Goal: Task Accomplishment & Management: Use online tool/utility

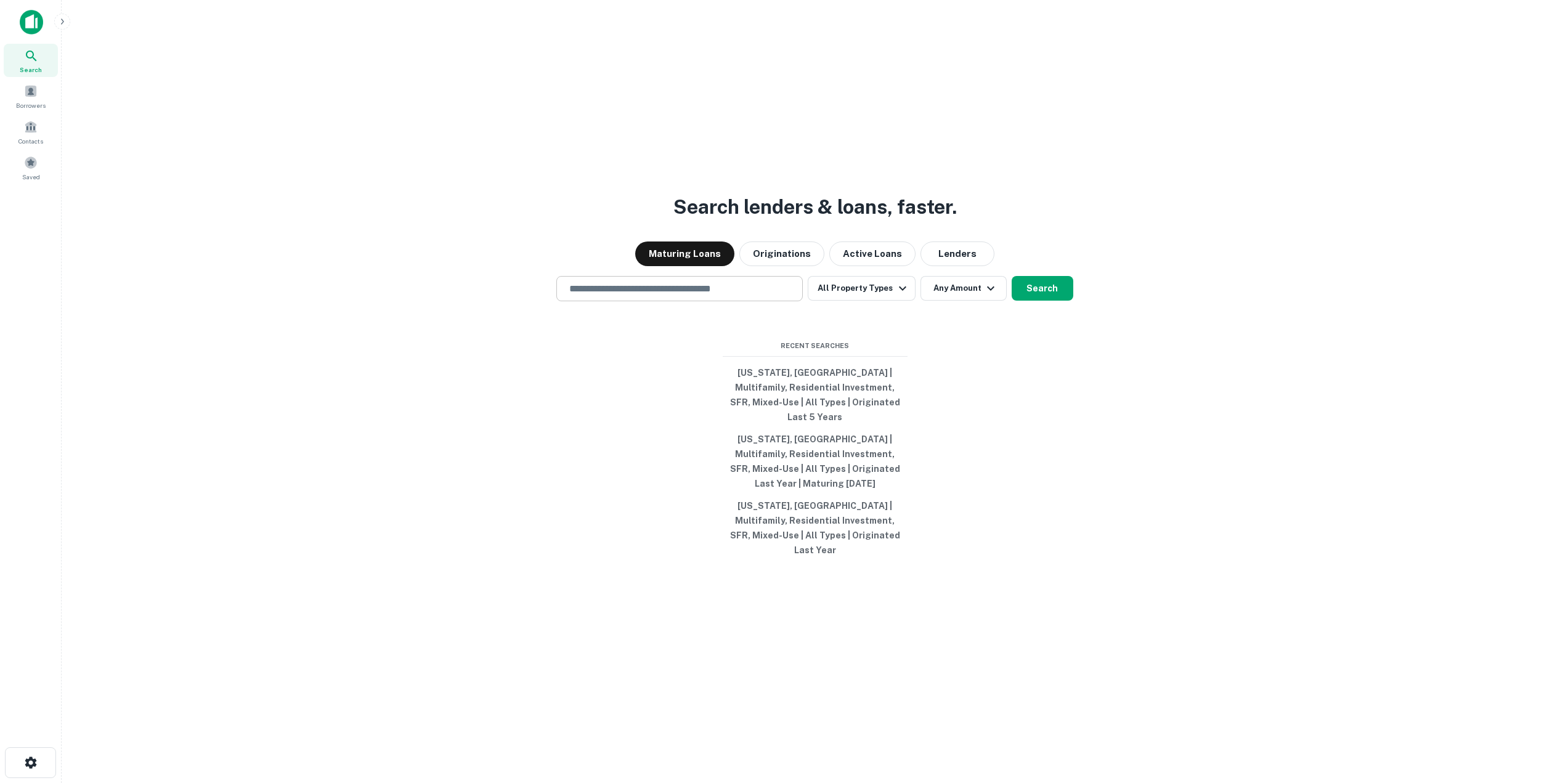
click at [691, 296] on input "text" at bounding box center [679, 289] width 235 height 14
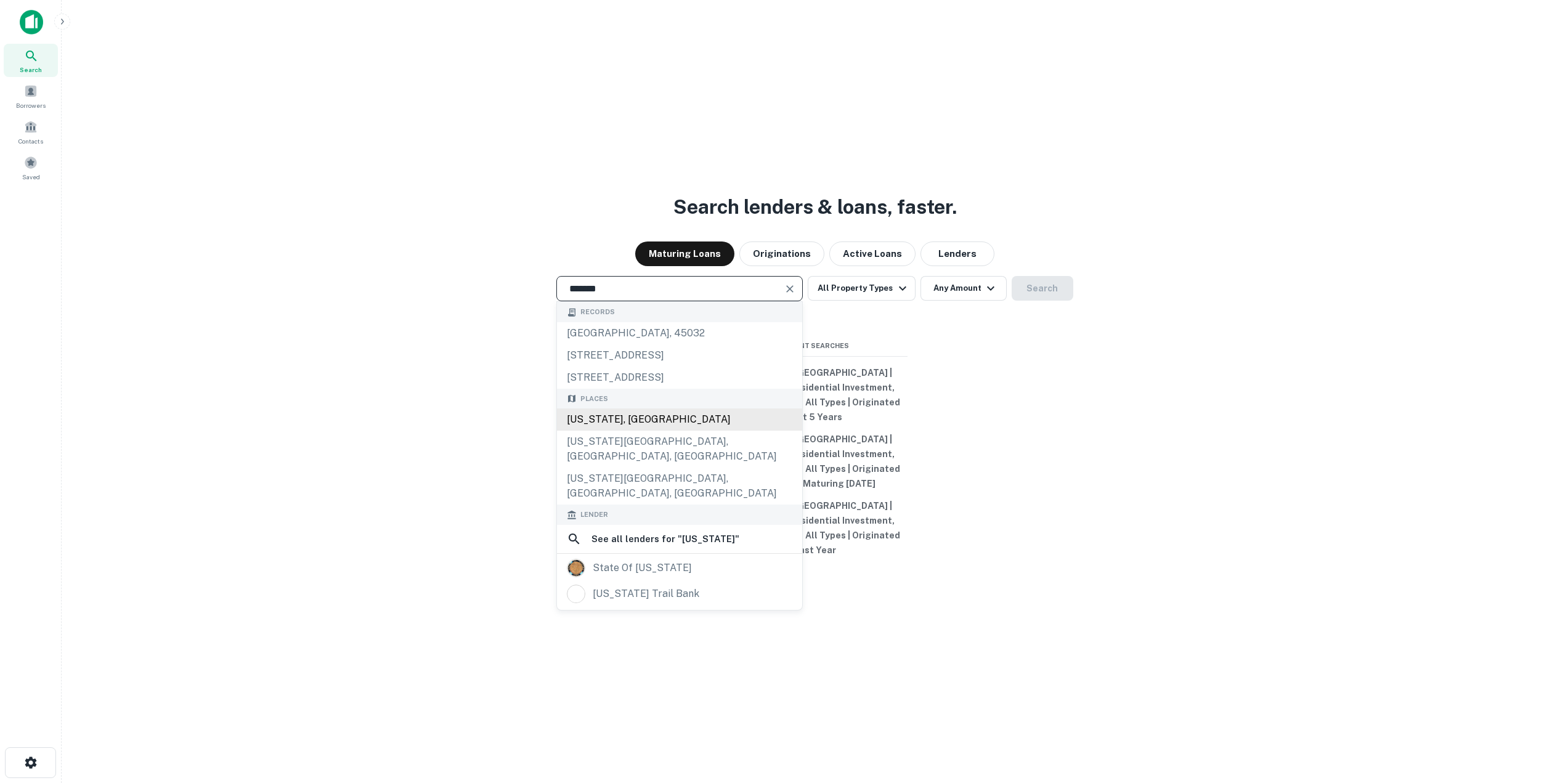
click at [618, 430] on div "[US_STATE], [GEOGRAPHIC_DATA]" at bounding box center [680, 419] width 245 height 22
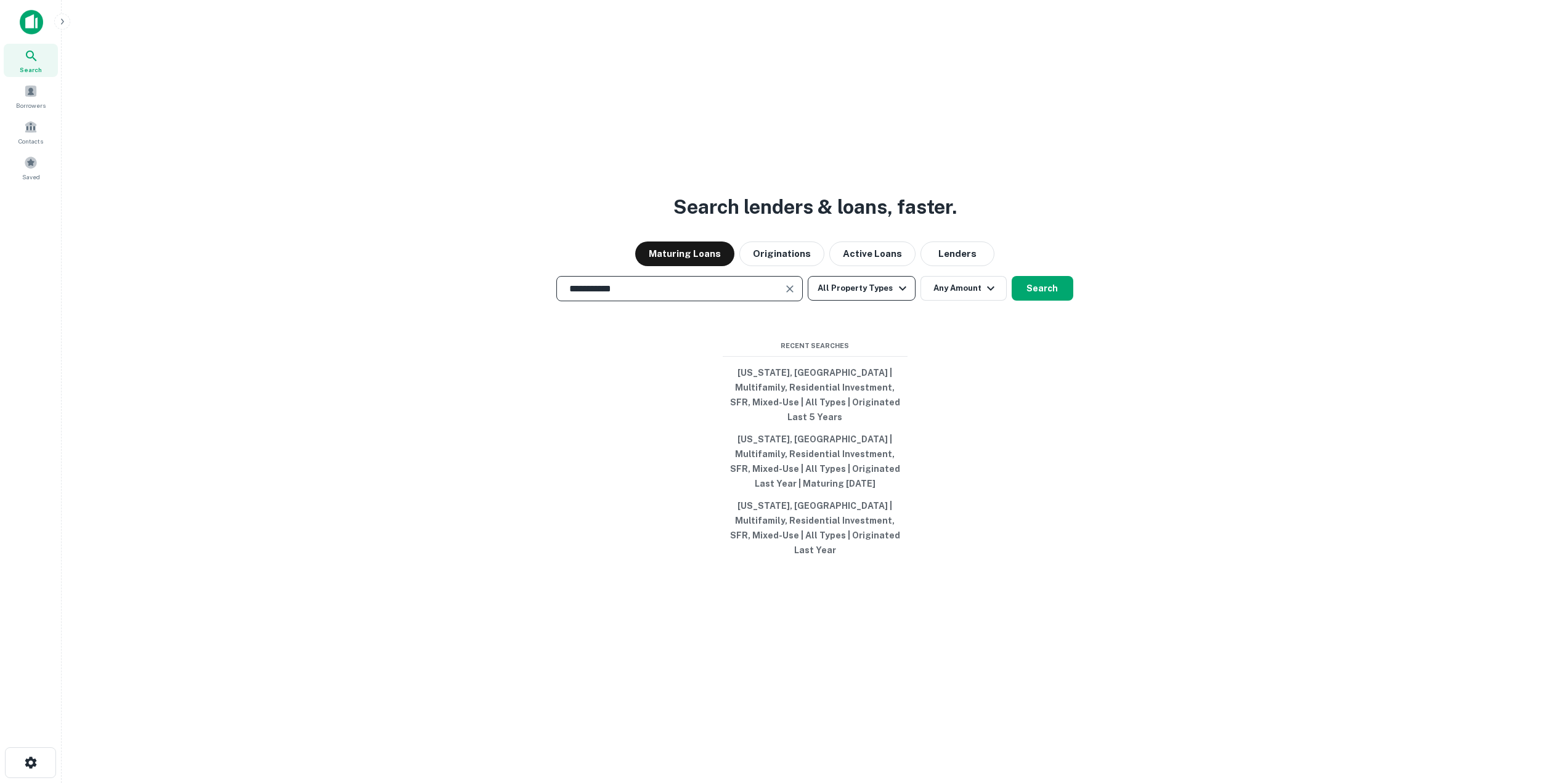
type input "**********"
click at [863, 301] on button "All Property Types" at bounding box center [861, 288] width 107 height 25
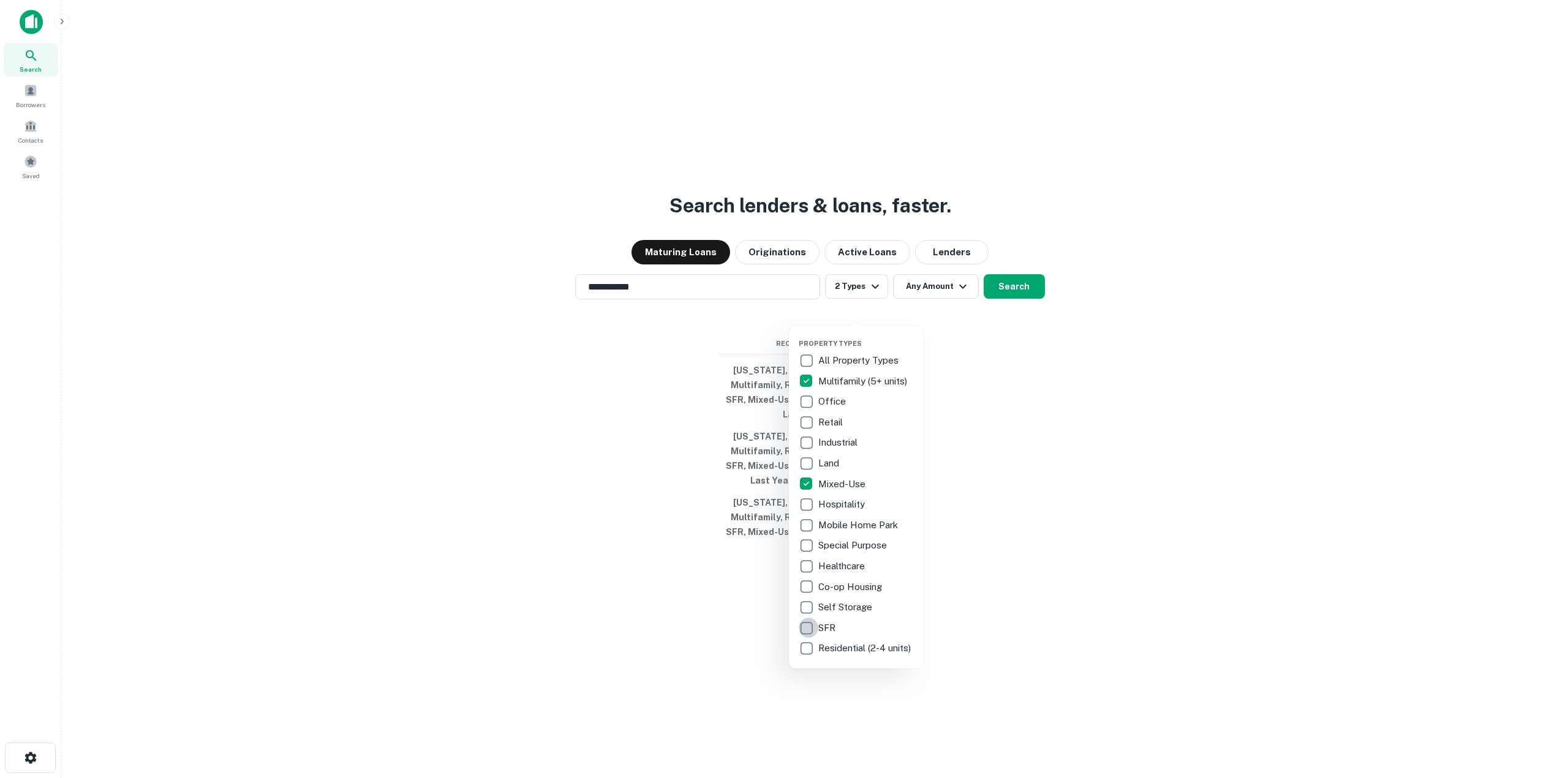
click at [808, 657] on div "All Property Types Multifamily (5+ units) Office Retail Industrial Land Mixed-U…" at bounding box center [857, 505] width 115 height 309
click at [785, 278] on div at bounding box center [784, 389] width 1568 height 778
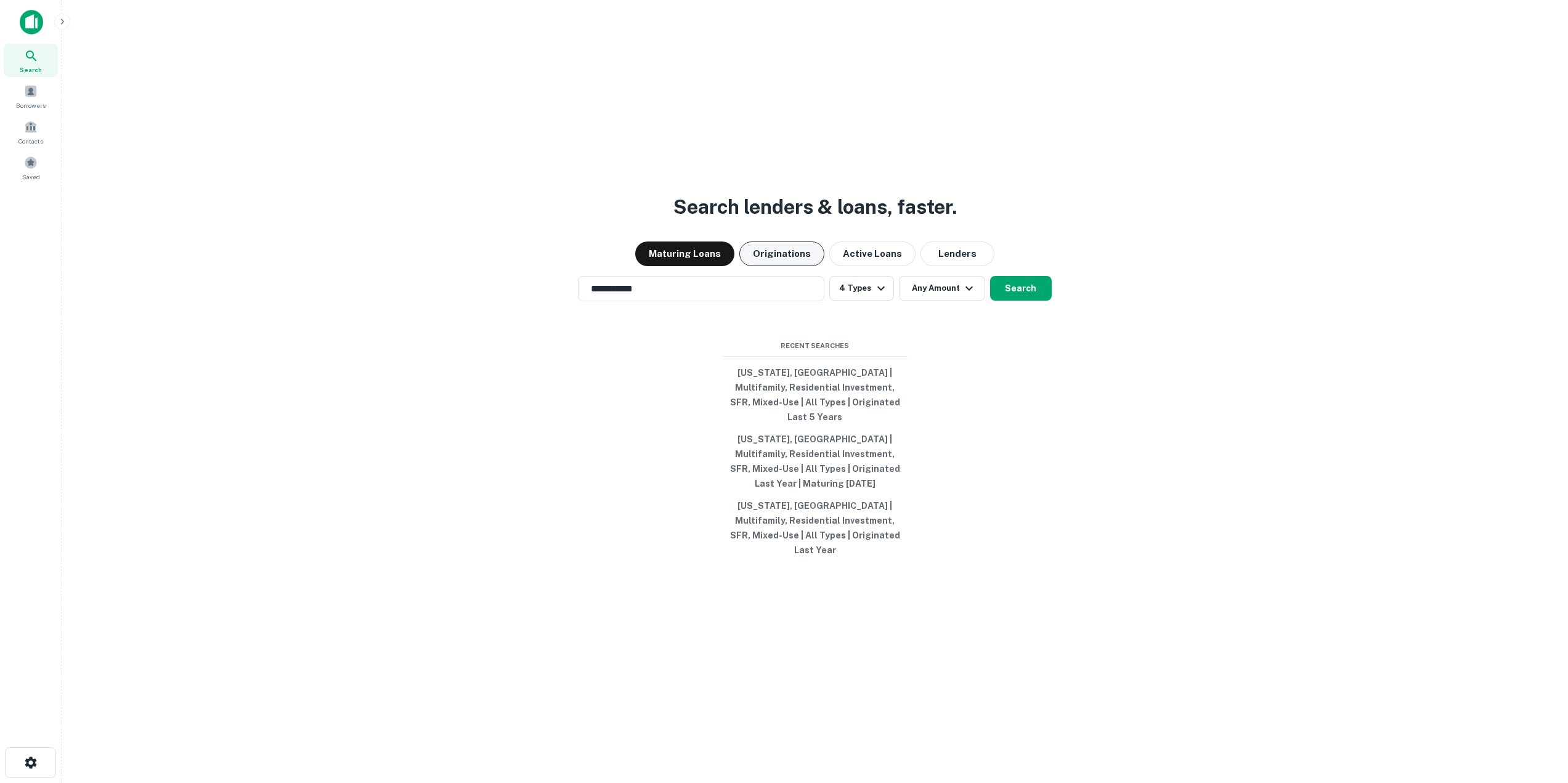
click at [779, 266] on button "Originations" at bounding box center [782, 253] width 85 height 25
click at [949, 301] on button "Any Amount" at bounding box center [942, 288] width 86 height 25
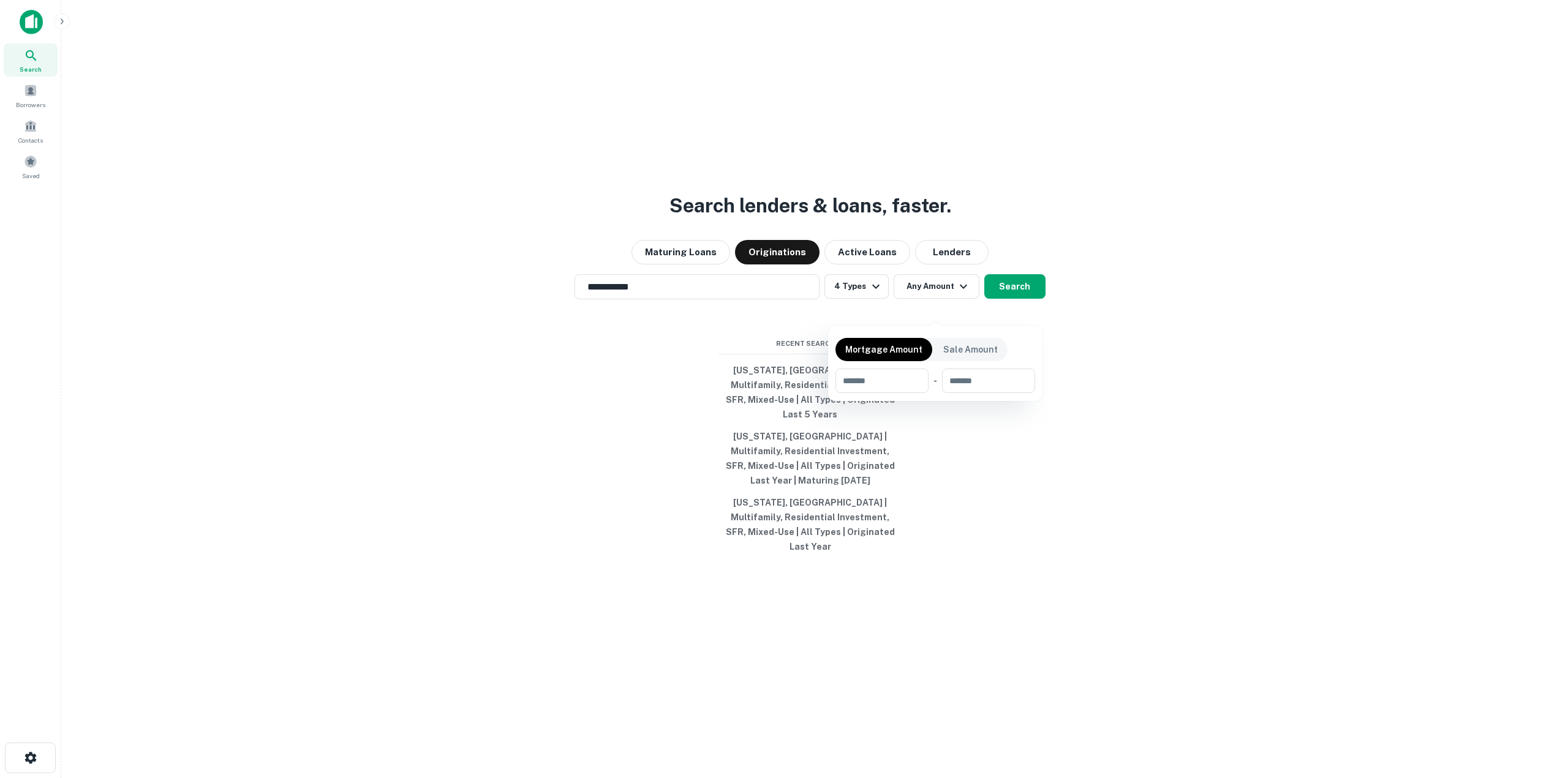
click at [882, 277] on div at bounding box center [784, 389] width 1568 height 778
click at [908, 299] on button "Any Amount" at bounding box center [936, 286] width 85 height 24
click at [908, 310] on div at bounding box center [784, 389] width 1568 height 778
click at [857, 299] on button "4 Types" at bounding box center [857, 286] width 64 height 24
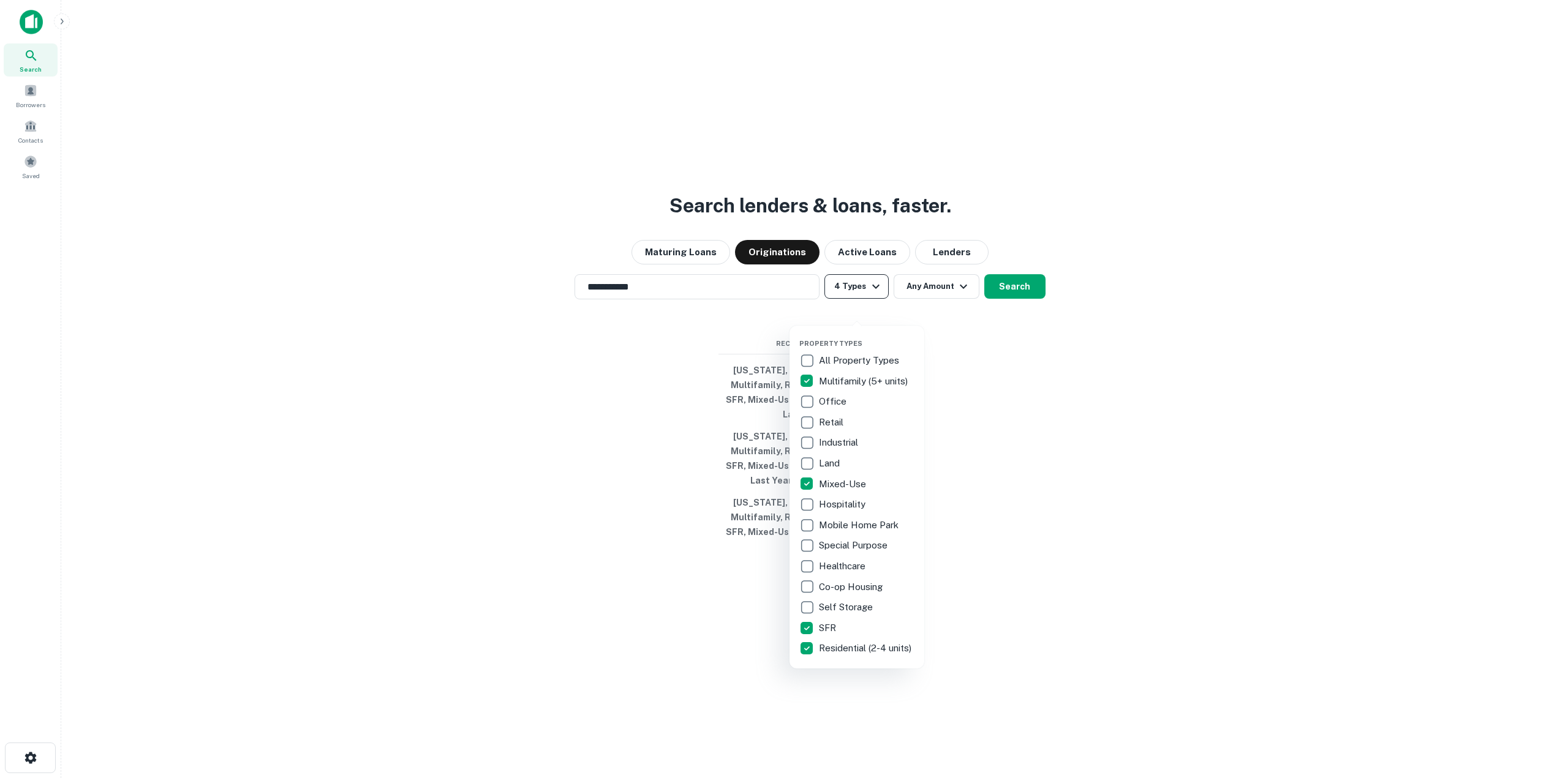
click at [857, 307] on div at bounding box center [784, 389] width 1568 height 778
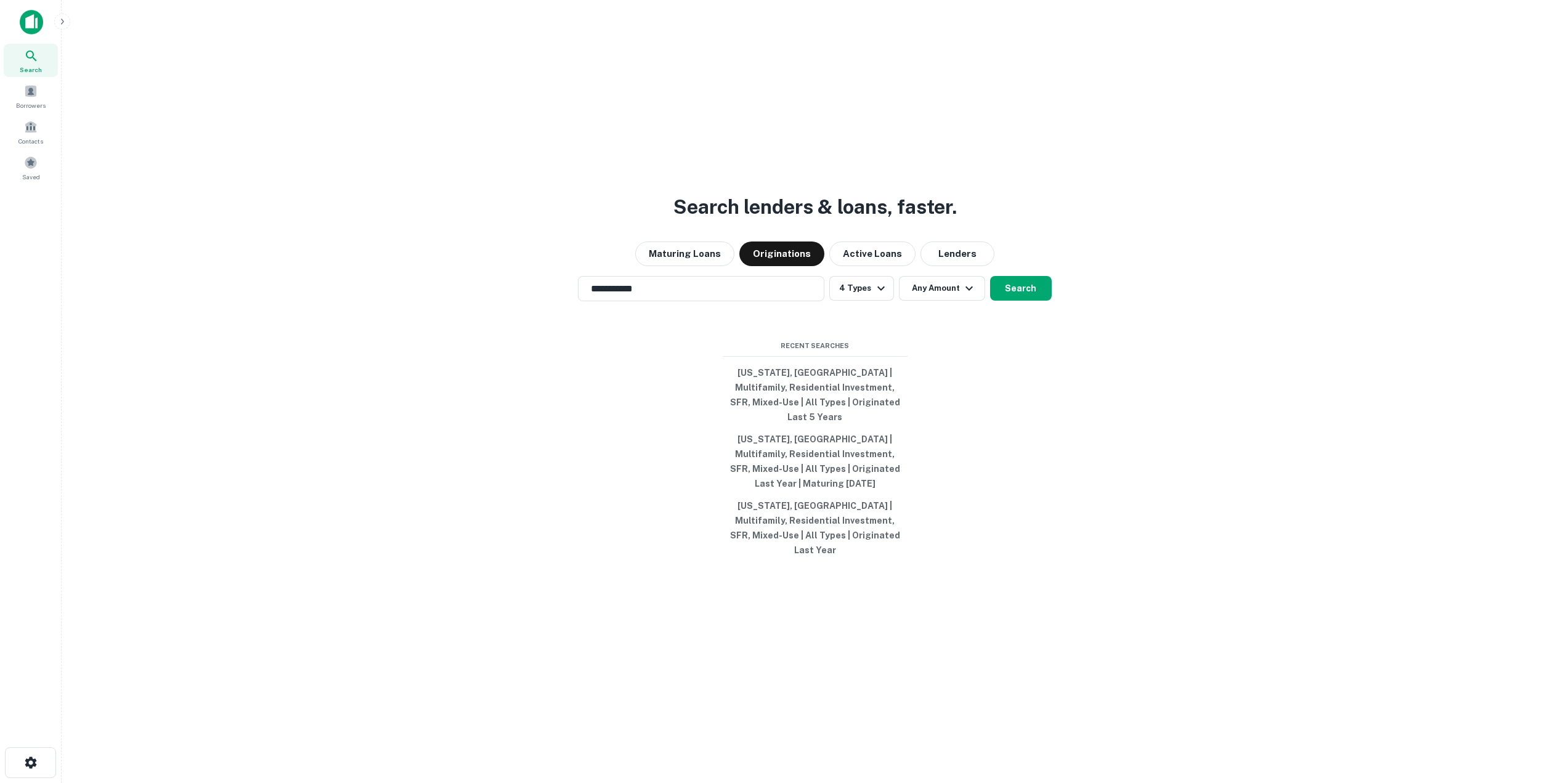
click at [859, 266] on button "Active Loans" at bounding box center [872, 253] width 86 height 25
click at [755, 266] on button "Originations" at bounding box center [782, 253] width 85 height 25
click at [1037, 301] on button "Search" at bounding box center [1021, 288] width 61 height 25
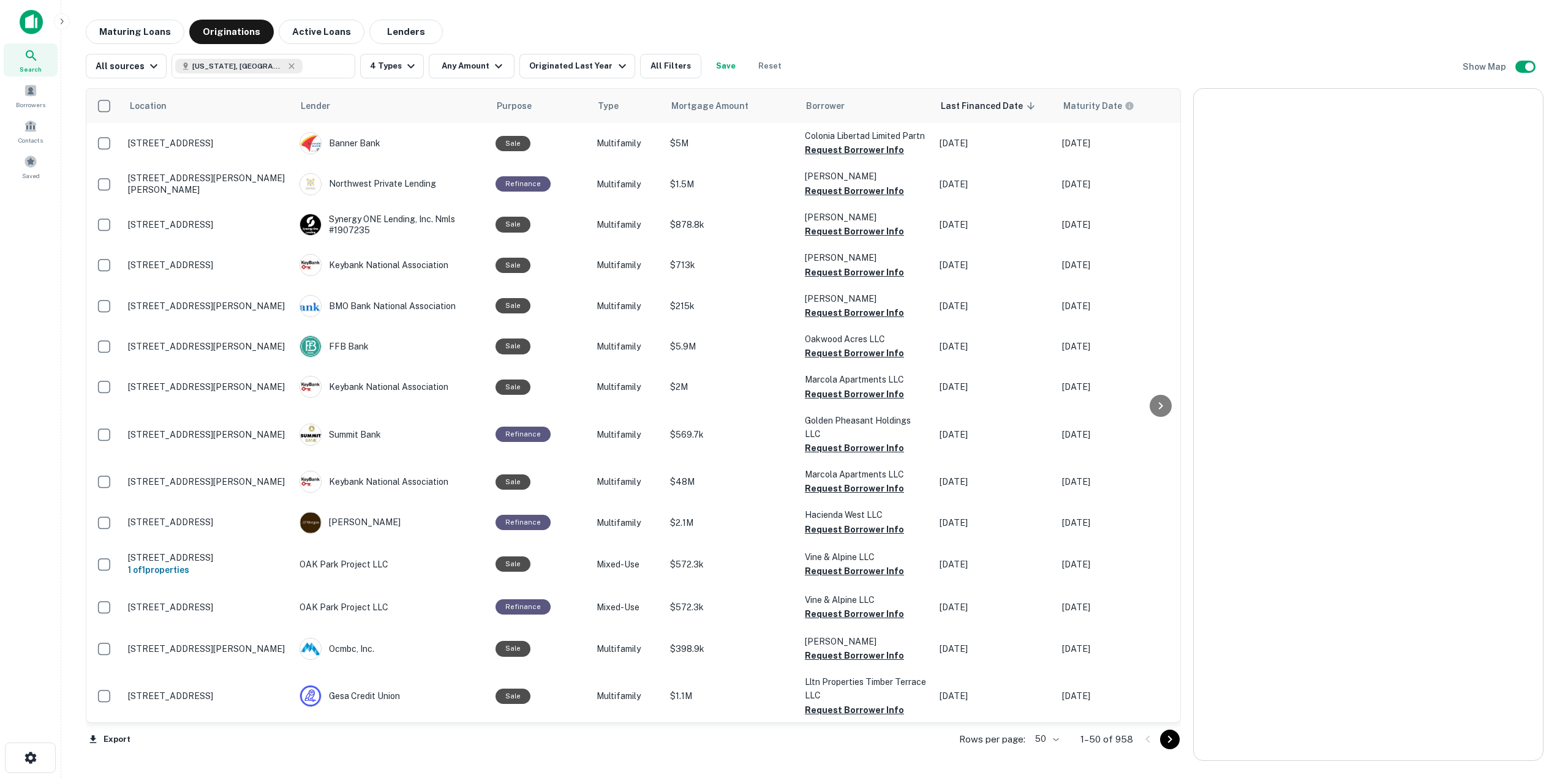
scroll to position [541, 0]
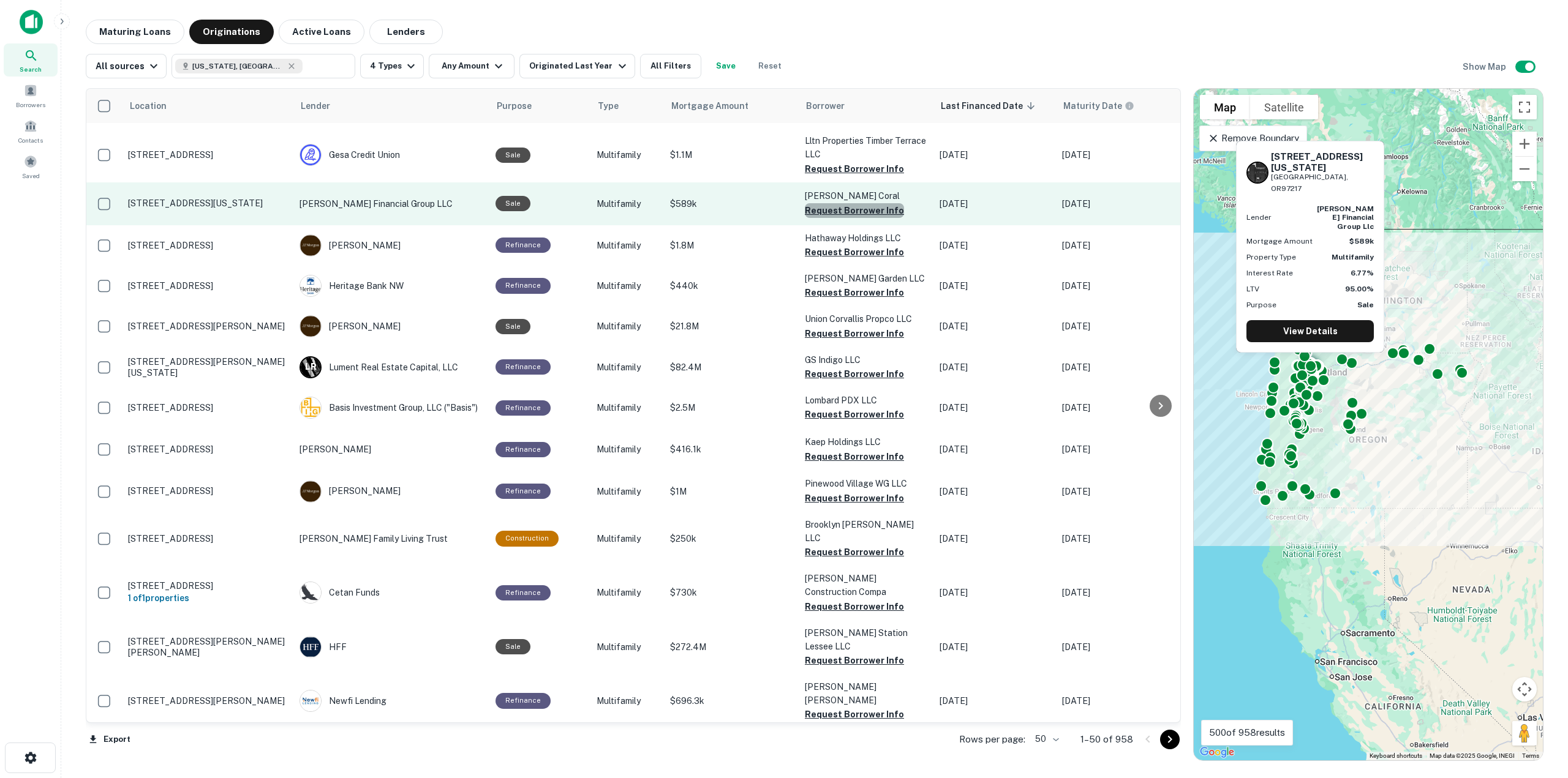
click at [853, 217] on button "Request Borrower Info" at bounding box center [855, 211] width 99 height 15
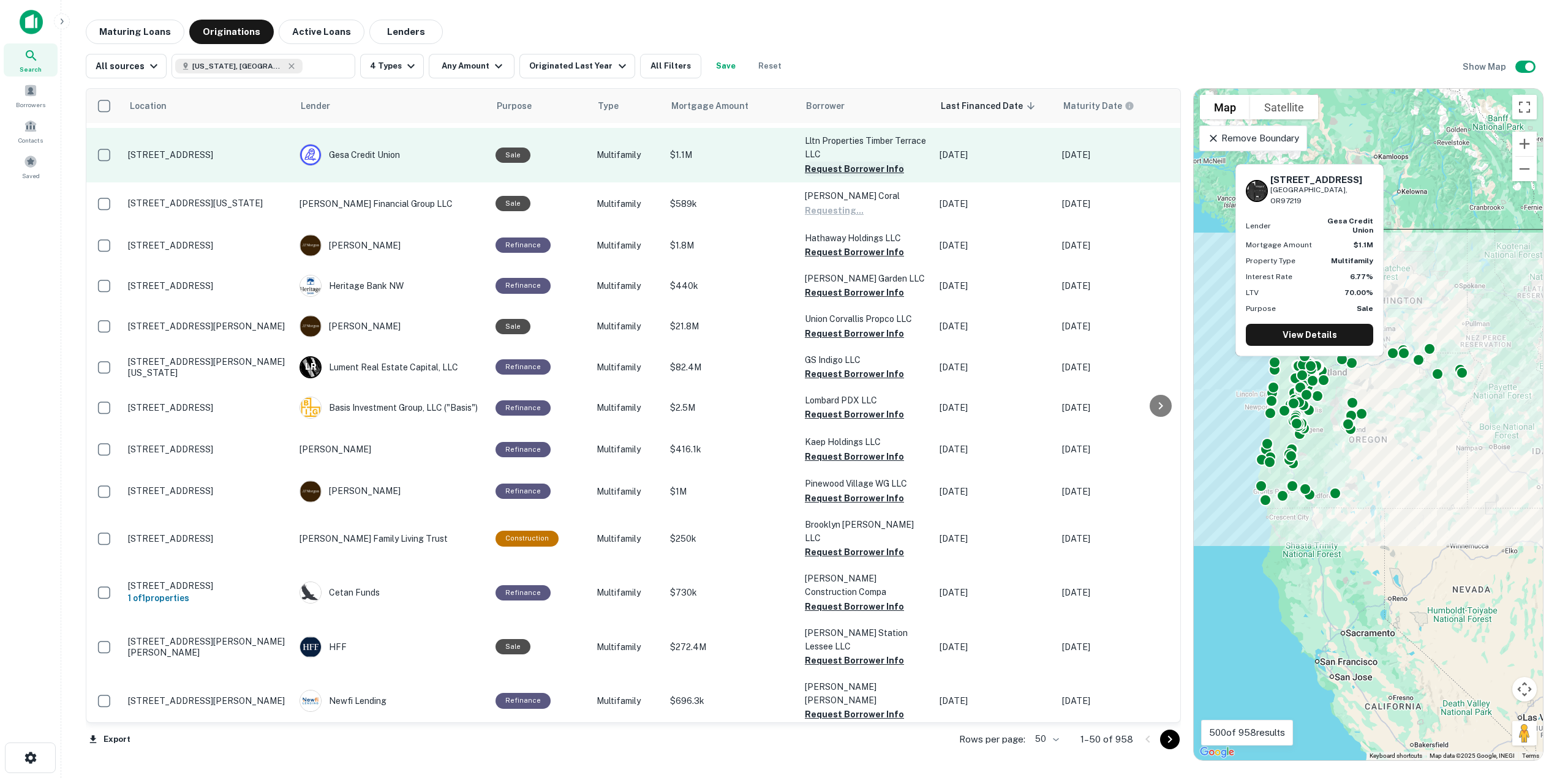
click at [853, 176] on button "Request Borrower Info" at bounding box center [855, 169] width 99 height 15
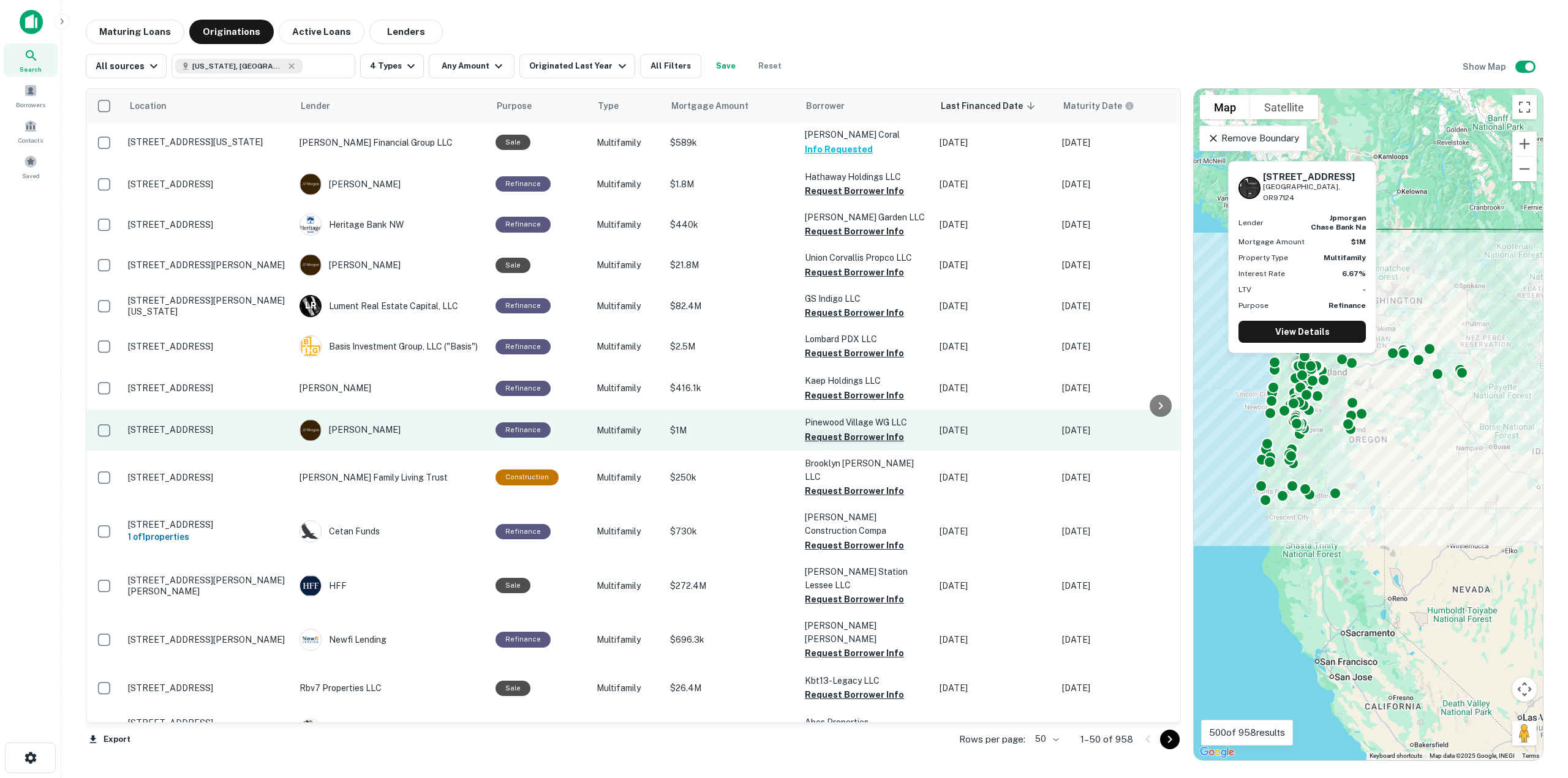
scroll to position [663, 0]
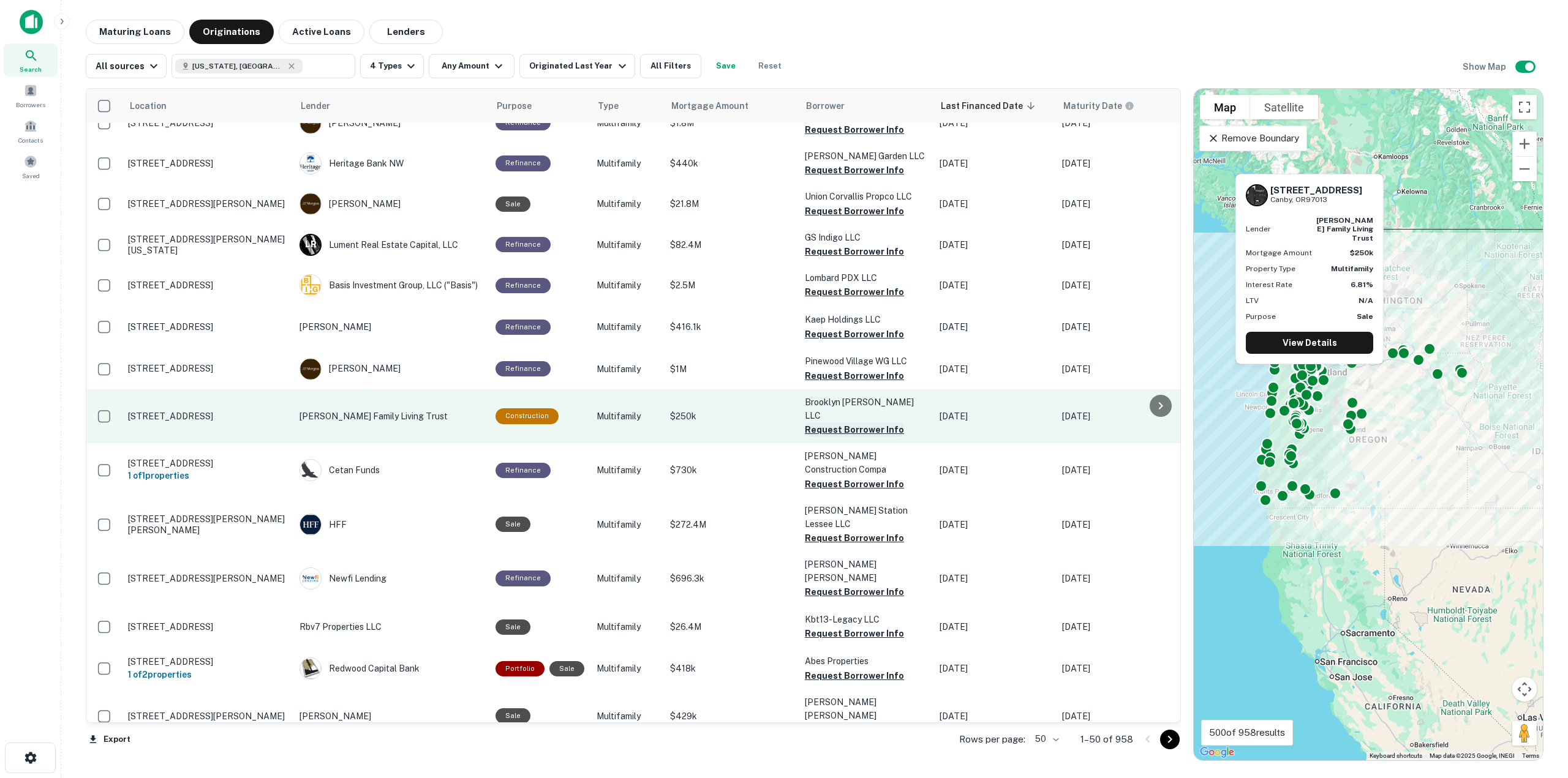
click at [872, 426] on button "Request Borrower Info" at bounding box center [855, 430] width 99 height 15
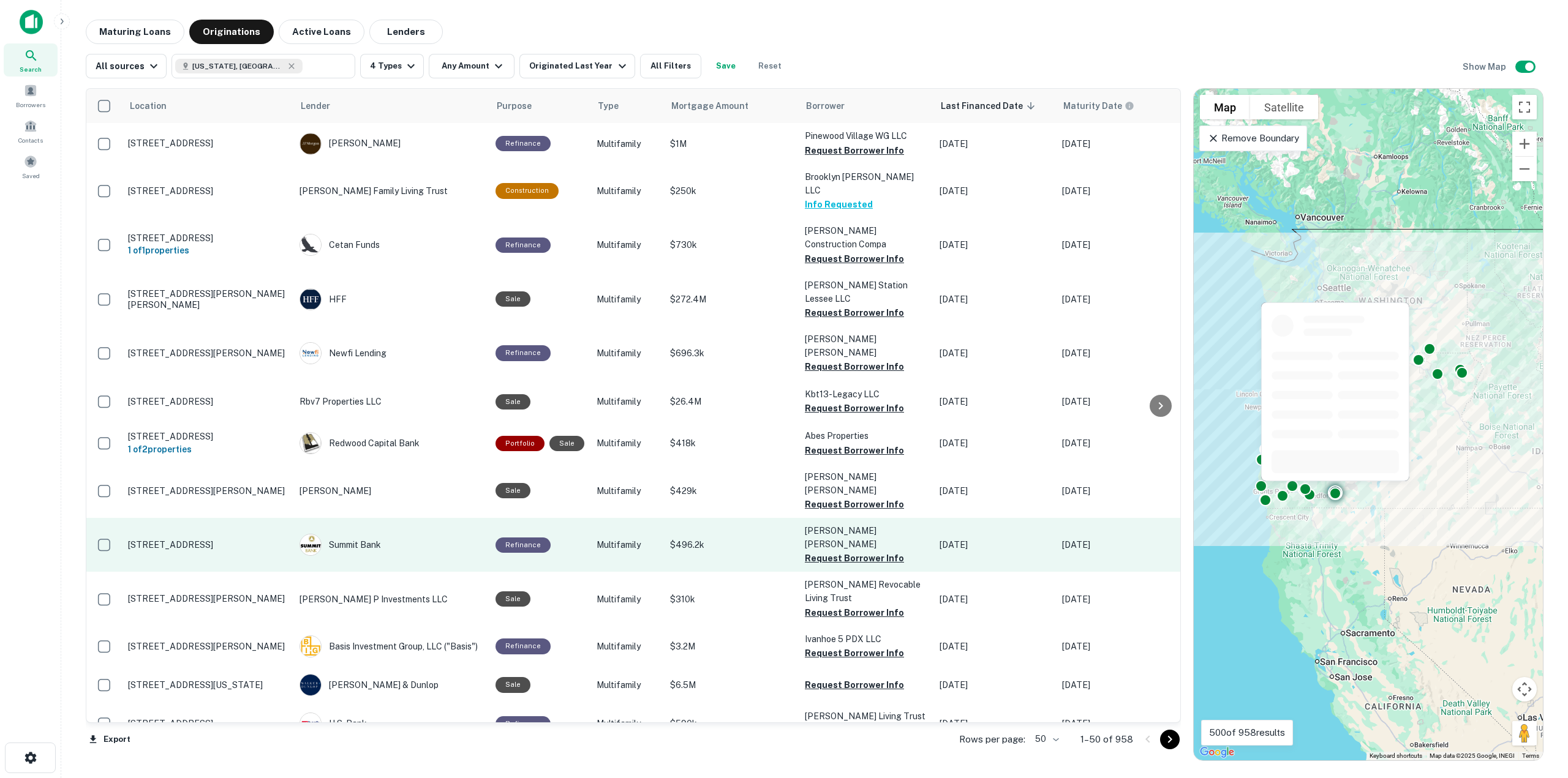
scroll to position [908, 0]
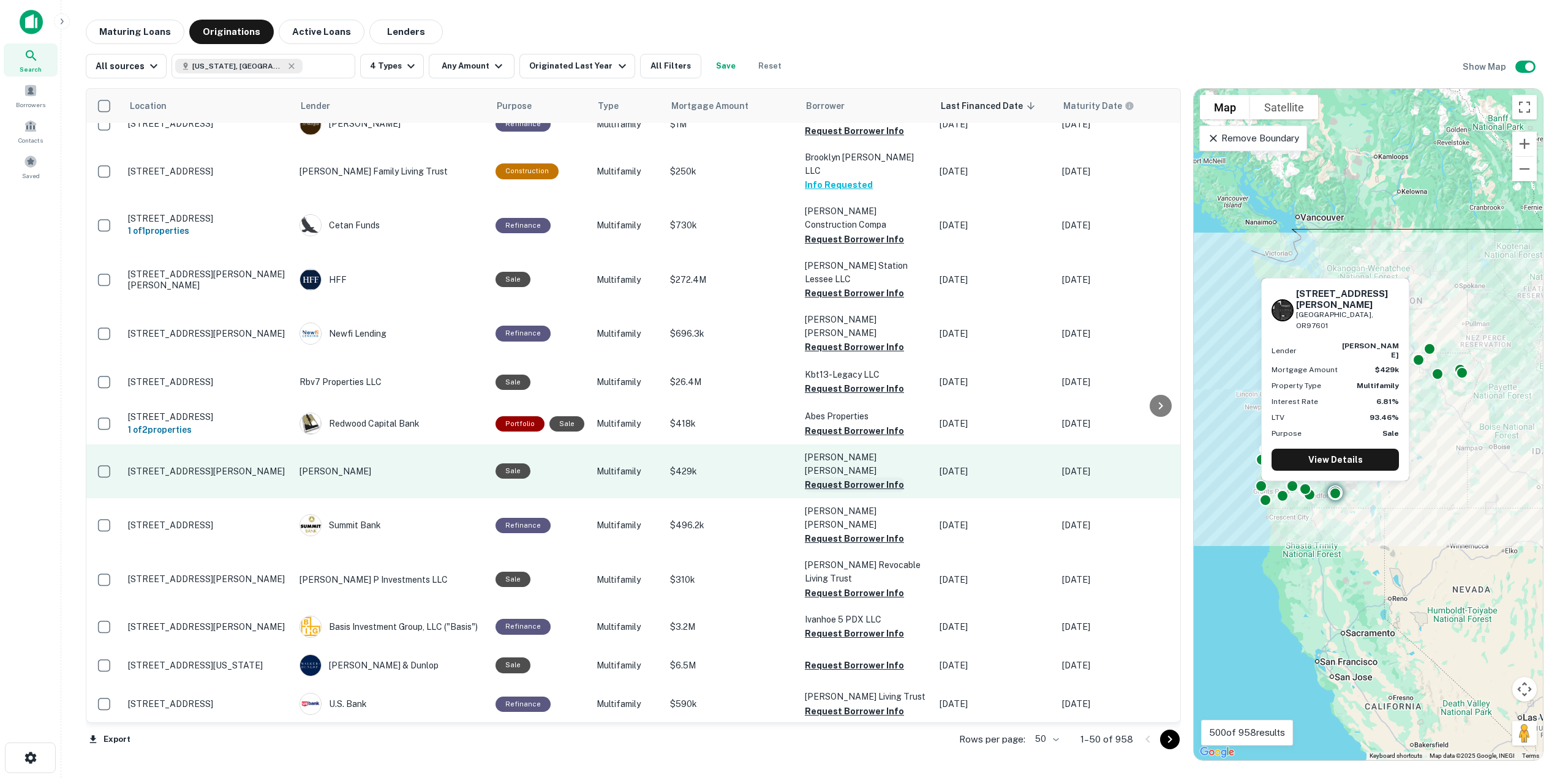
click at [875, 477] on button "Request Borrower Info" at bounding box center [855, 485] width 99 height 15
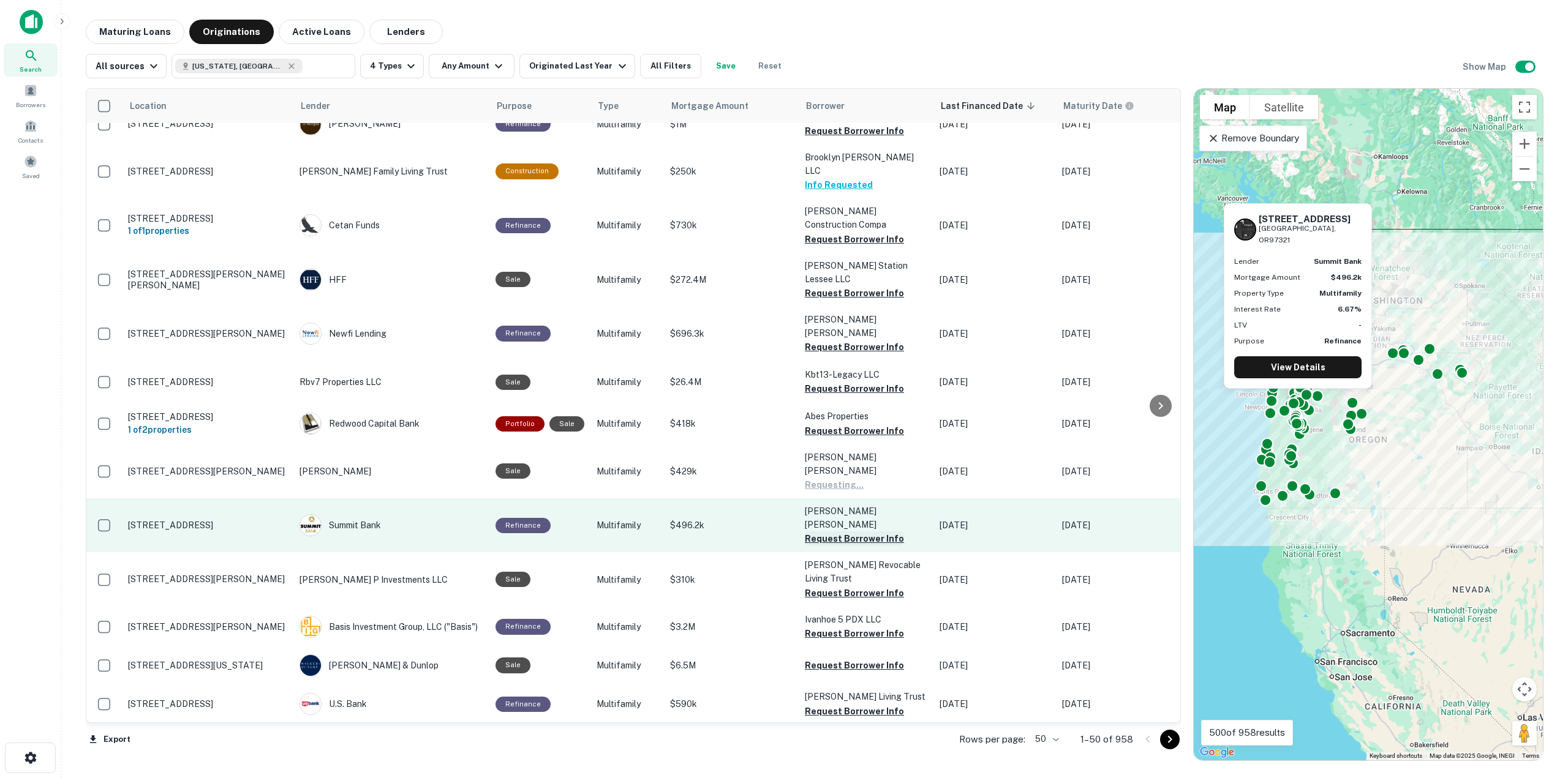
click at [882, 532] on button "Request Borrower Info" at bounding box center [855, 539] width 99 height 15
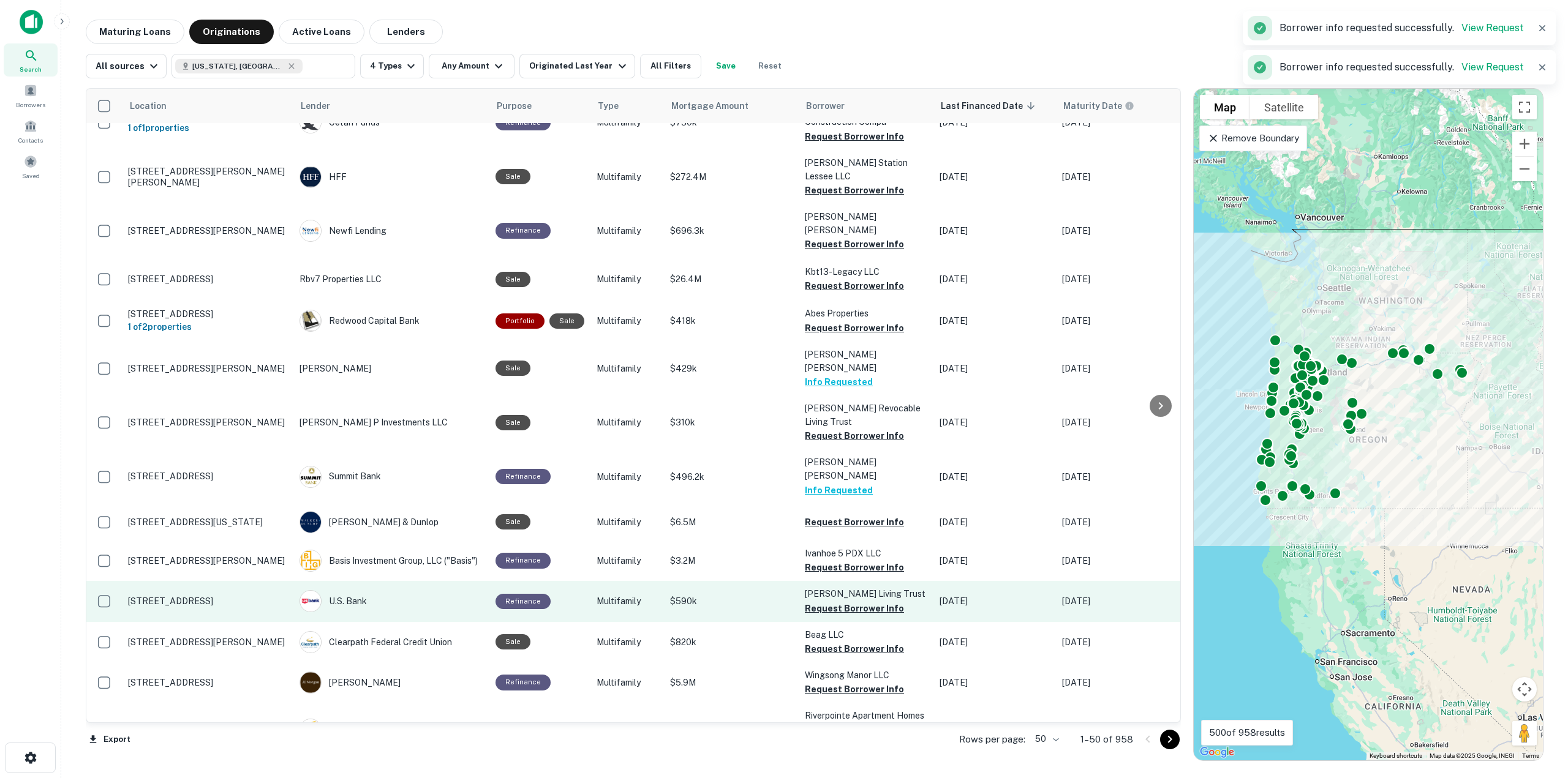
scroll to position [1031, 0]
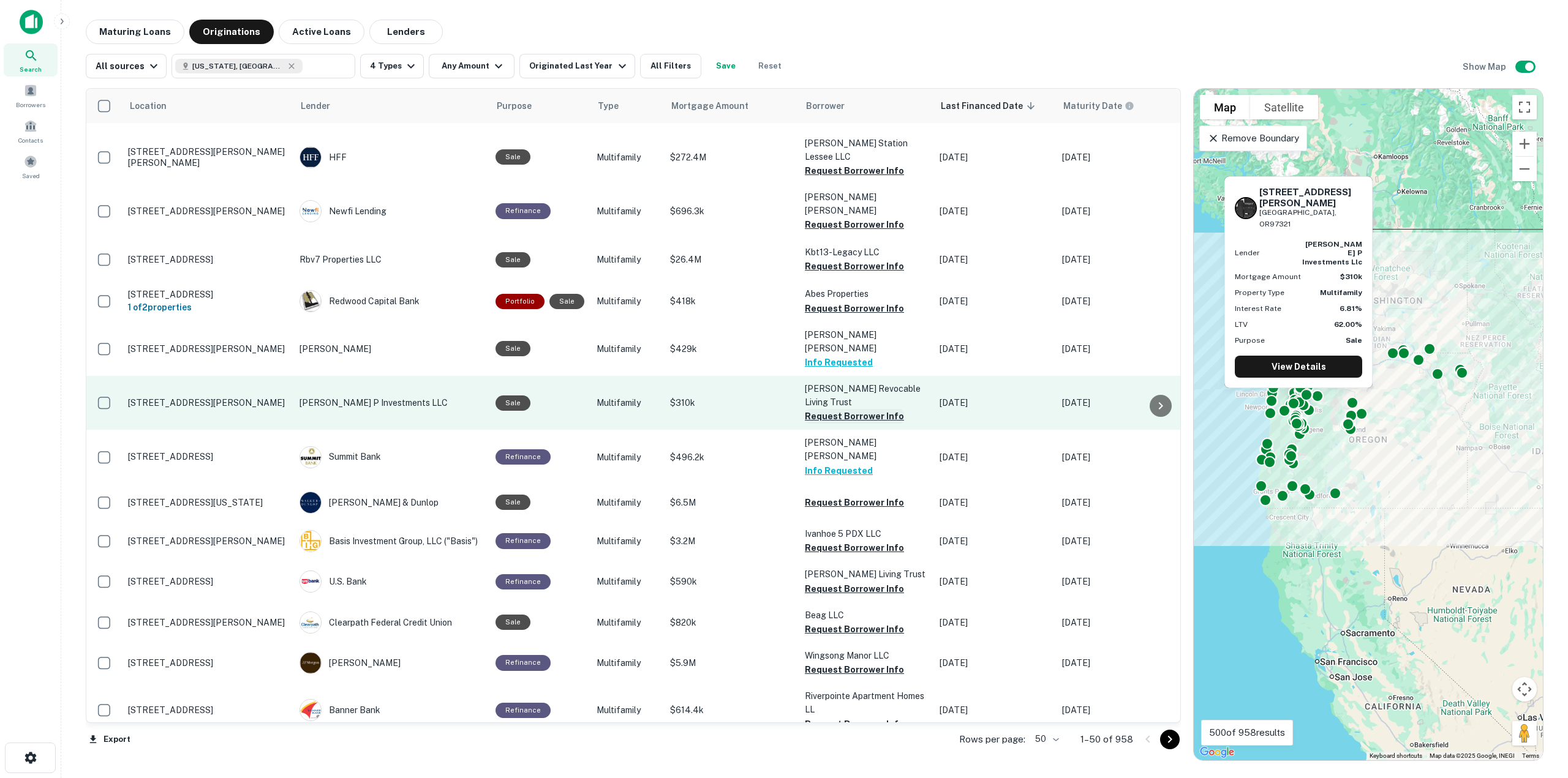
click at [845, 409] on button "Request Borrower Info" at bounding box center [855, 416] width 99 height 15
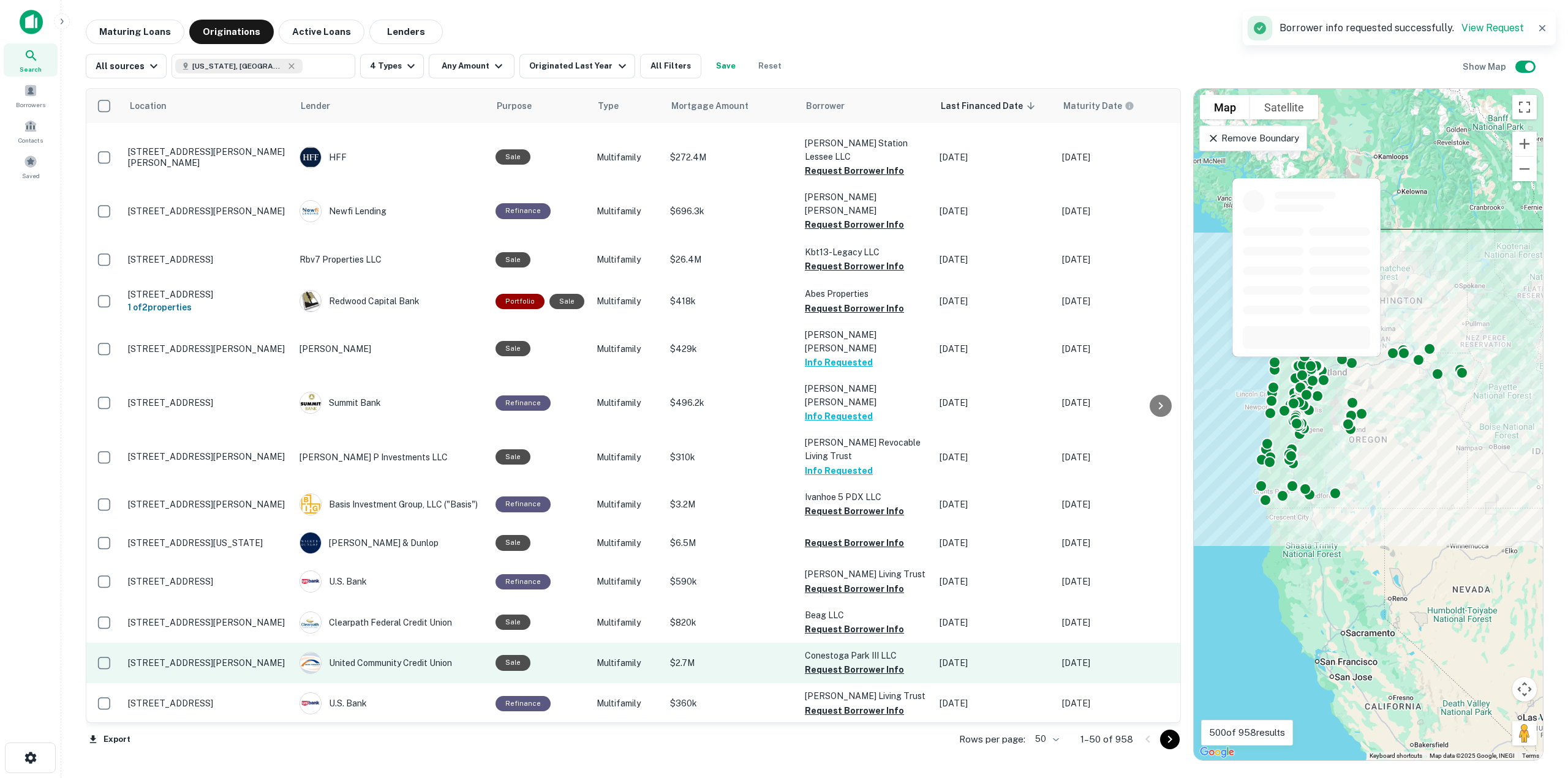
scroll to position [1093, 0]
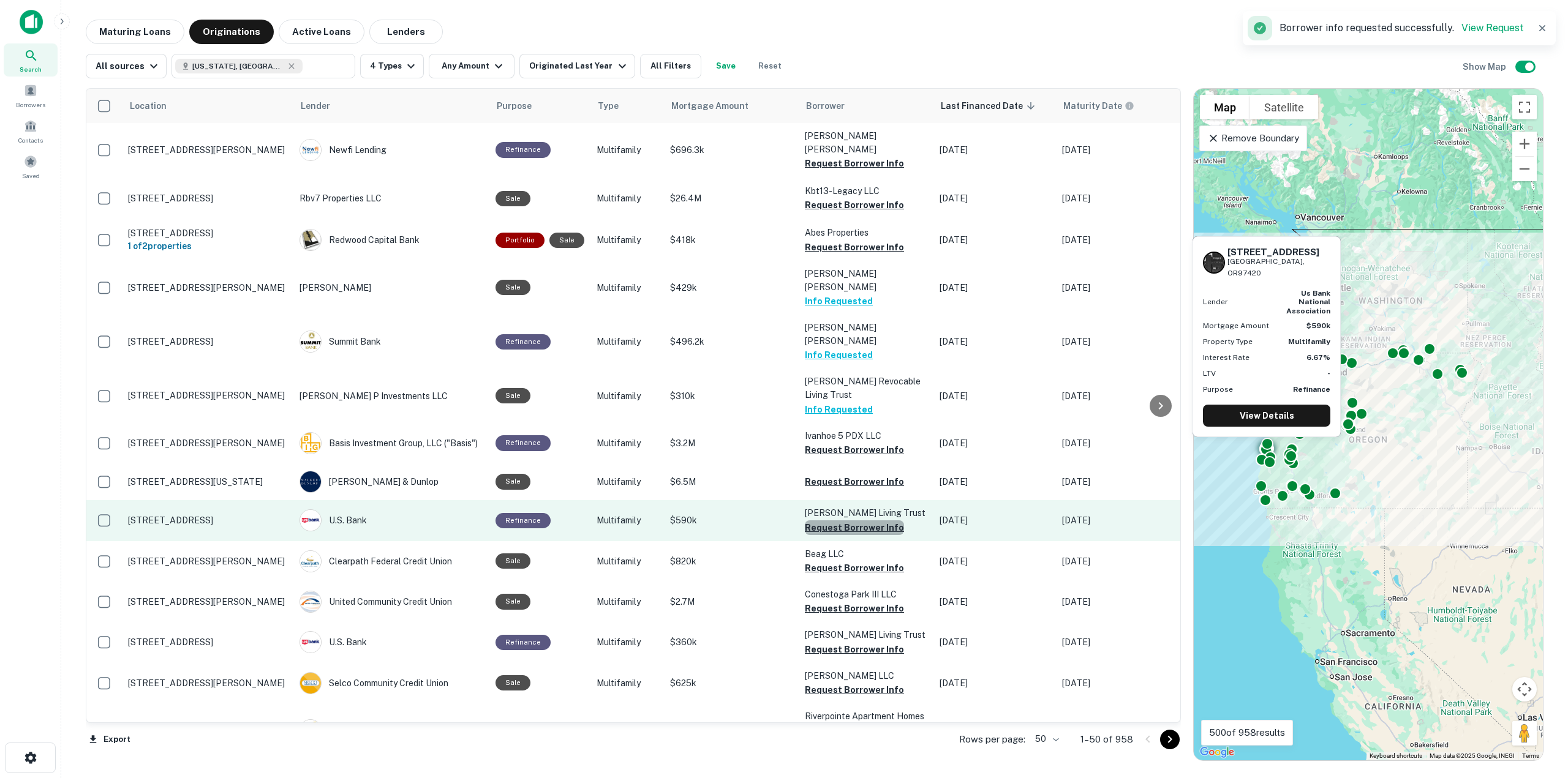
click at [862, 520] on button "Request Borrower Info" at bounding box center [855, 528] width 99 height 15
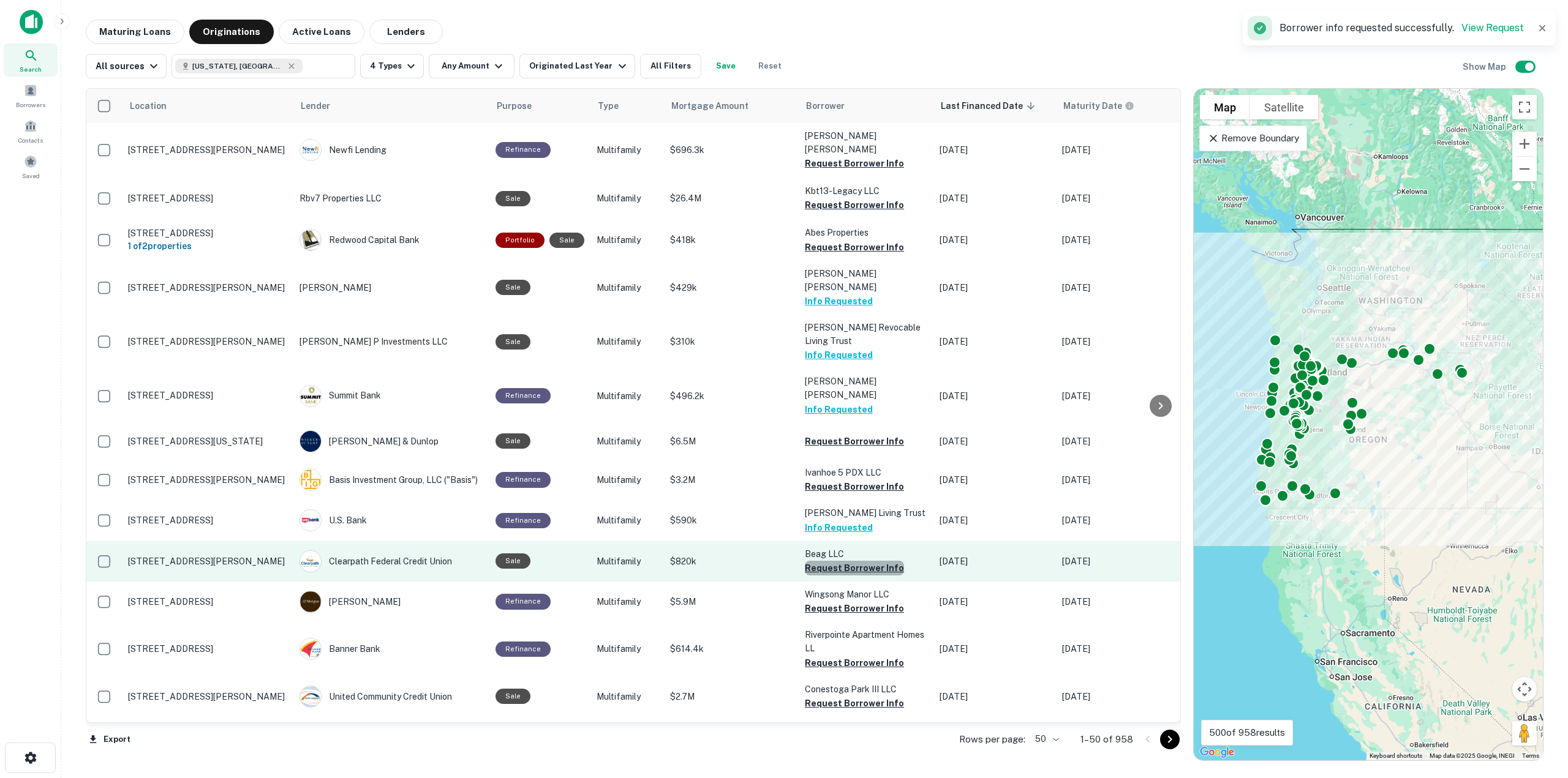
click at [858, 561] on button "Request Borrower Info" at bounding box center [855, 568] width 99 height 15
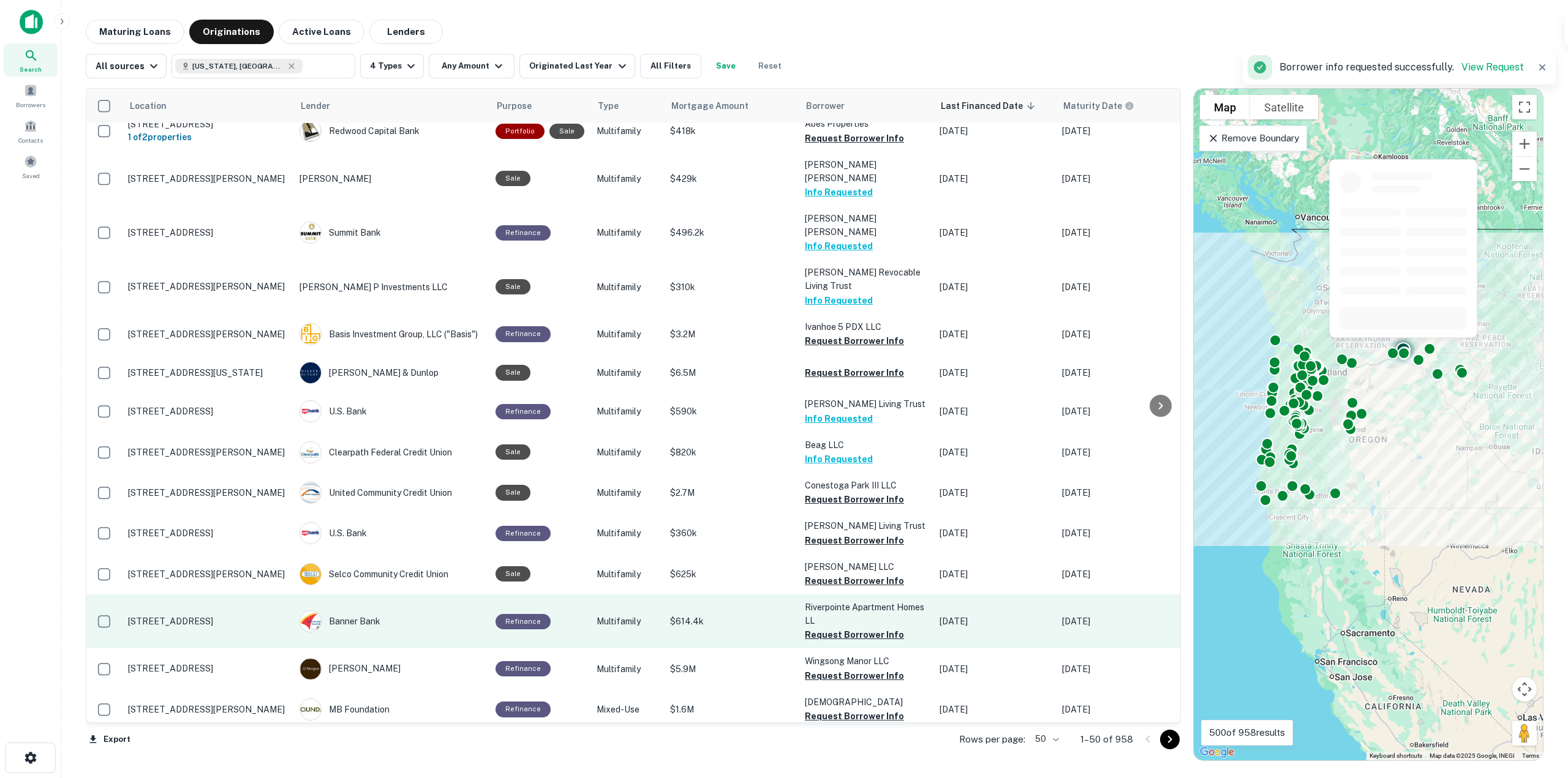
scroll to position [1215, 0]
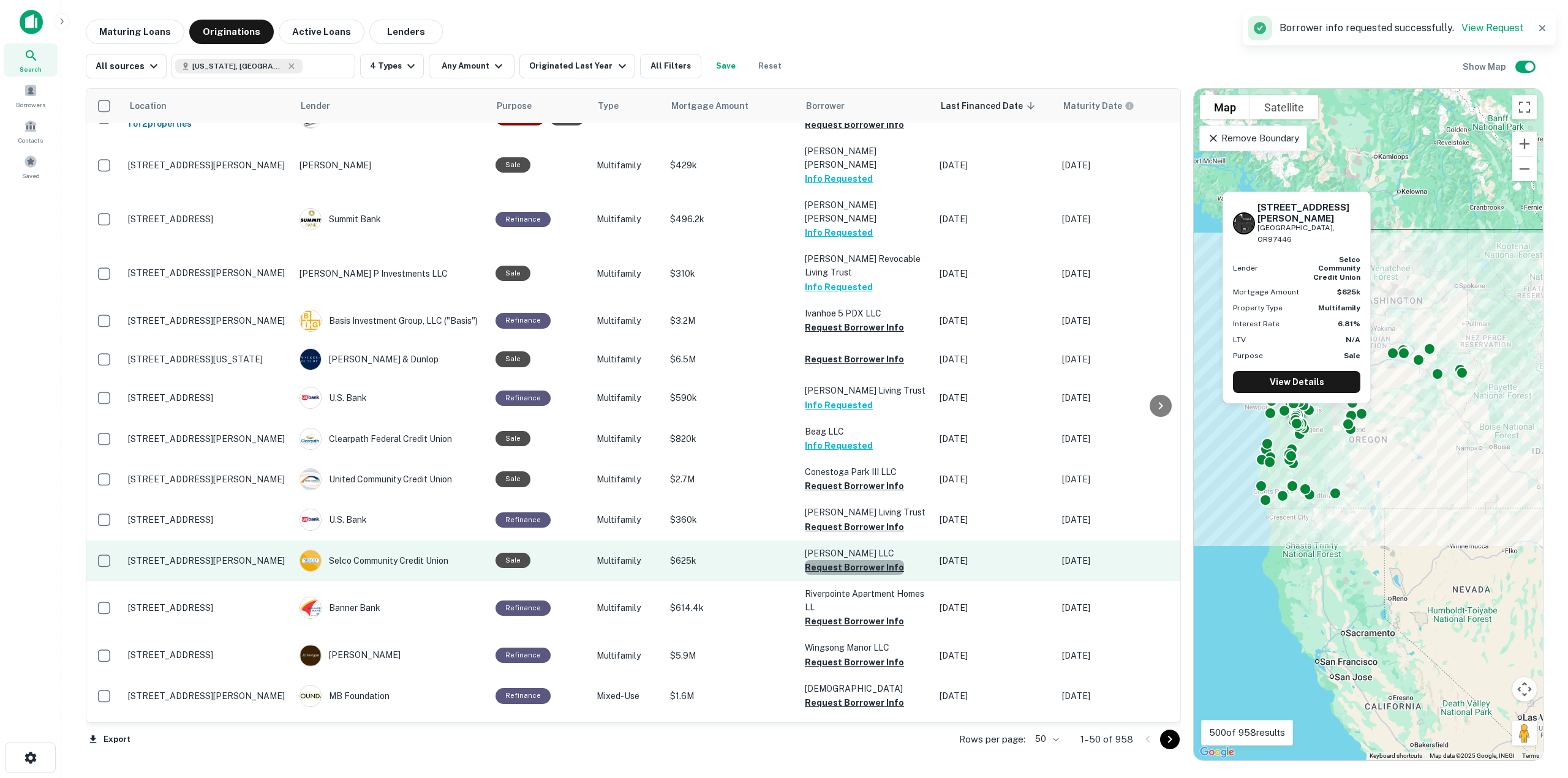
click at [862, 560] on button "Request Borrower Info" at bounding box center [855, 567] width 99 height 15
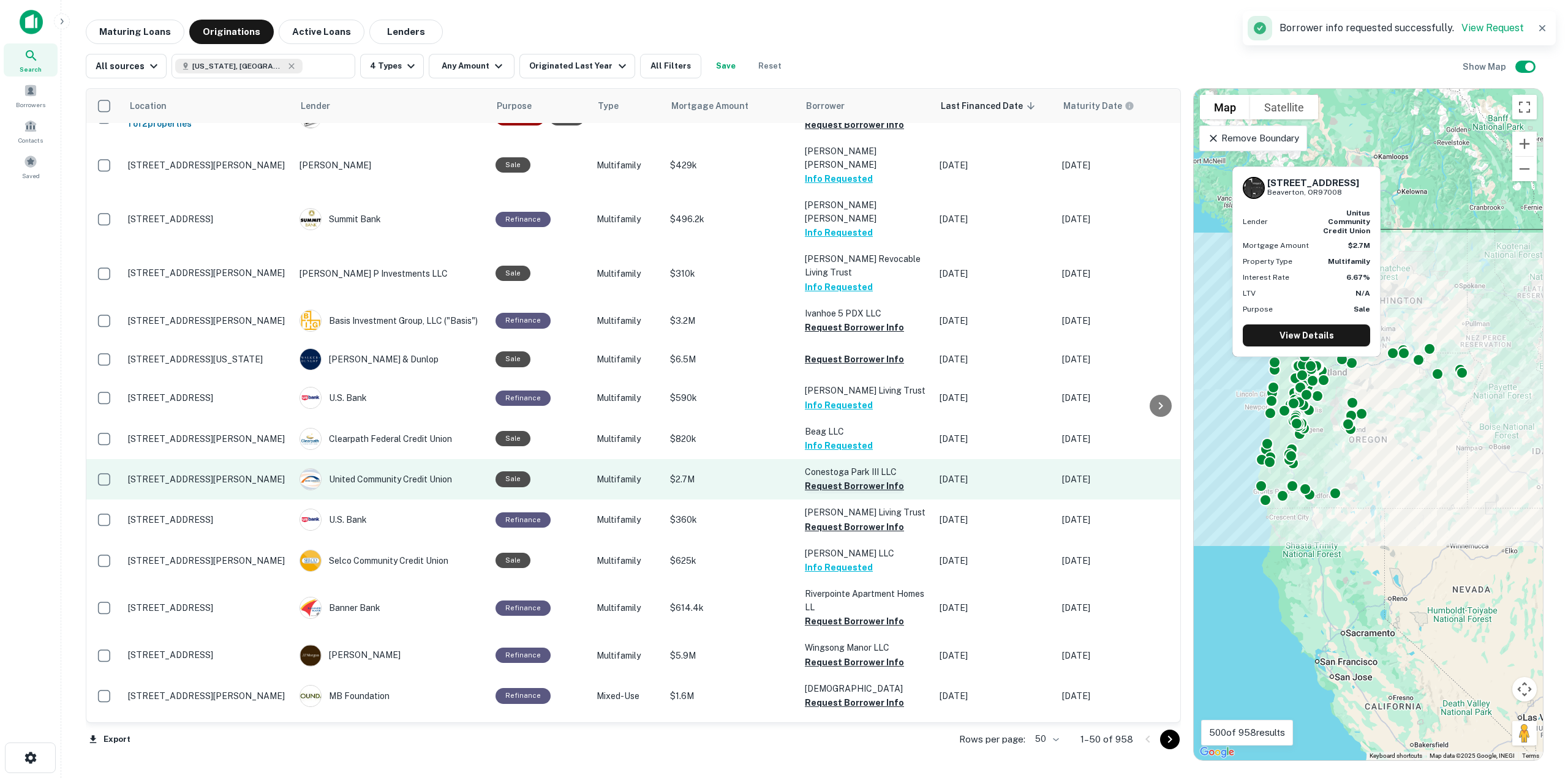
click at [857, 479] on button "Request Borrower Info" at bounding box center [855, 486] width 99 height 15
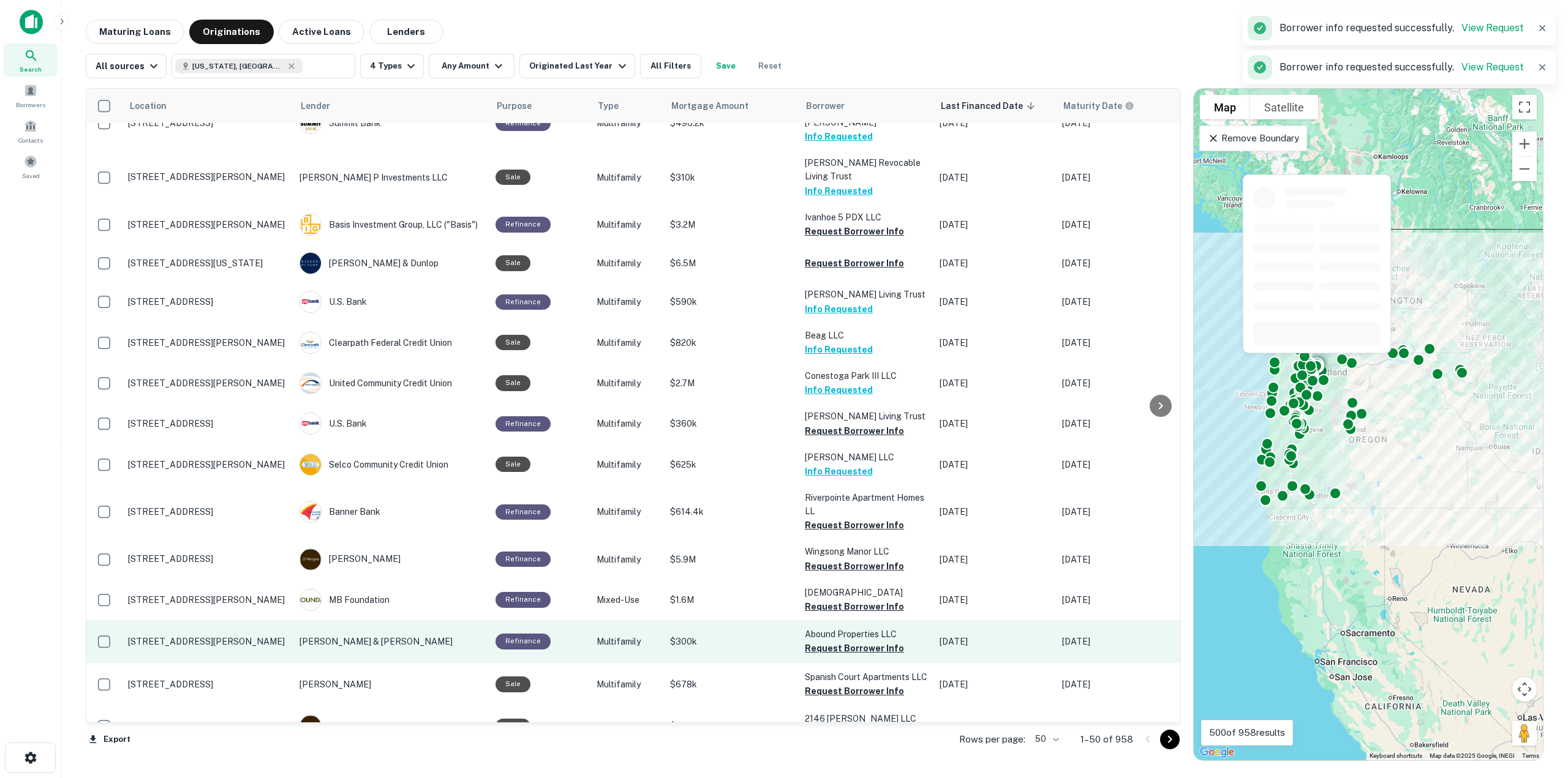
scroll to position [1337, 0]
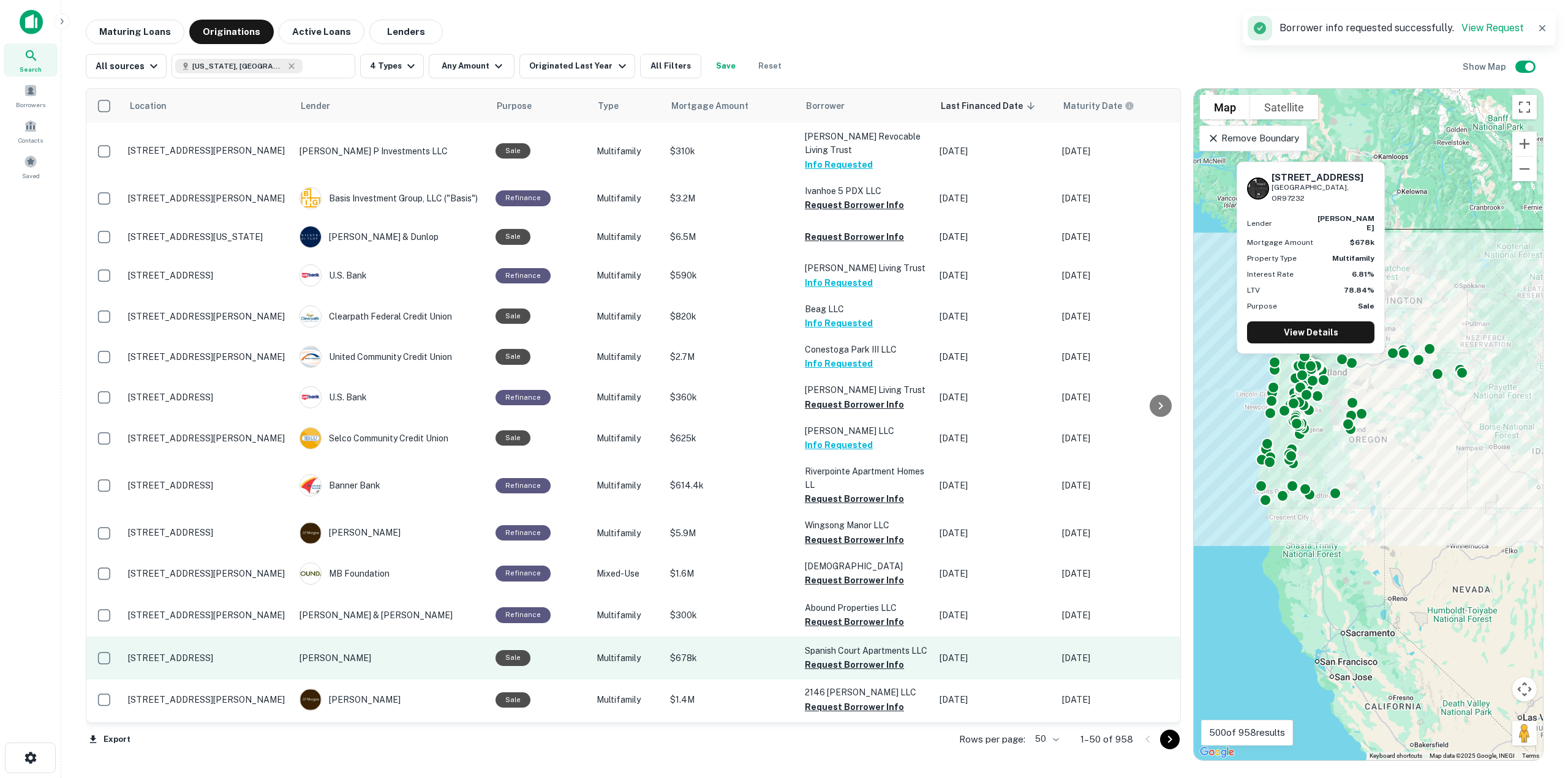
click at [884, 657] on button "Request Borrower Info" at bounding box center [855, 665] width 99 height 15
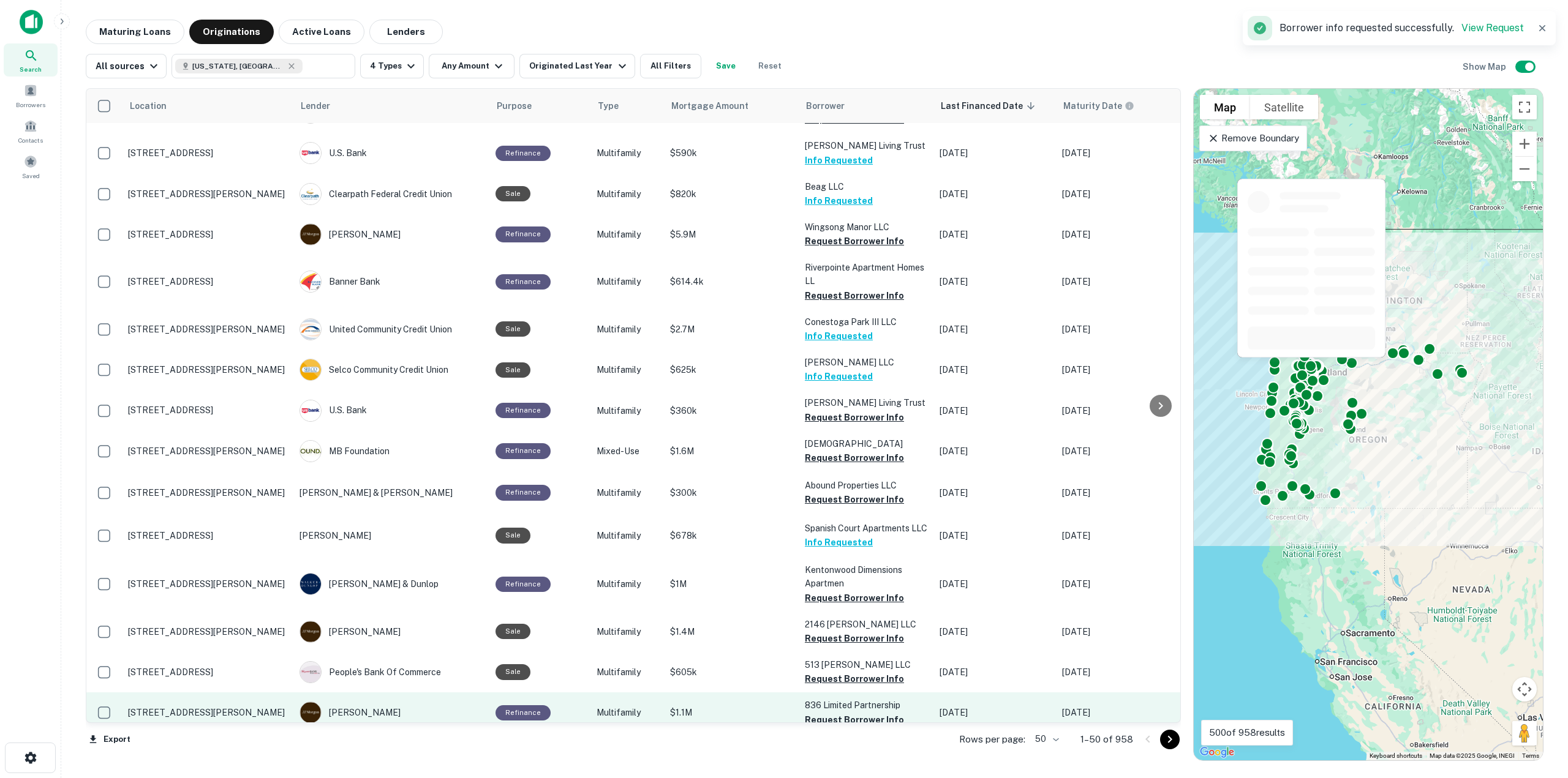
scroll to position [1521, 0]
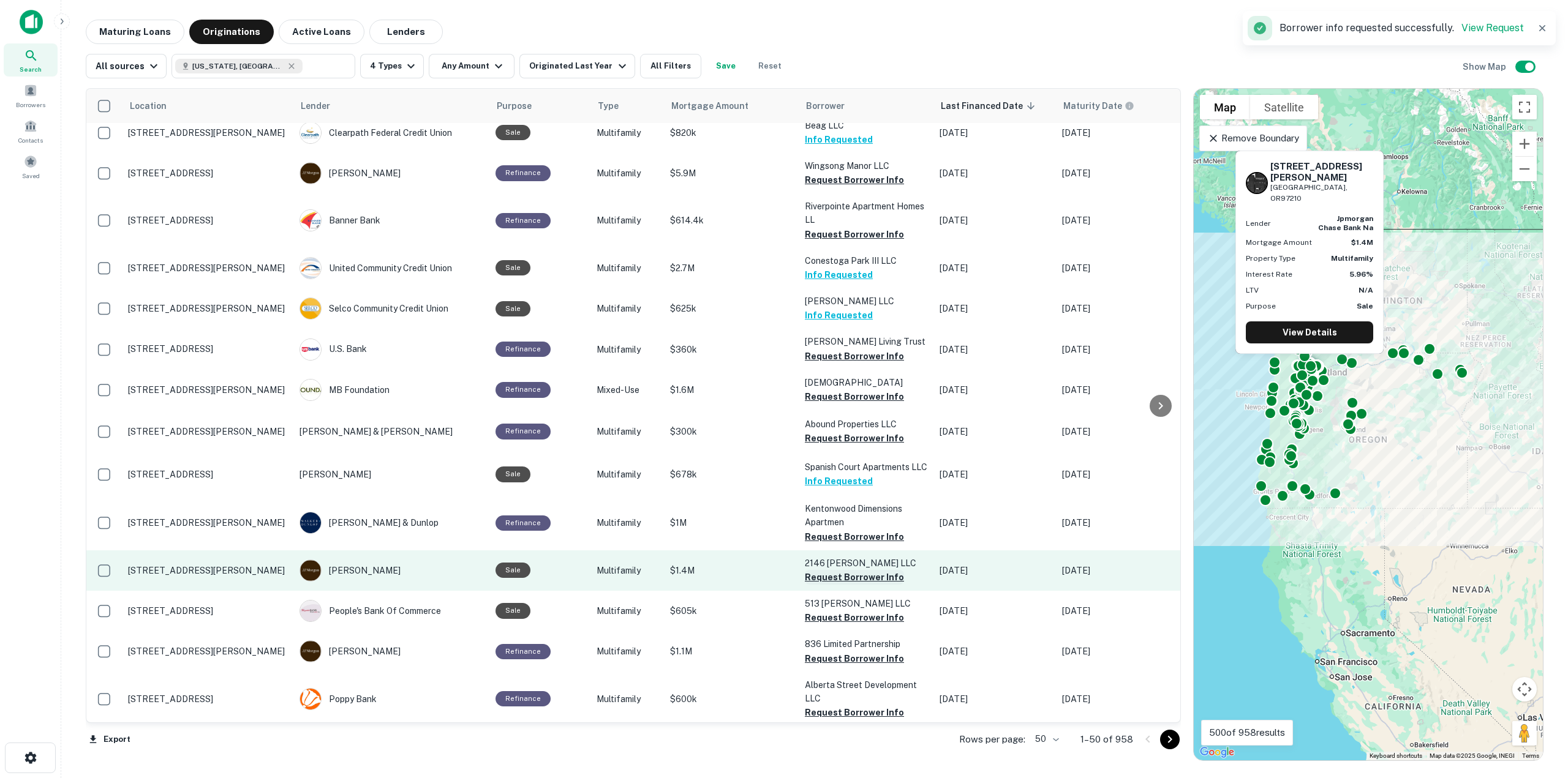
click at [864, 570] on button "Request Borrower Info" at bounding box center [855, 577] width 99 height 15
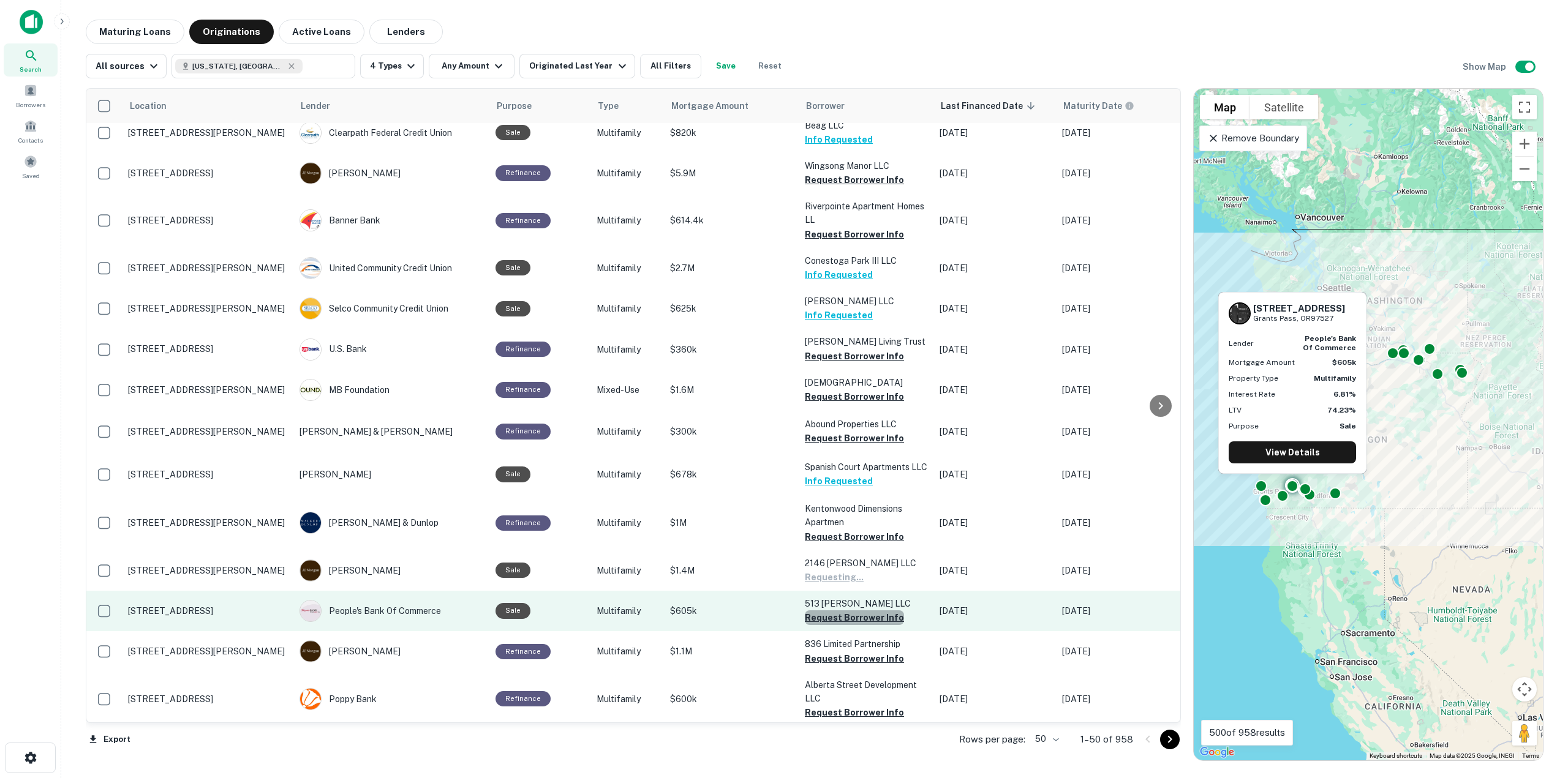
click at [860, 610] on button "Request Borrower Info" at bounding box center [855, 618] width 99 height 15
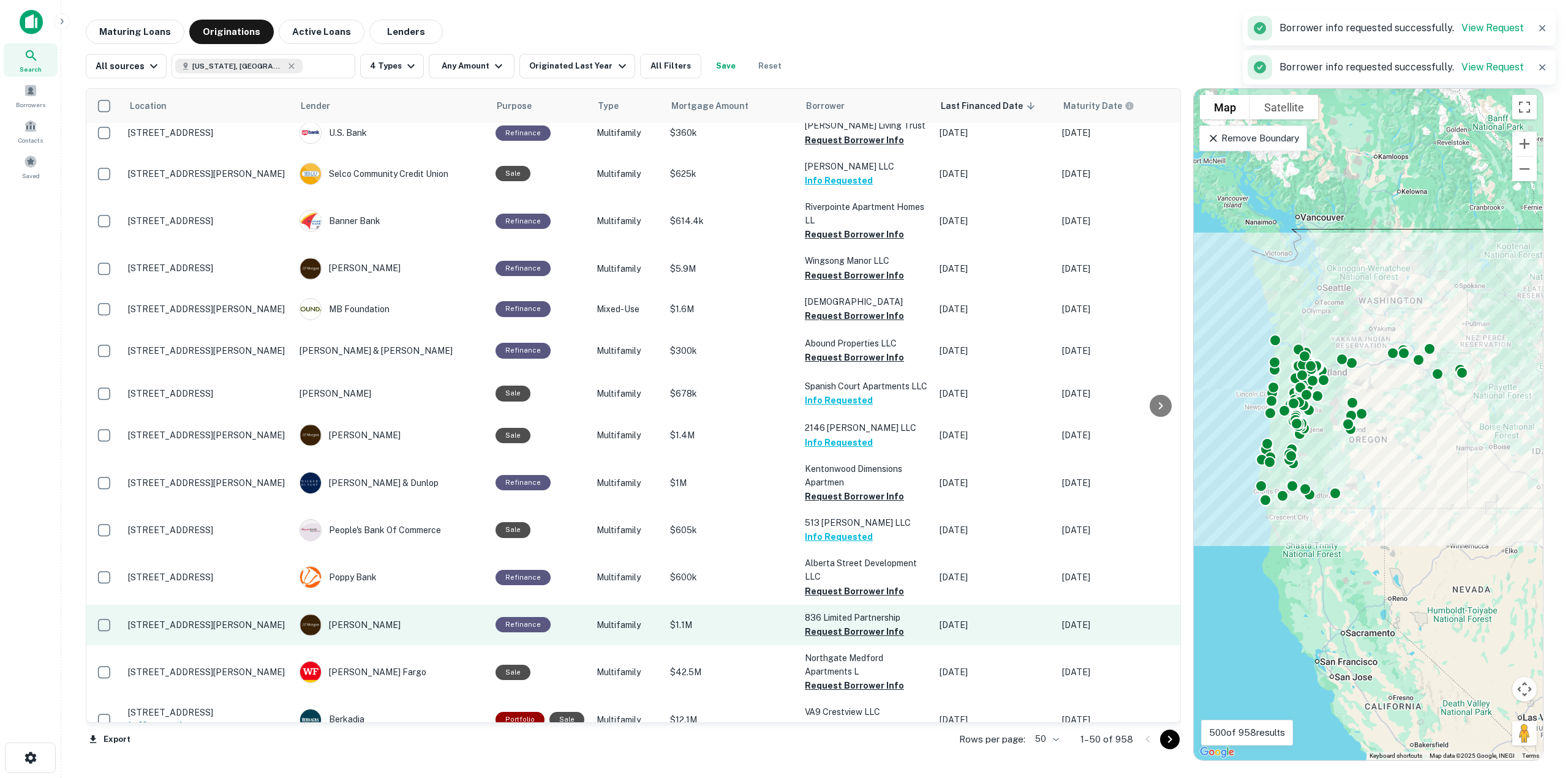
scroll to position [1603, 0]
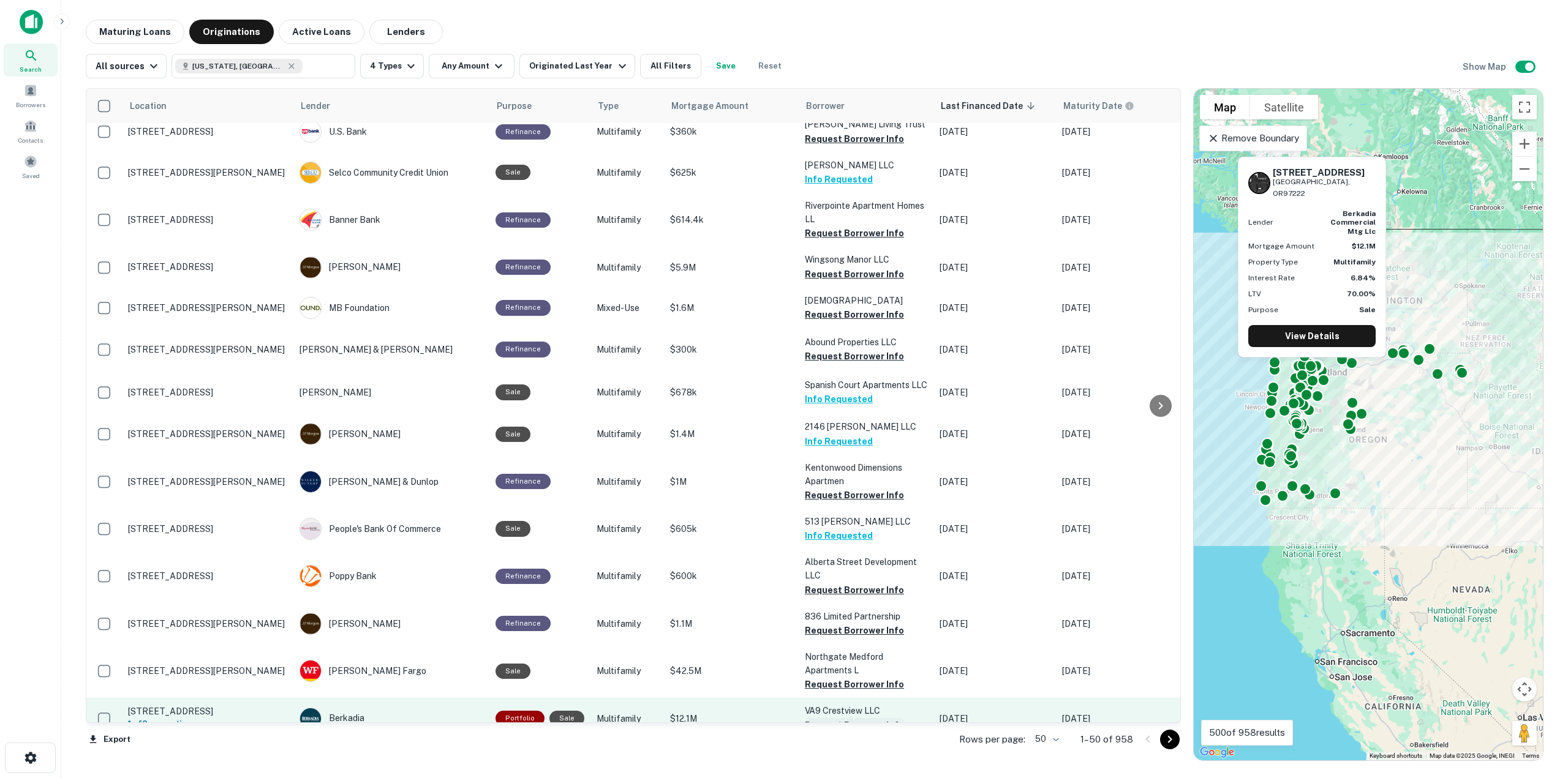
click at [833, 718] on button "Request Borrower Info" at bounding box center [855, 726] width 99 height 15
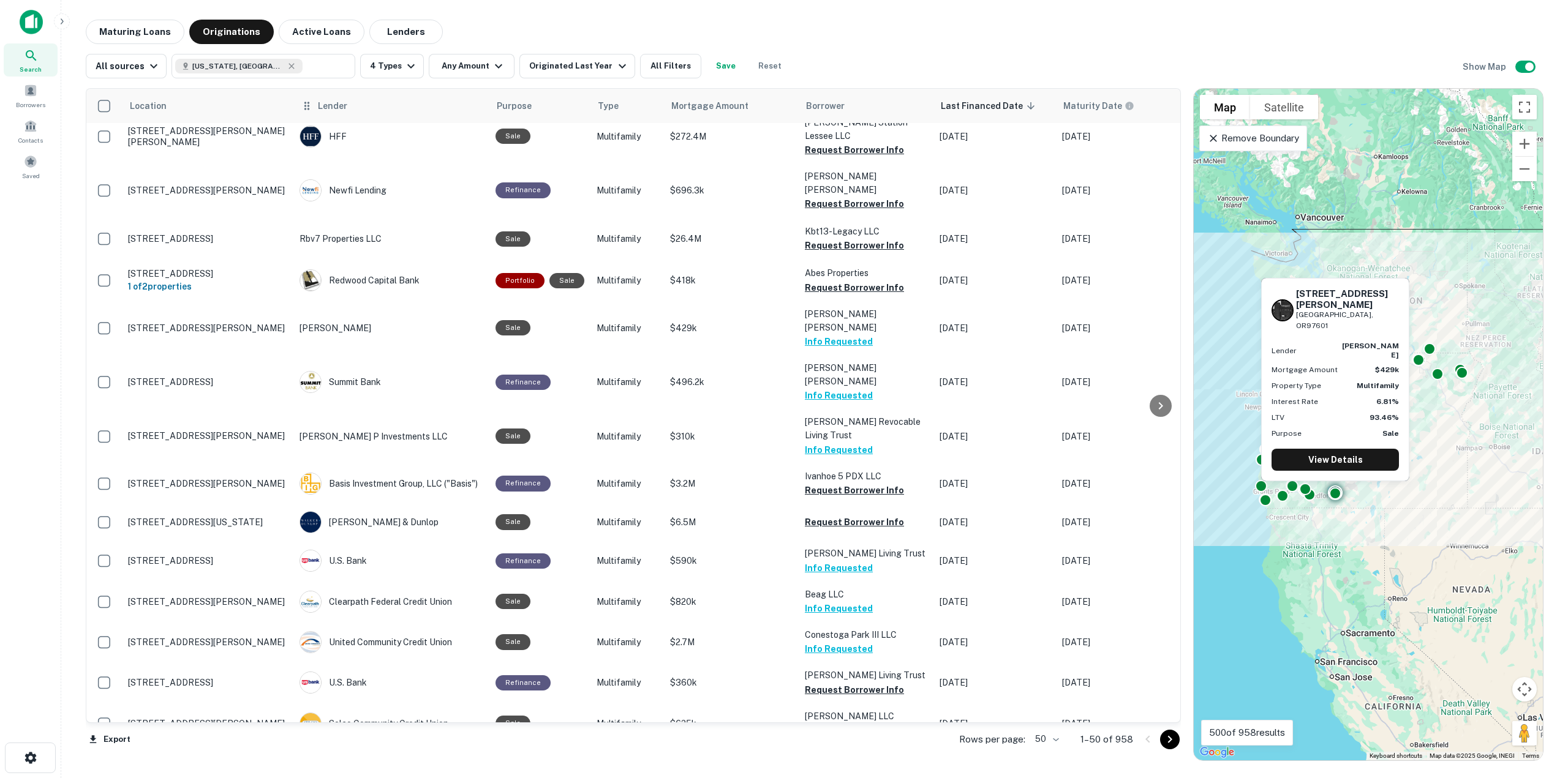
scroll to position [807, 0]
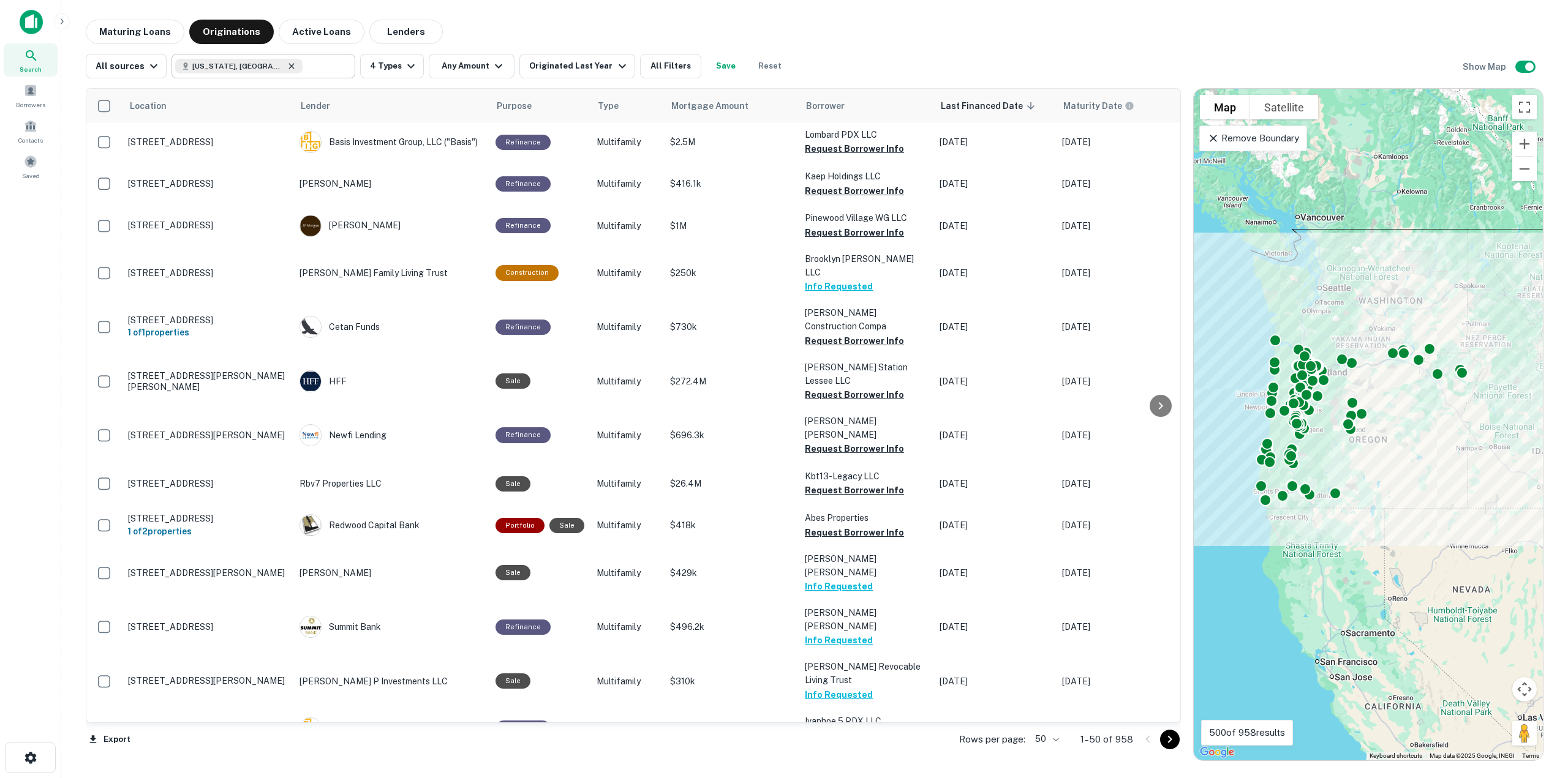
click at [287, 62] on icon at bounding box center [291, 66] width 10 height 10
type input "**********"
click at [244, 62] on input "**********" at bounding box center [253, 66] width 156 height 17
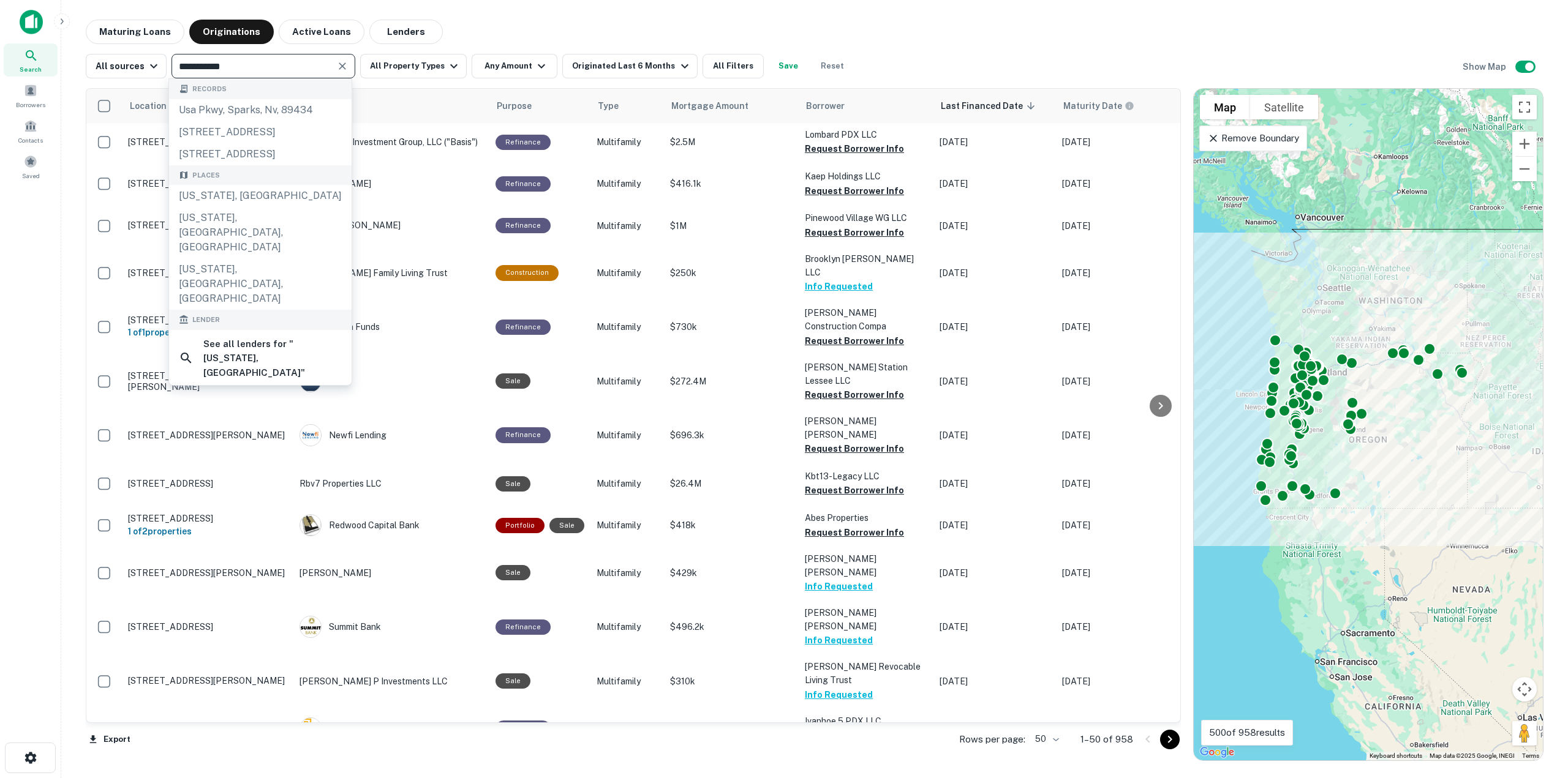
click at [343, 68] on icon "Clear" at bounding box center [342, 66] width 12 height 12
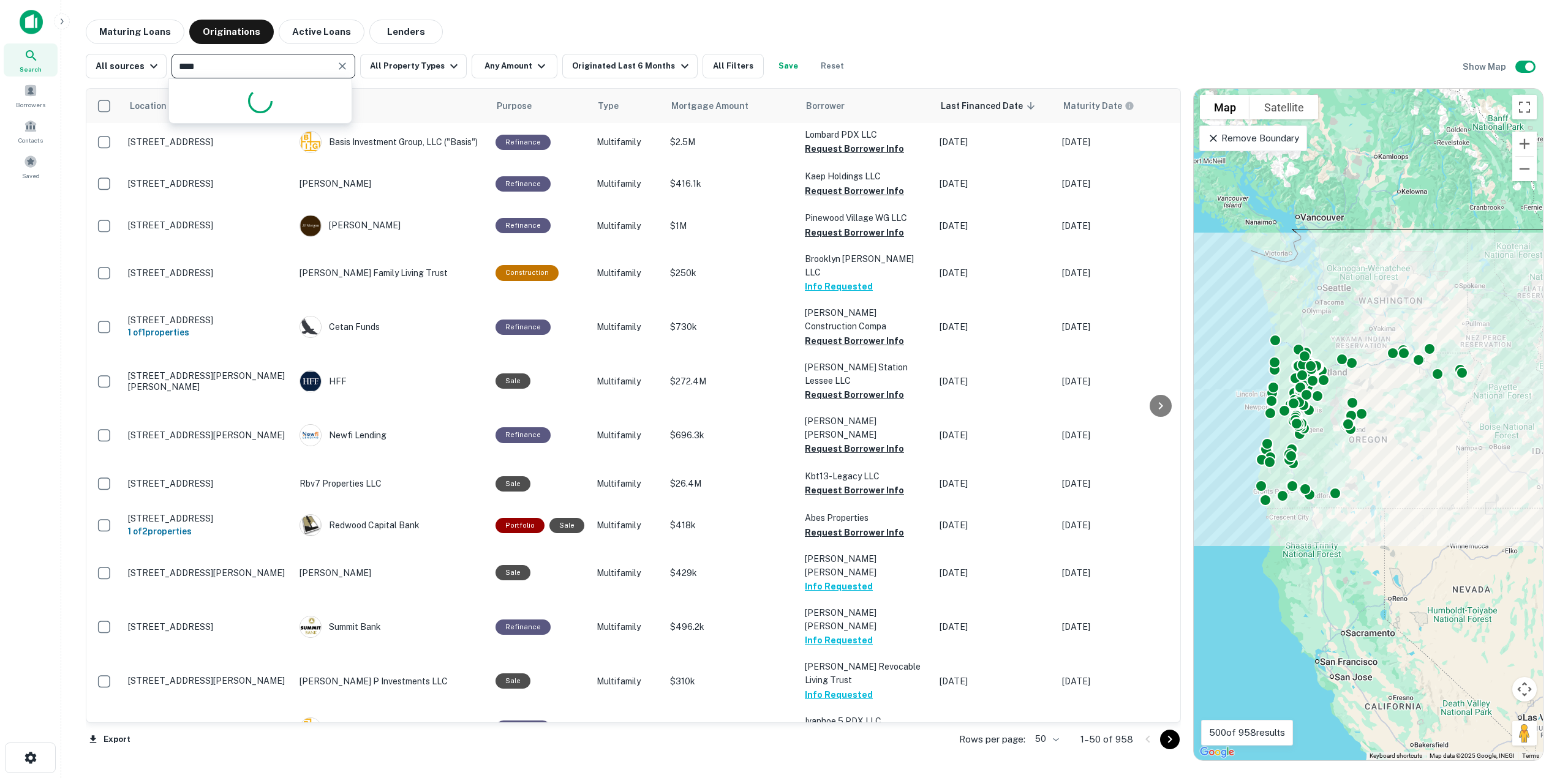
type input "*****"
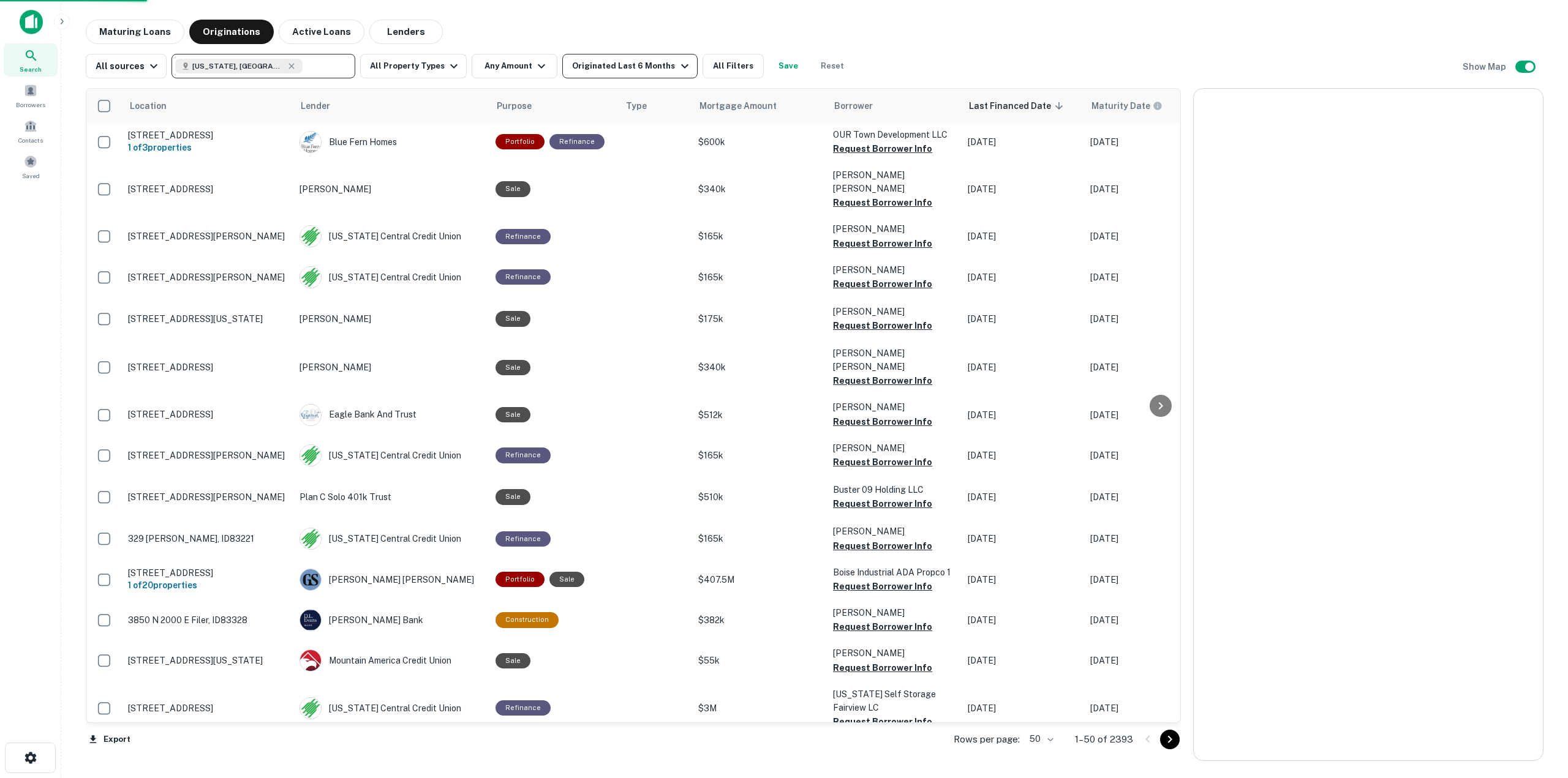
click at [609, 70] on div "Originated Last 6 Months" at bounding box center [632, 66] width 119 height 15
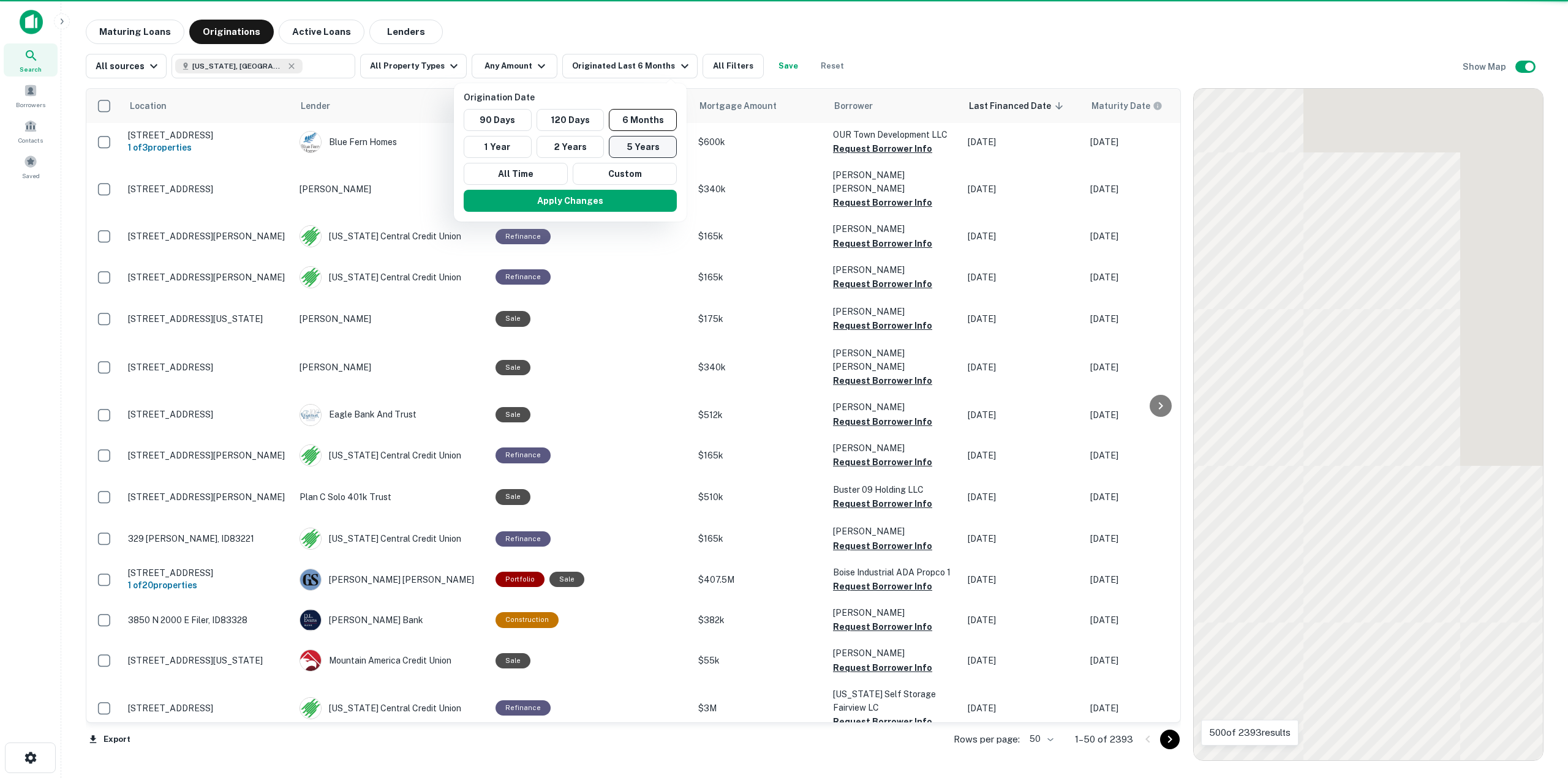
click at [631, 157] on button "5 Years" at bounding box center [643, 146] width 68 height 22
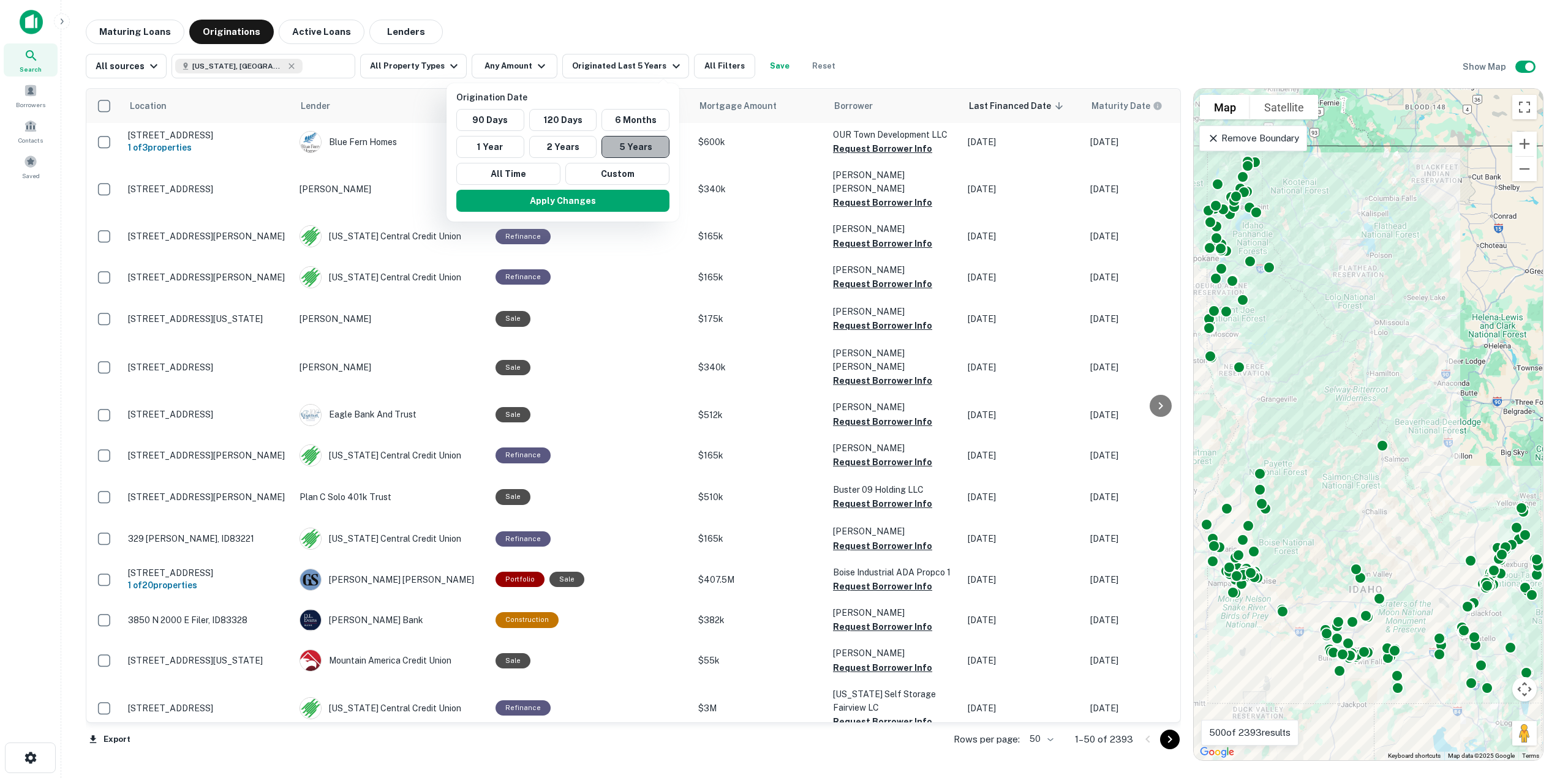
click at [637, 149] on button "5 Years" at bounding box center [635, 146] width 68 height 22
click at [627, 11] on div at bounding box center [784, 389] width 1568 height 778
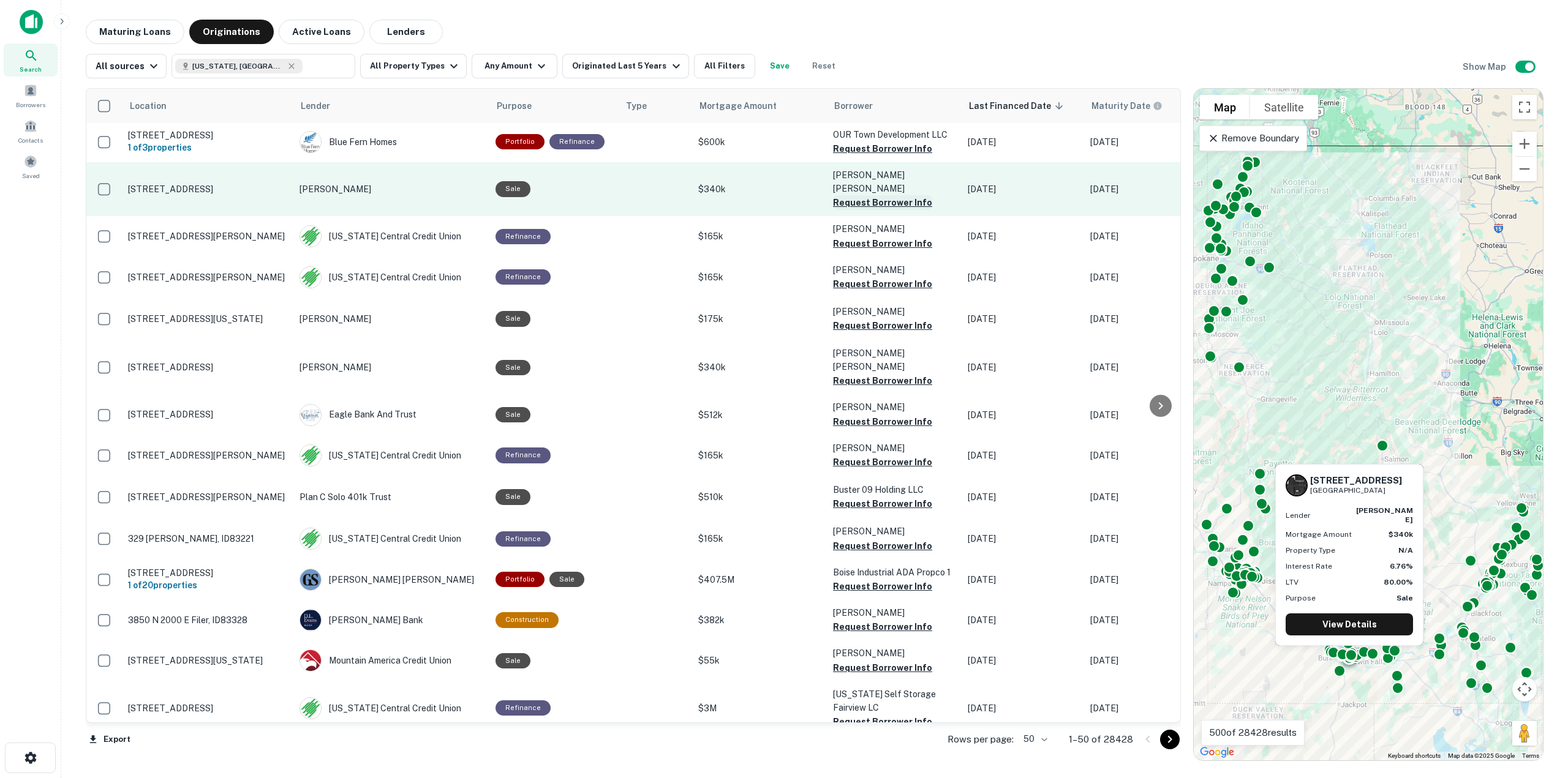
click at [875, 199] on button "Request Borrower Info" at bounding box center [883, 203] width 99 height 15
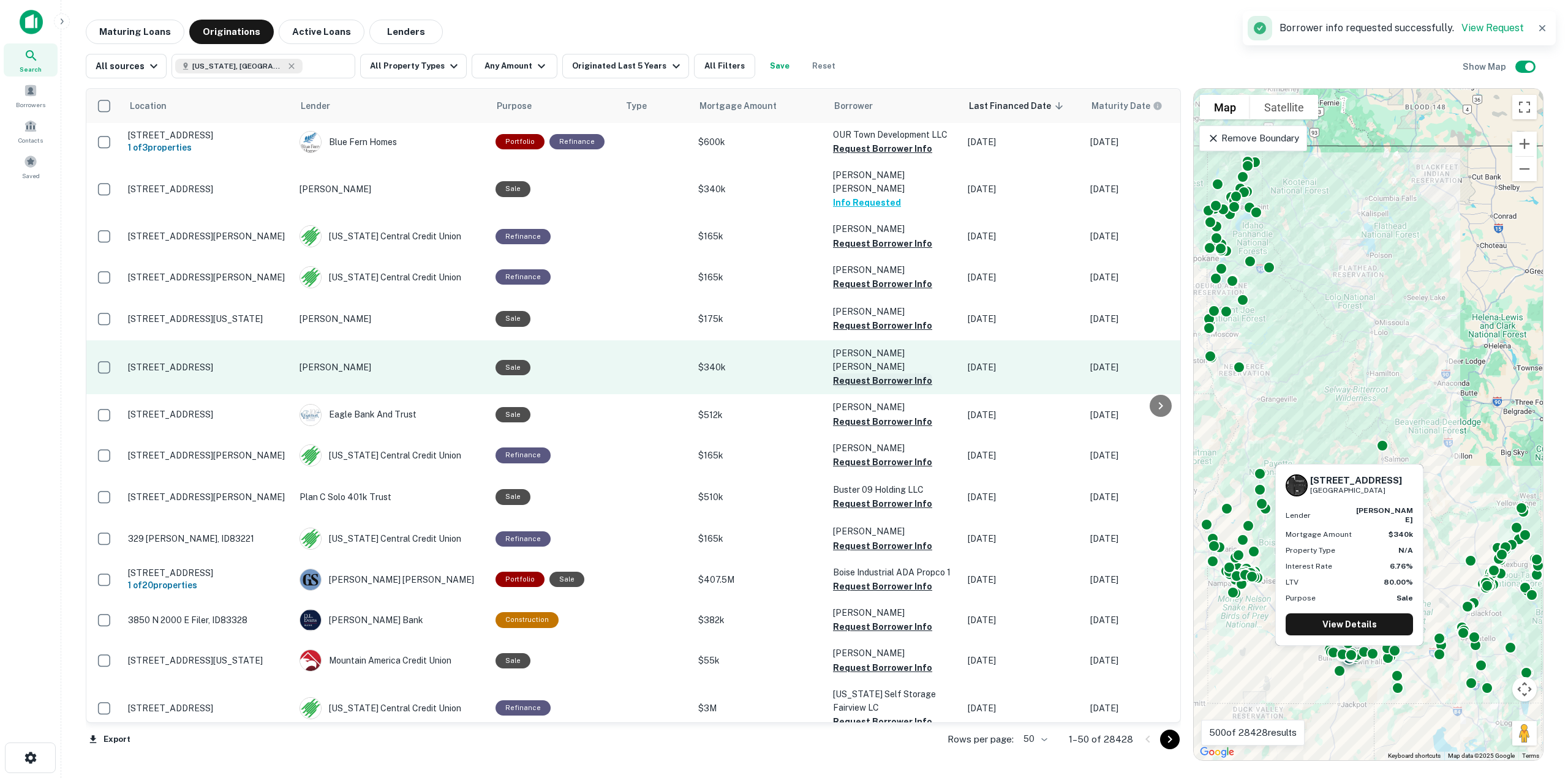
click at [885, 373] on button "Request Borrower Info" at bounding box center [883, 381] width 99 height 15
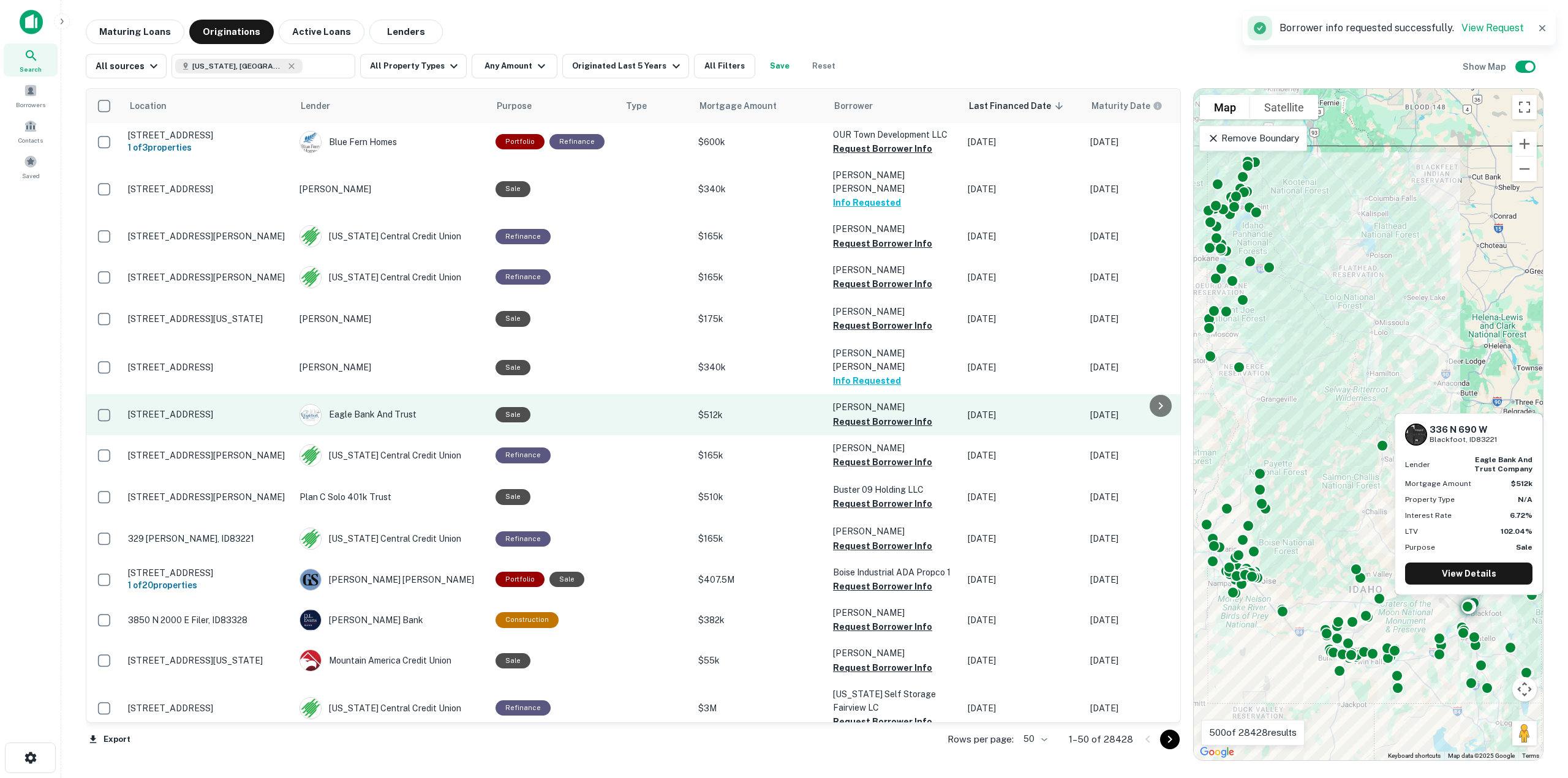
click at [877, 413] on td "[PERSON_NAME] Request Borrower Info" at bounding box center [894, 414] width 134 height 40
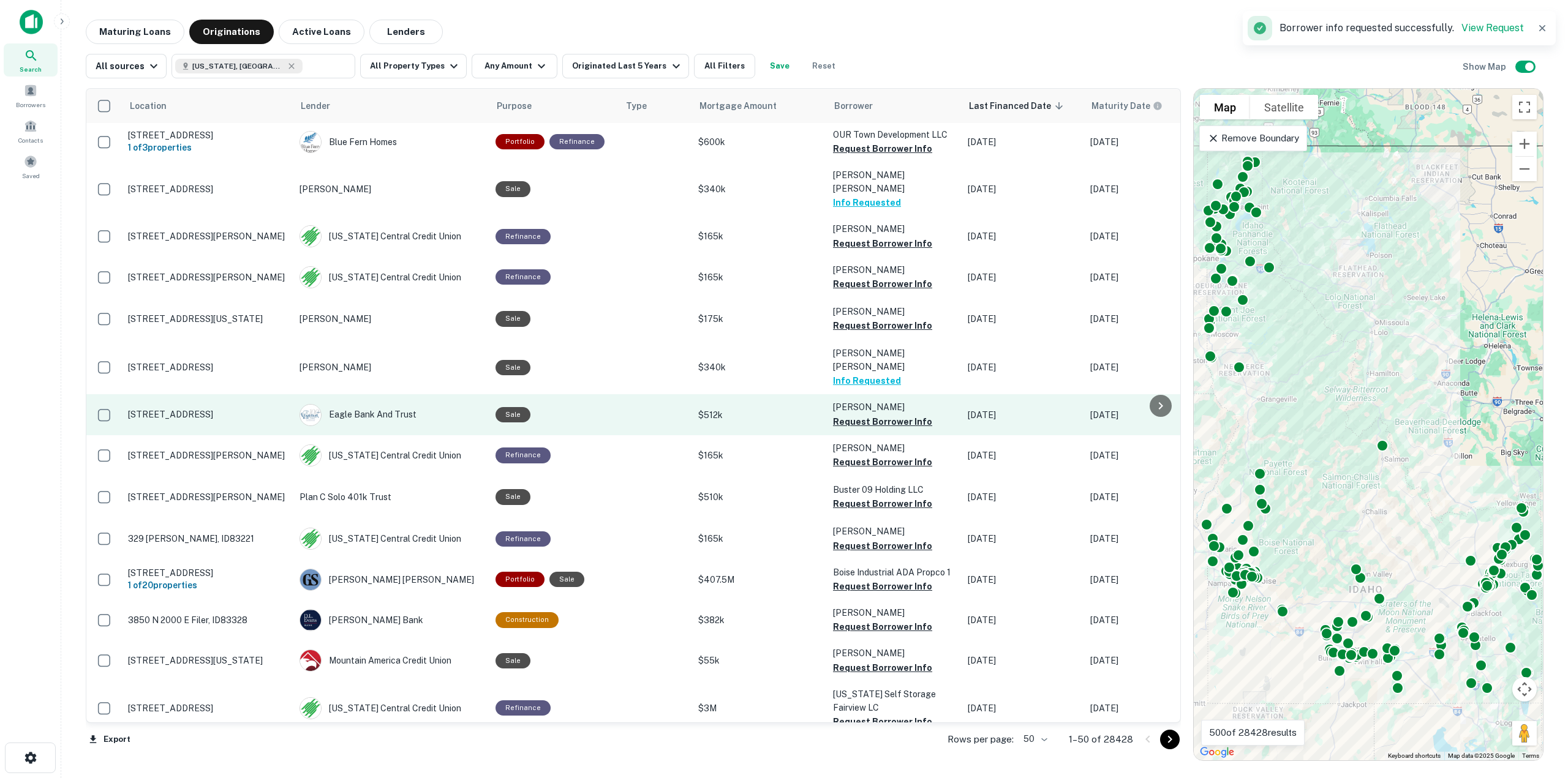
scroll to position [868, 0]
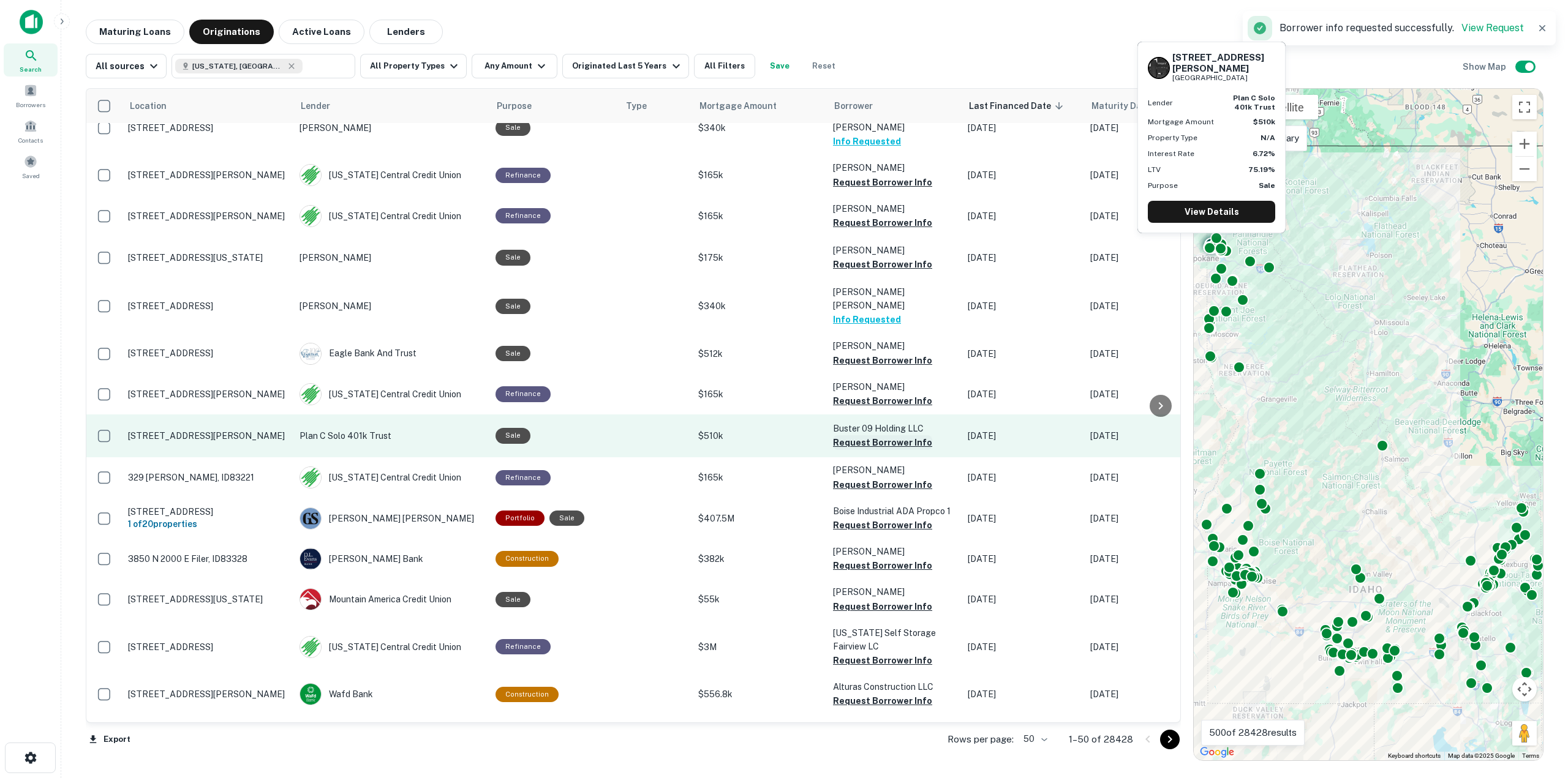
click at [878, 435] on button "Request Borrower Info" at bounding box center [883, 442] width 99 height 15
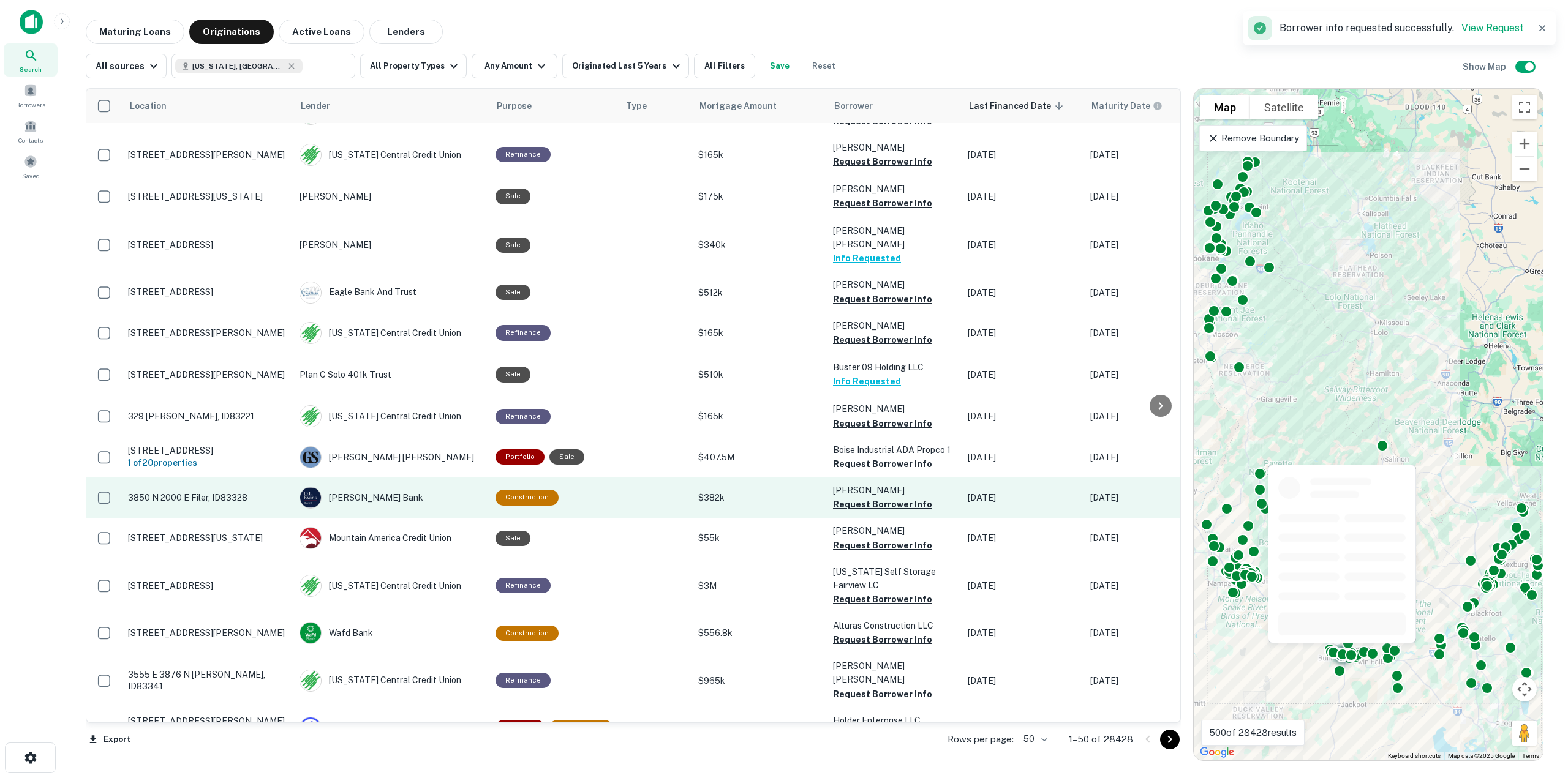
scroll to position [991, 0]
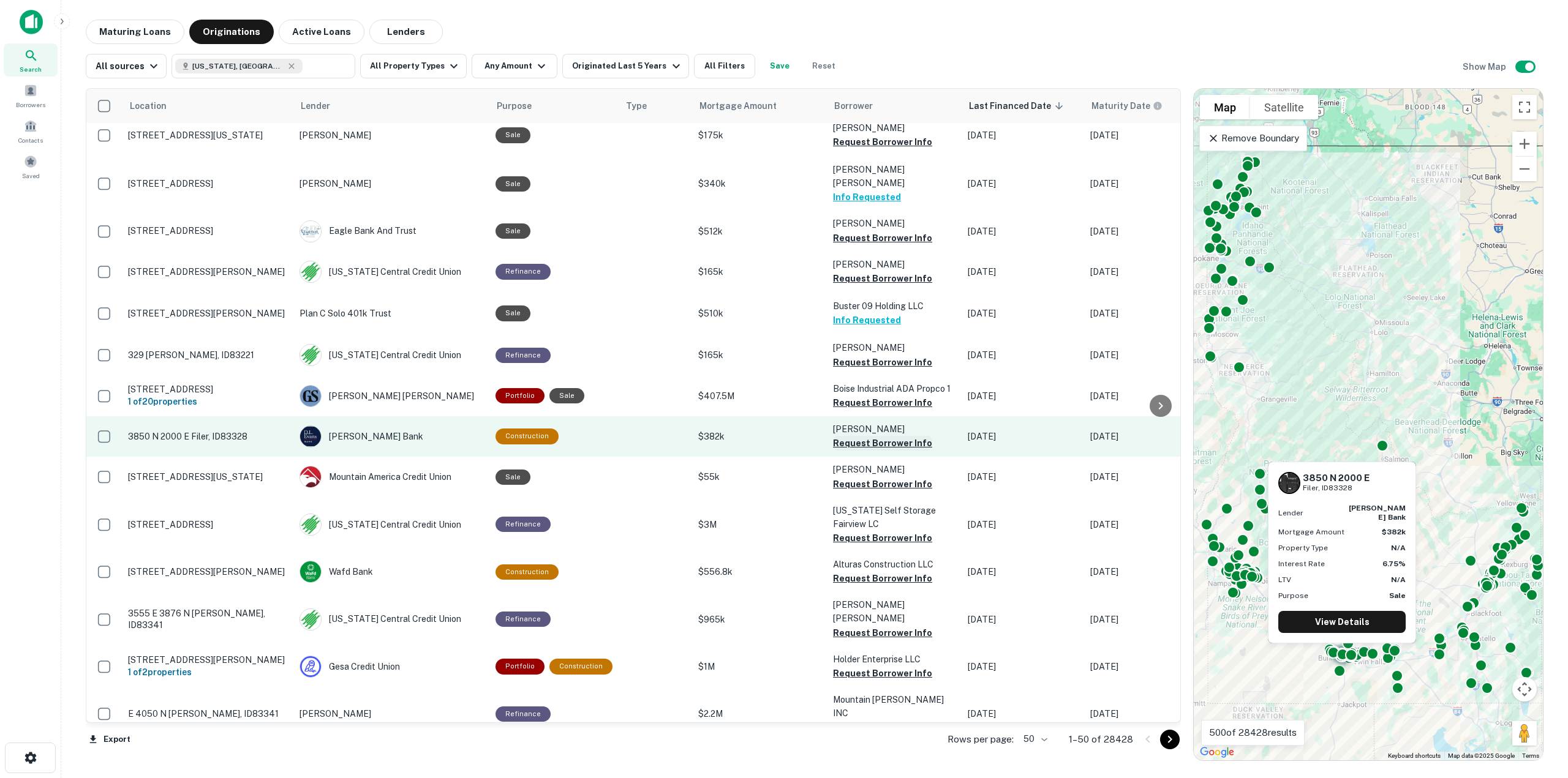
click at [894, 436] on button "Request Borrower Info" at bounding box center [883, 443] width 99 height 15
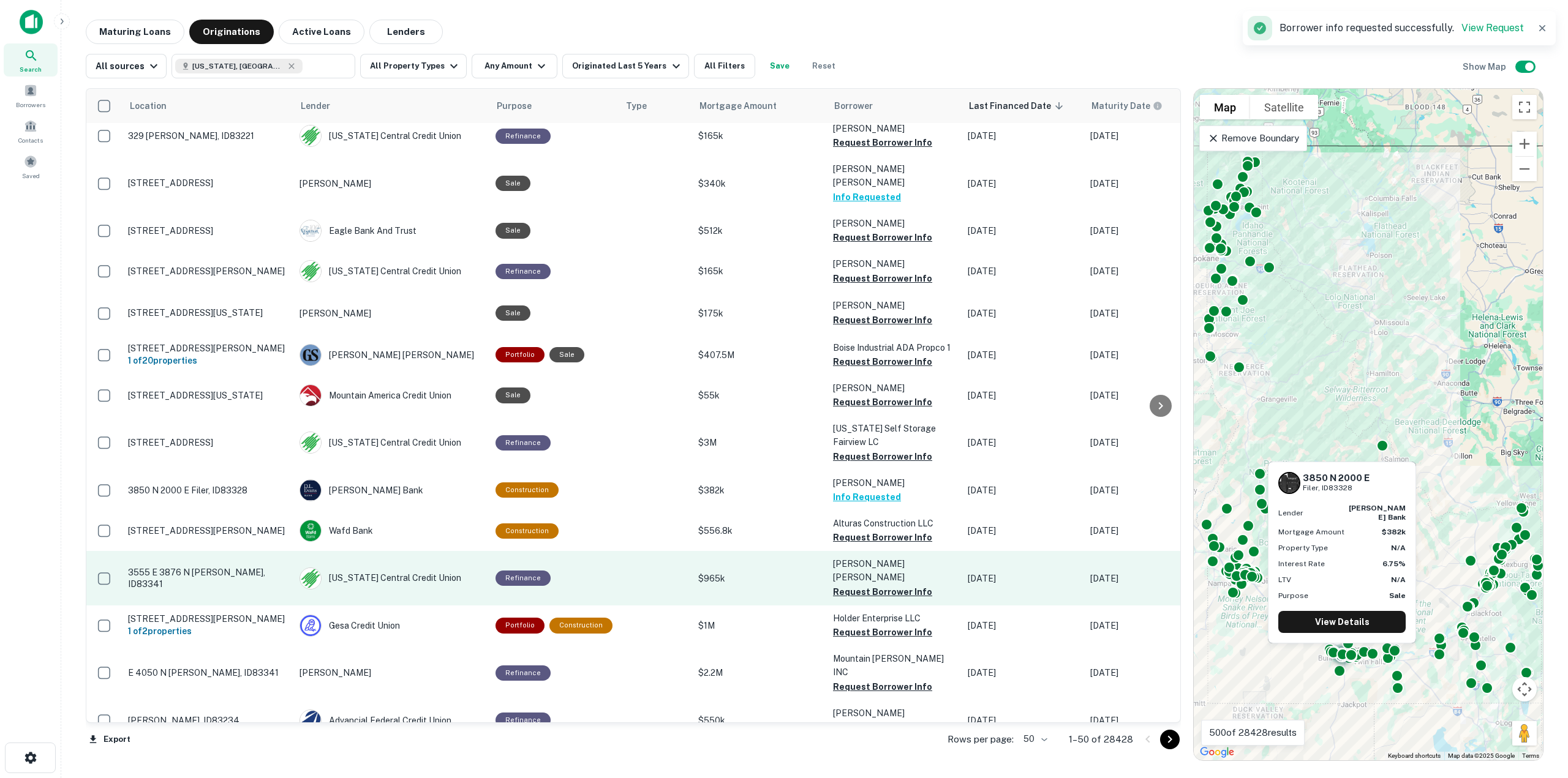
scroll to position [1052, 0]
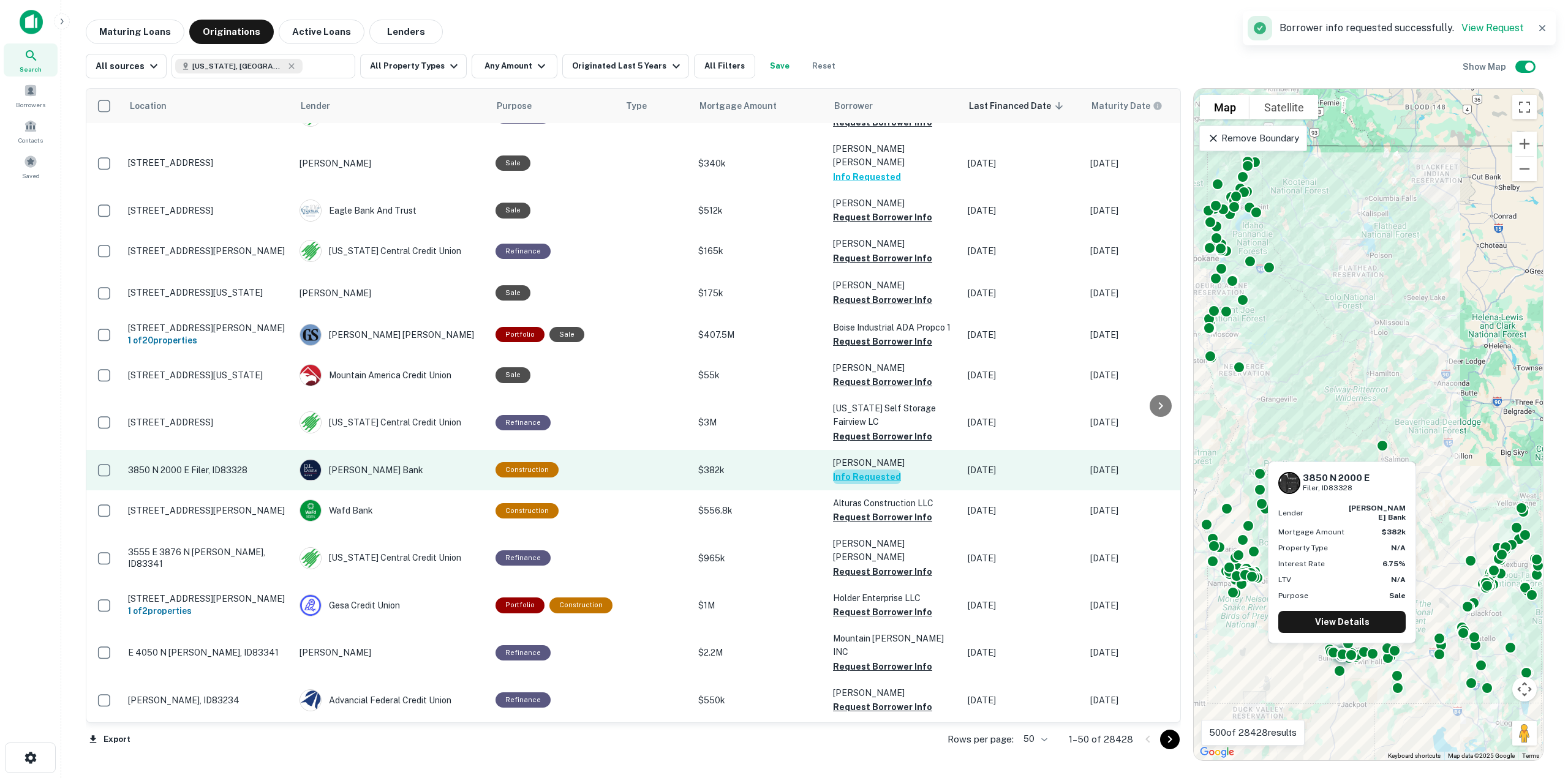
click at [881, 469] on button "Info Requested" at bounding box center [867, 477] width 68 height 15
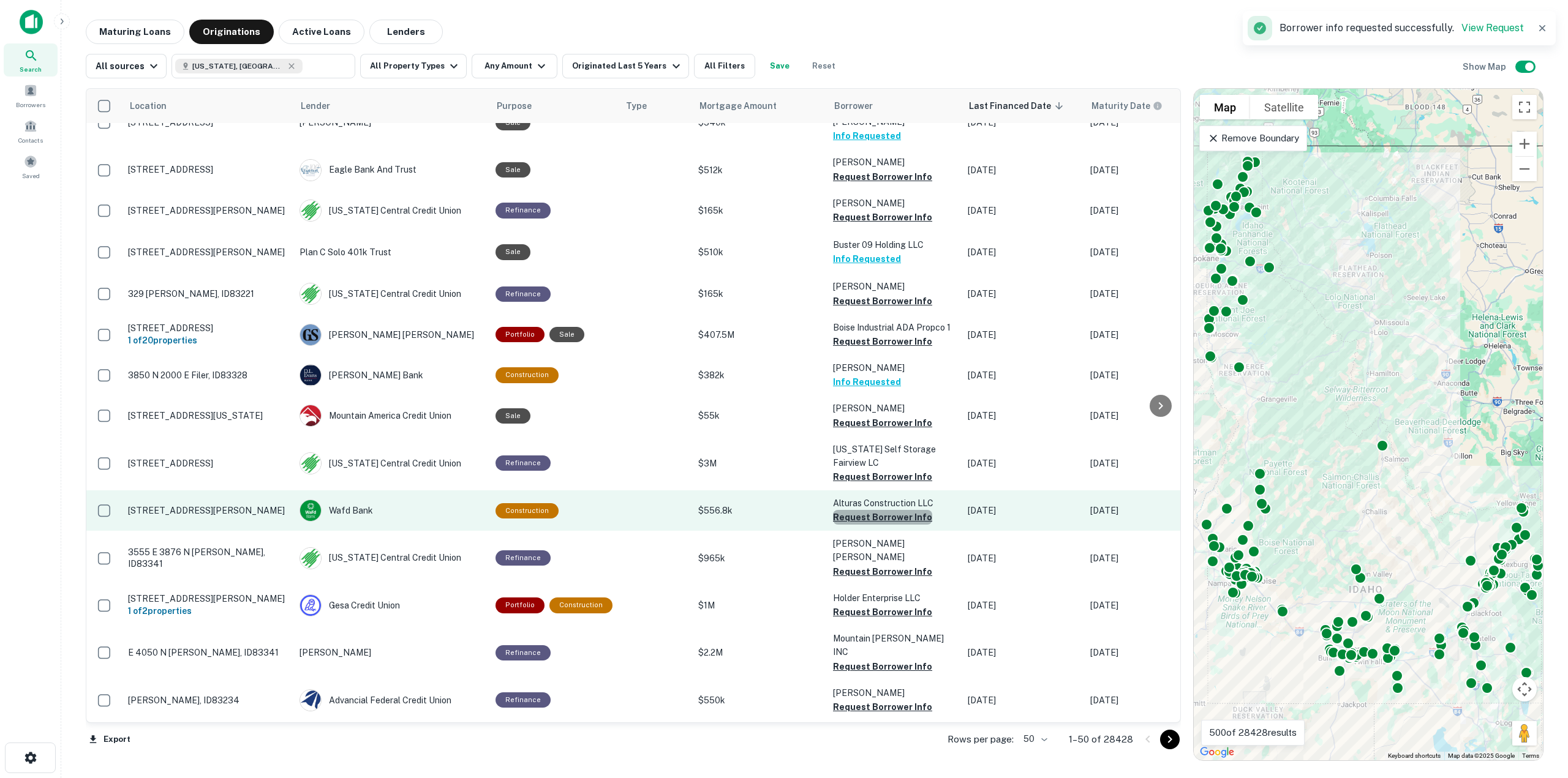
click at [882, 510] on button "Request Borrower Info" at bounding box center [883, 517] width 99 height 15
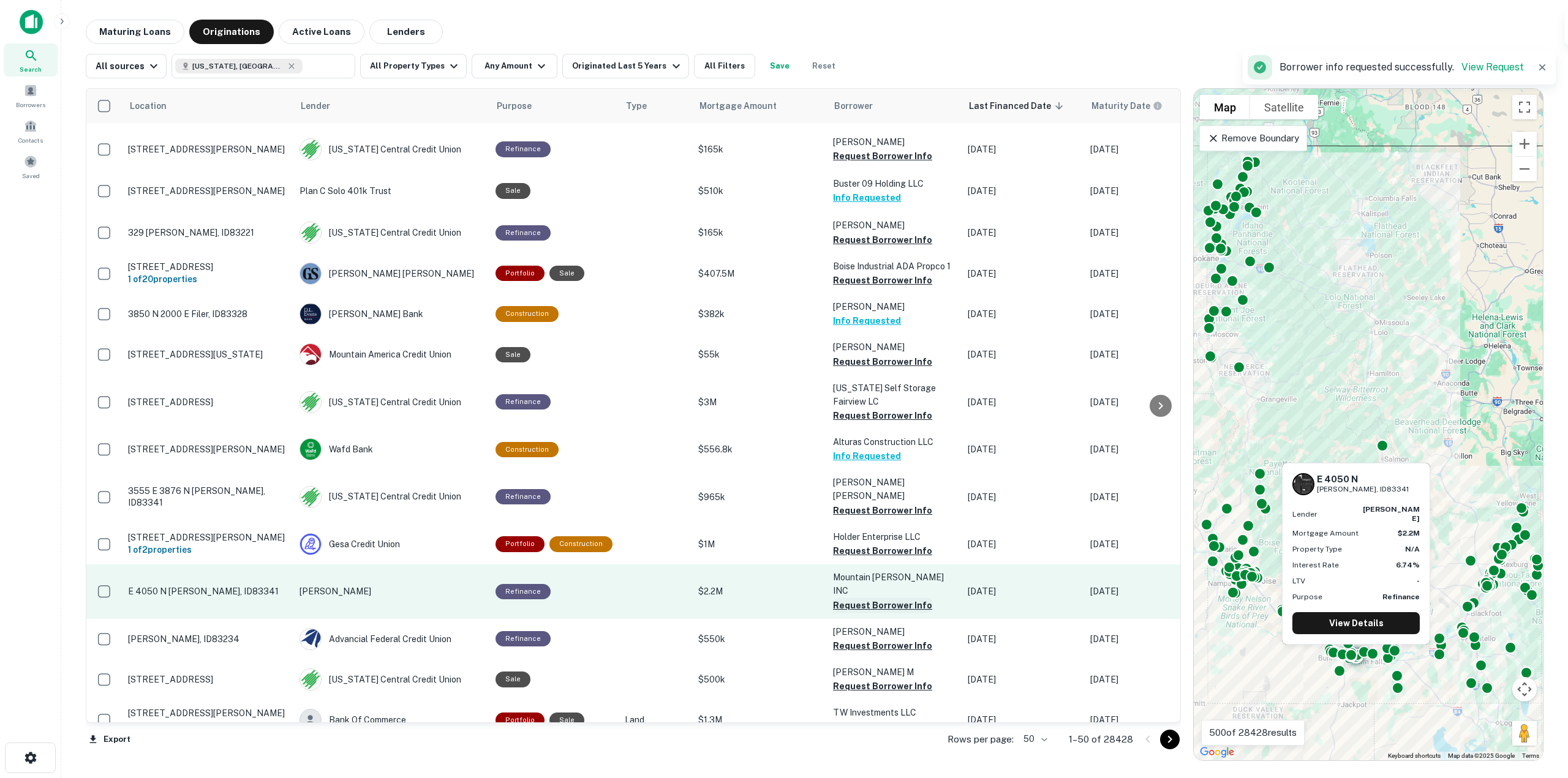
scroll to position [1175, 0]
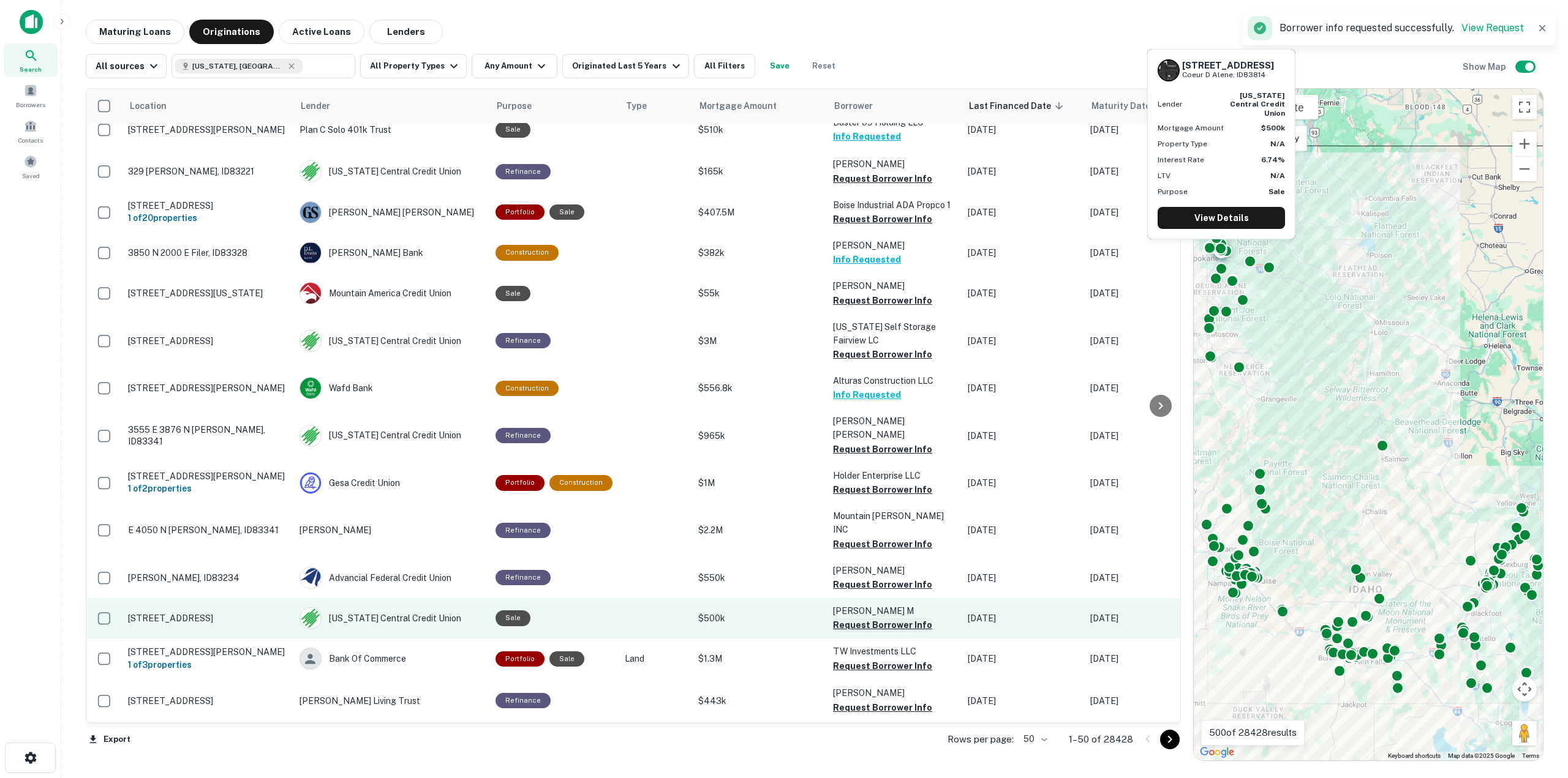
click at [894, 618] on button "Request Borrower Info" at bounding box center [883, 625] width 99 height 15
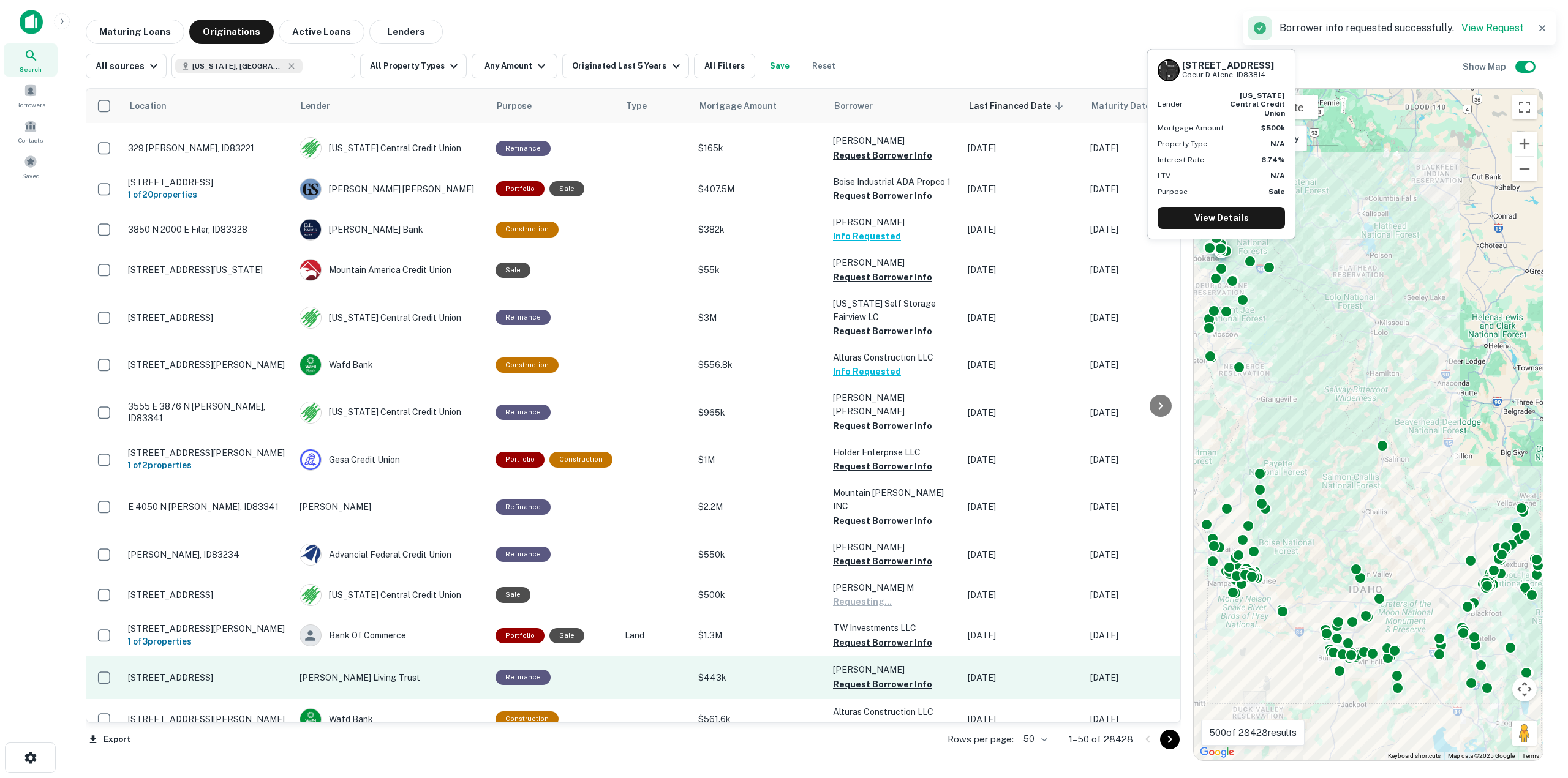
scroll to position [1236, 0]
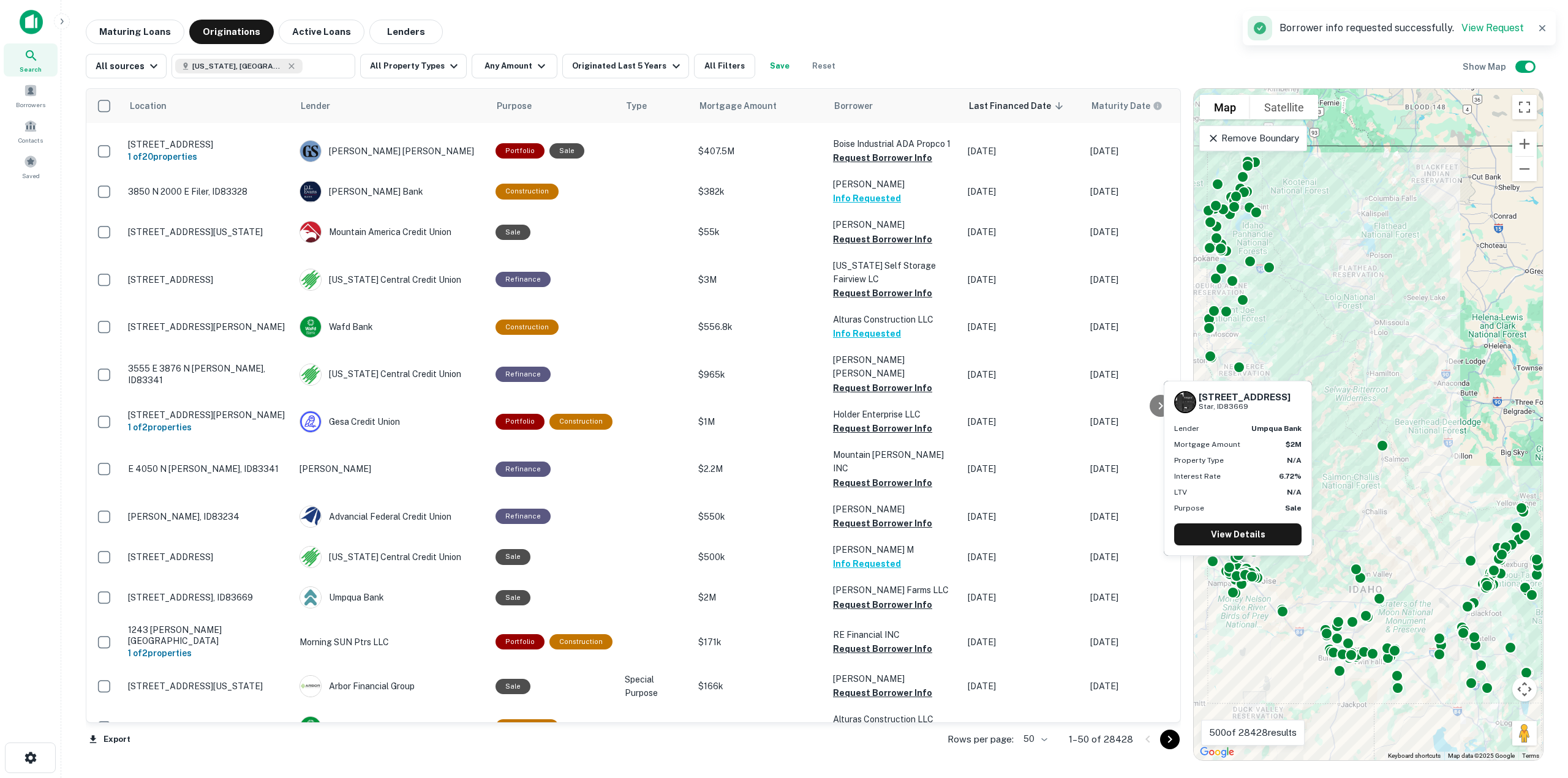
click at [896, 597] on button "Request Borrower Info" at bounding box center [883, 605] width 99 height 15
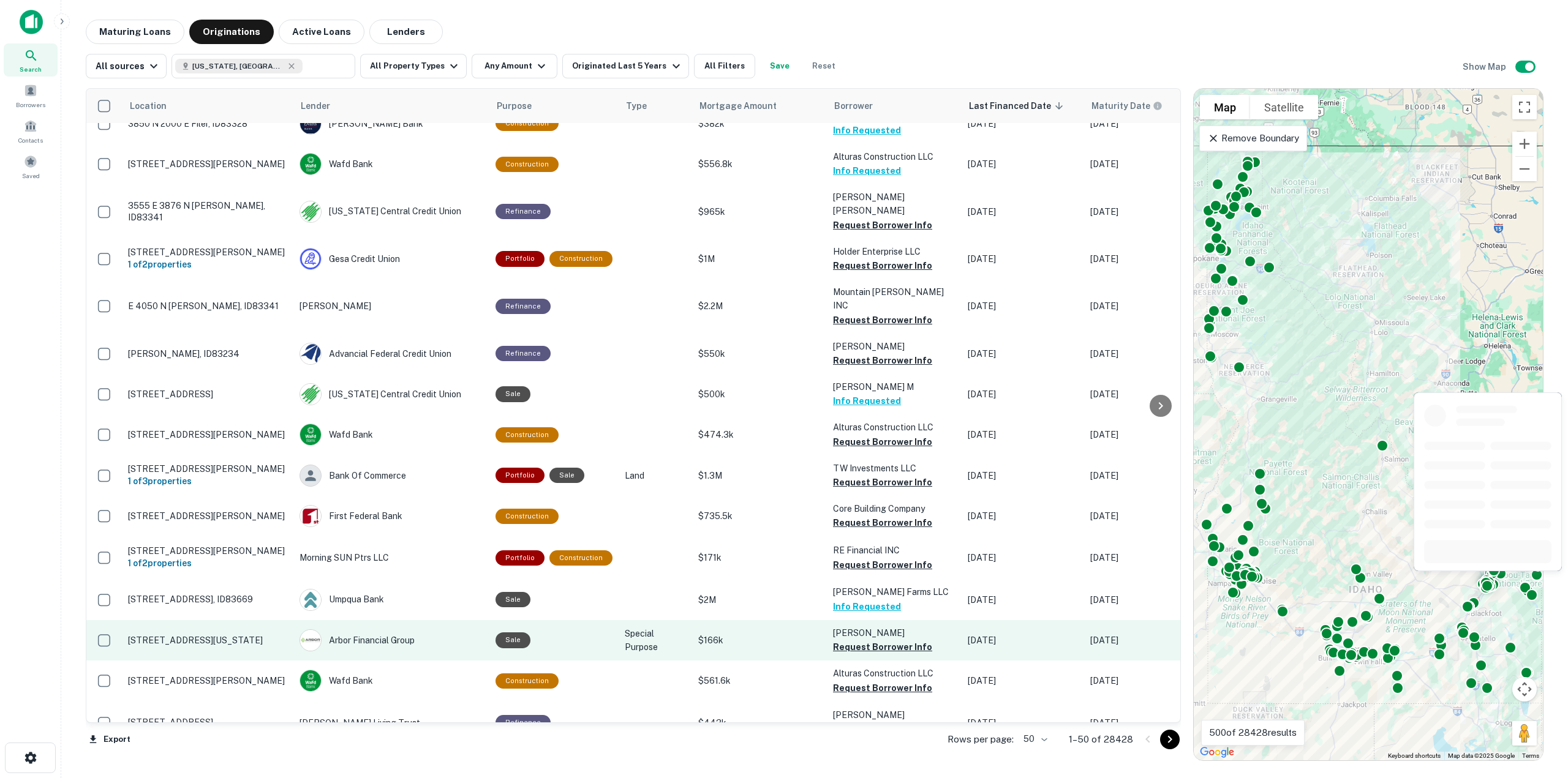
scroll to position [1419, 0]
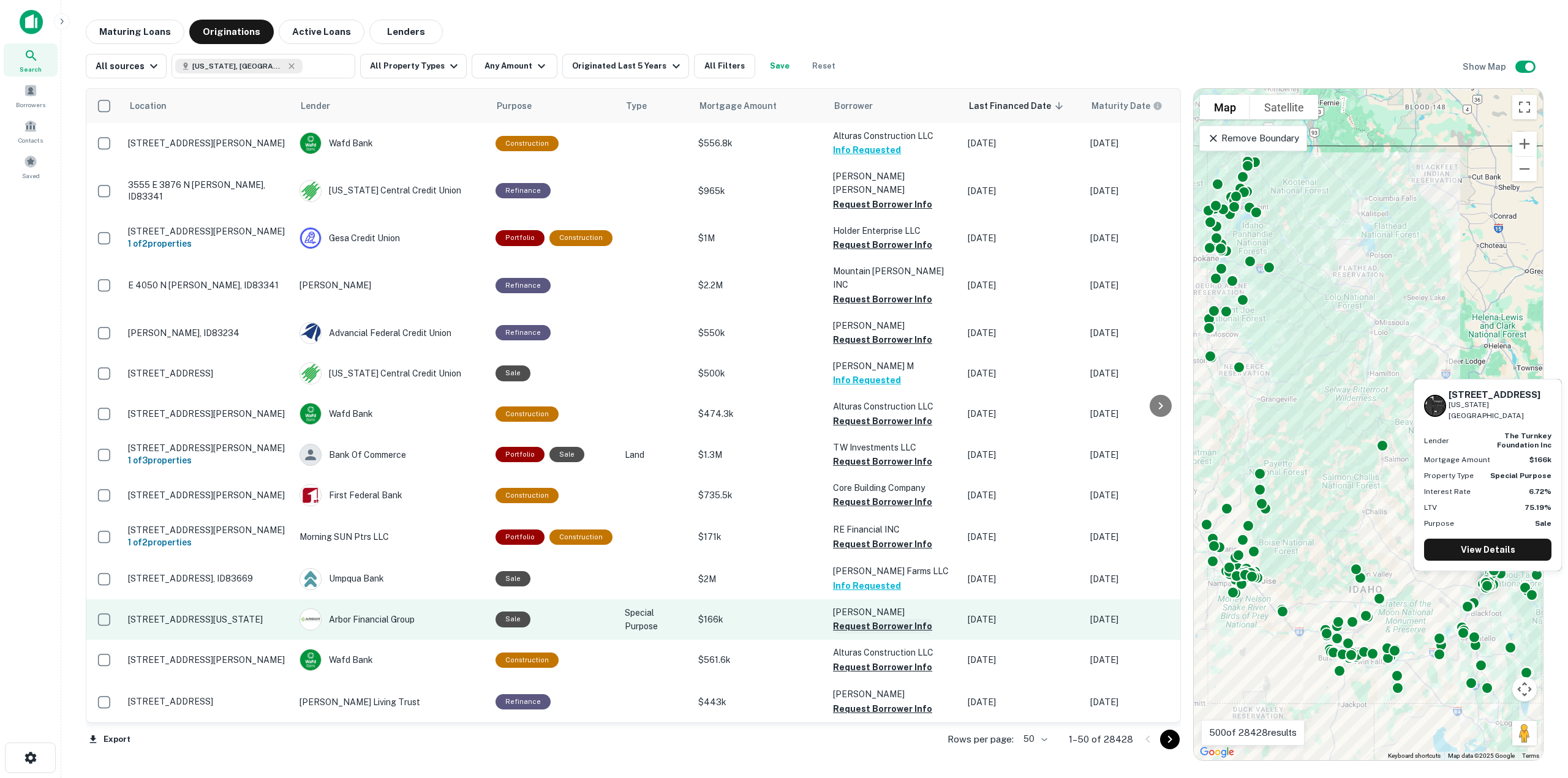
click at [892, 619] on button "Request Borrower Info" at bounding box center [883, 626] width 99 height 15
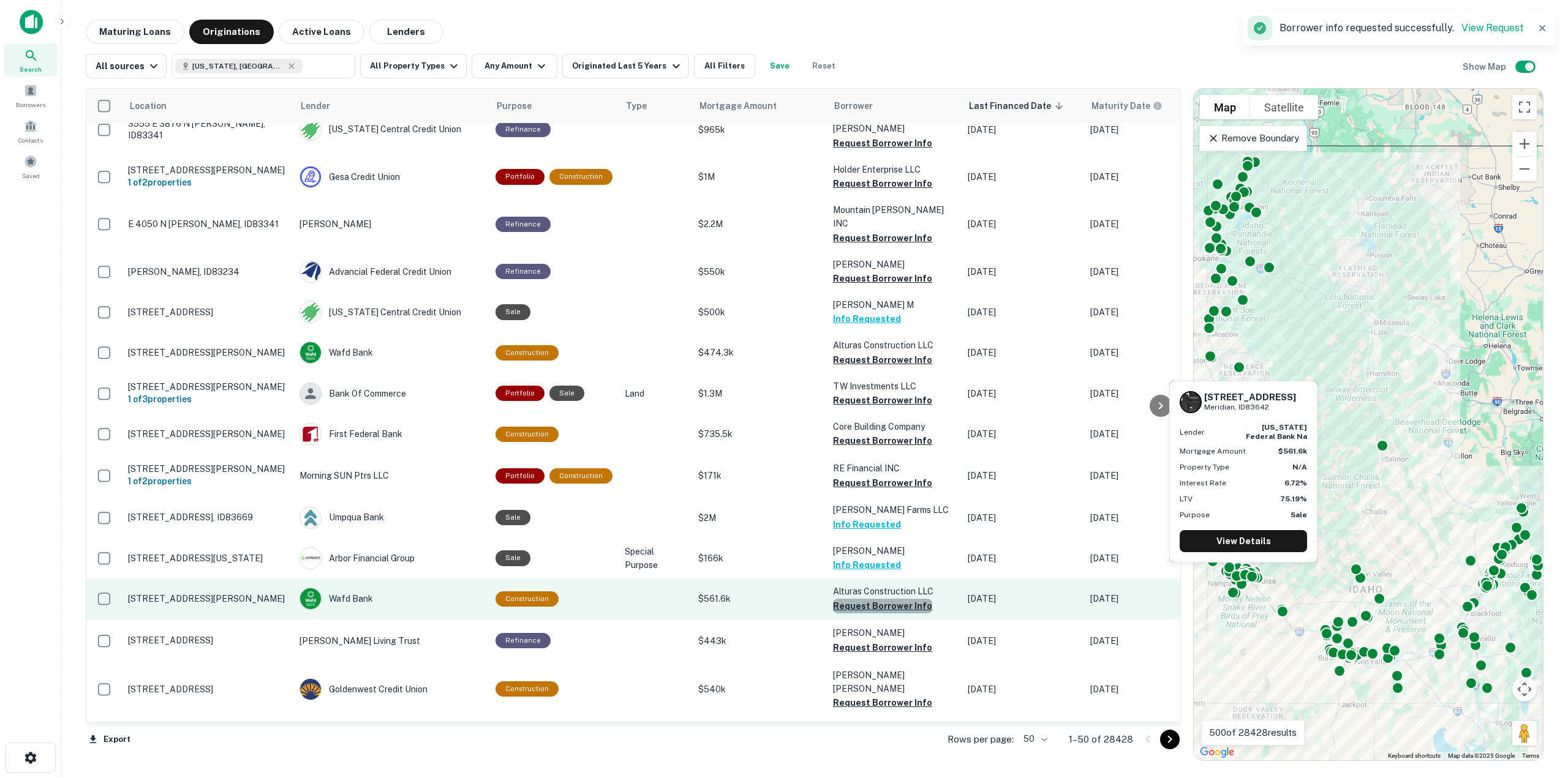
click at [892, 599] on button "Request Borrower Info" at bounding box center [883, 606] width 99 height 15
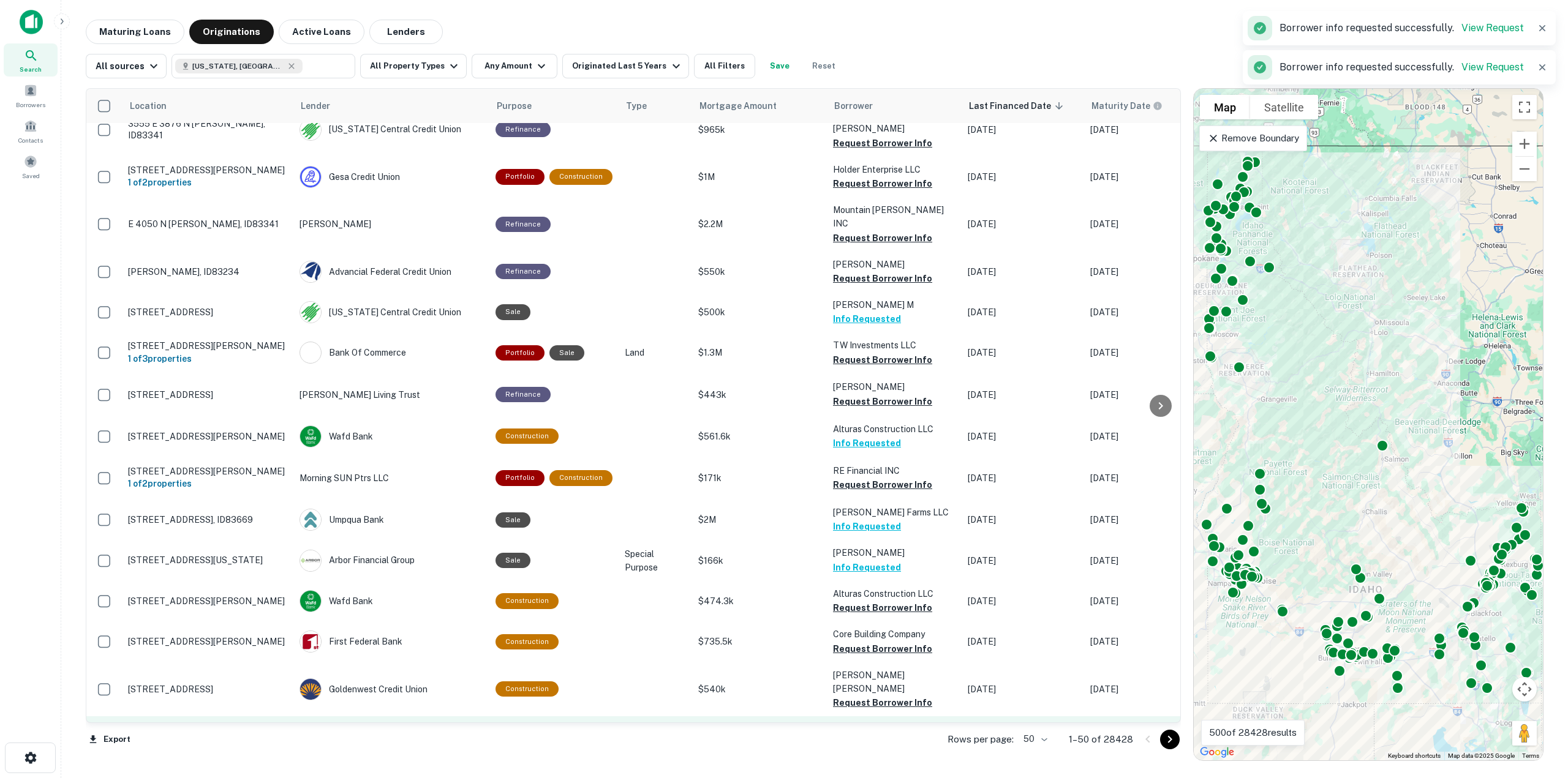
scroll to position [1506, 0]
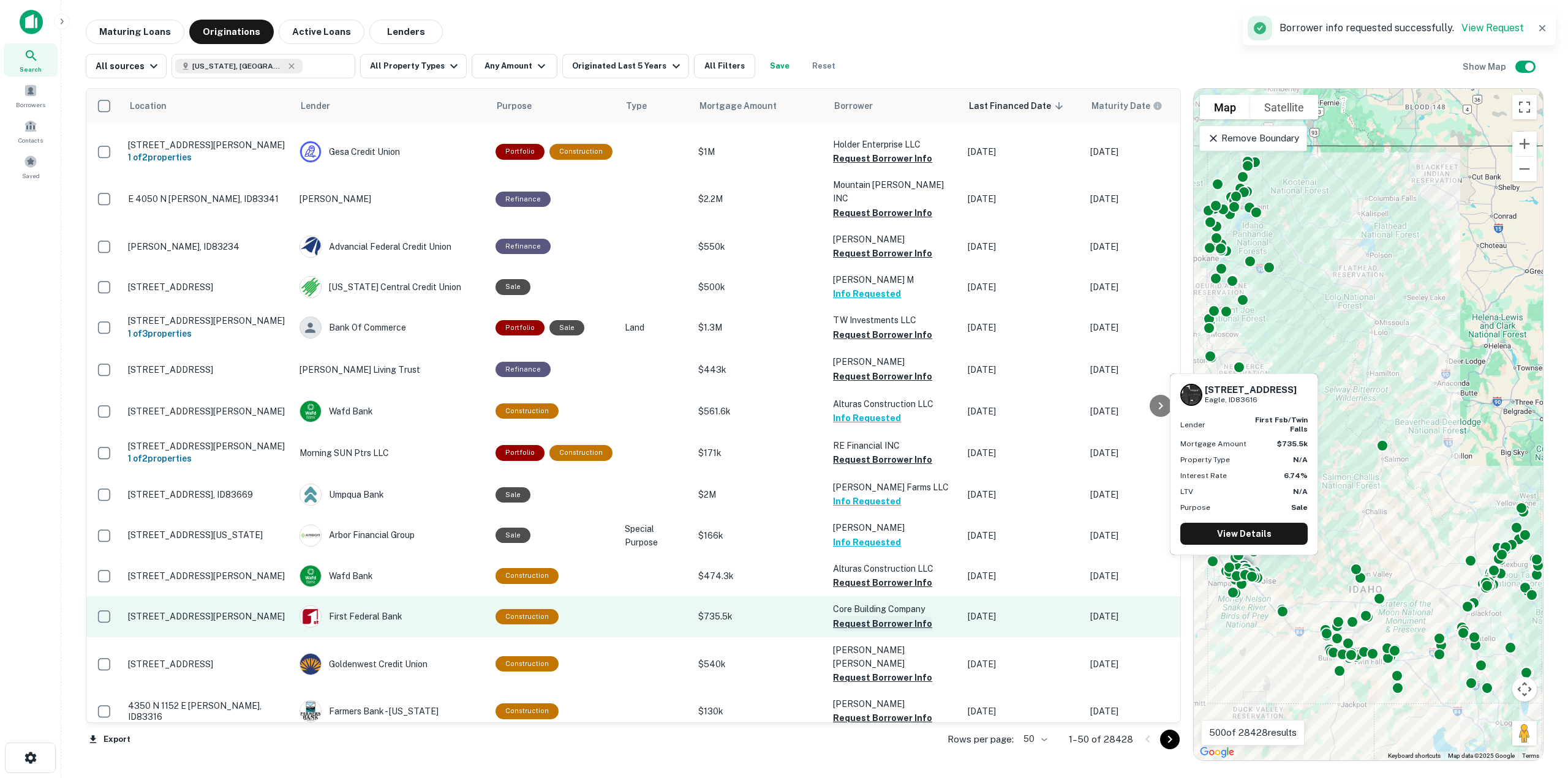
click at [906, 616] on button "Request Borrower Info" at bounding box center [883, 624] width 99 height 15
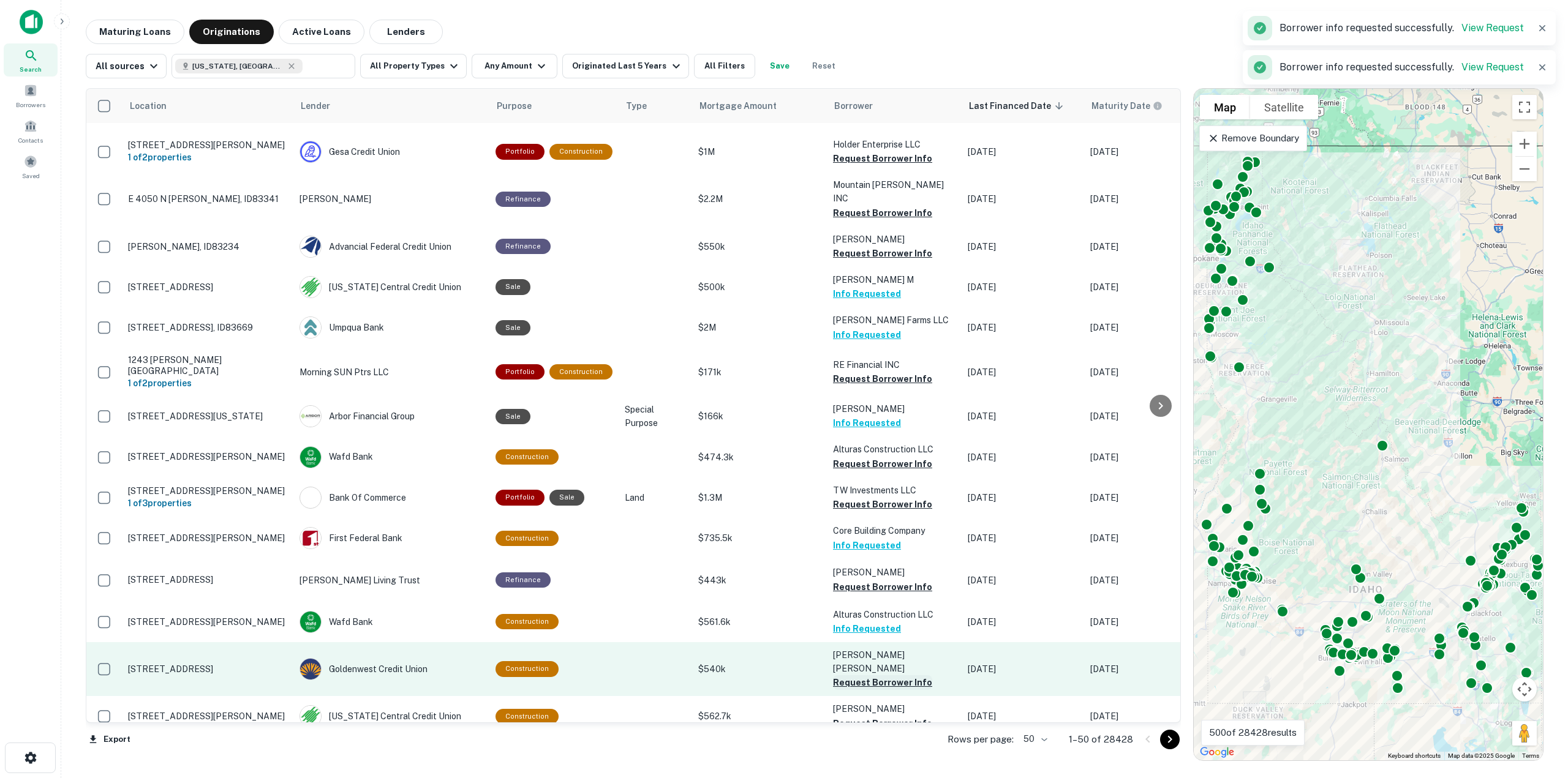
click at [902, 675] on button "Request Borrower Info" at bounding box center [883, 683] width 99 height 15
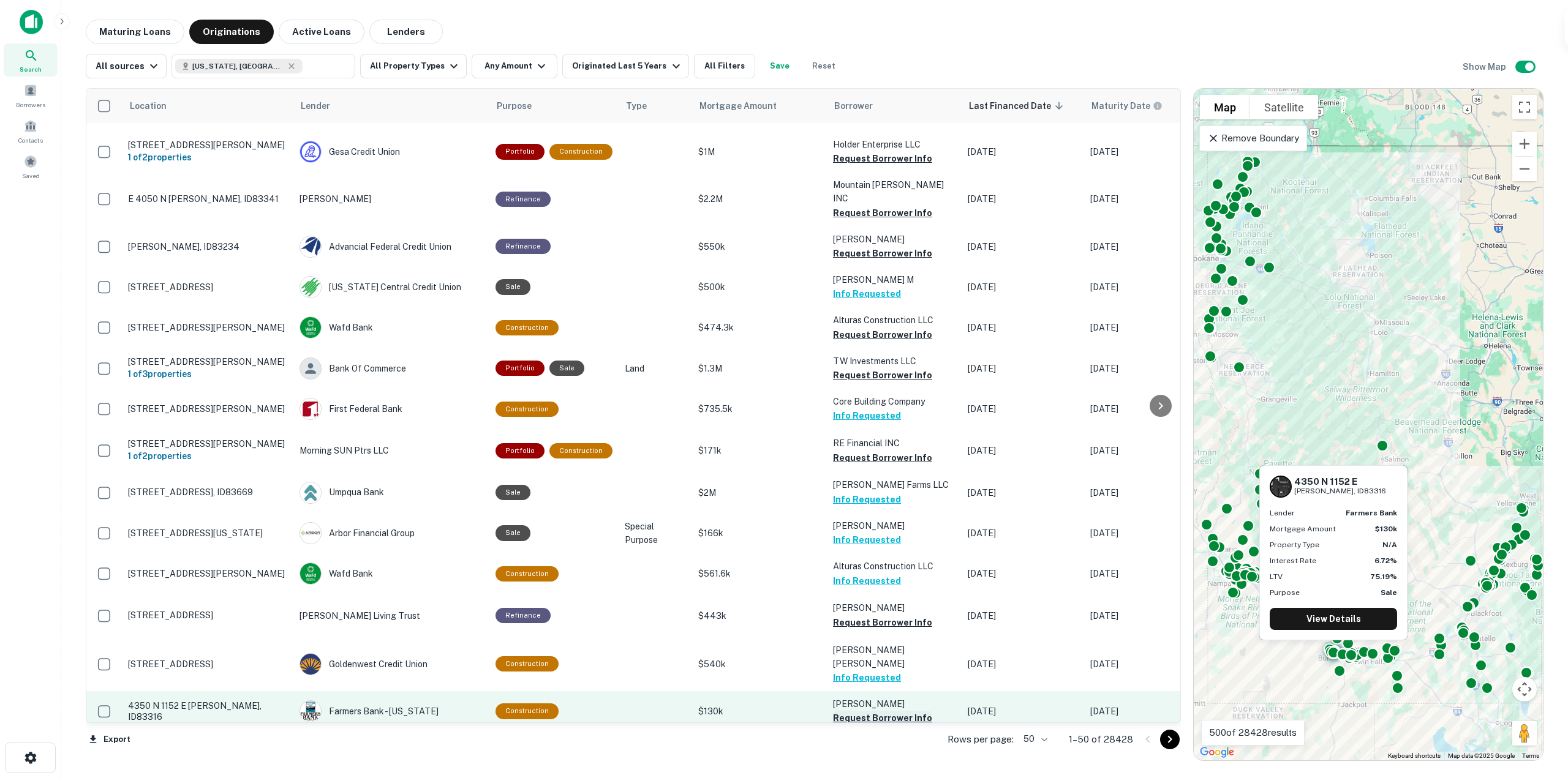
click at [906, 711] on button "Request Borrower Info" at bounding box center [883, 718] width 99 height 15
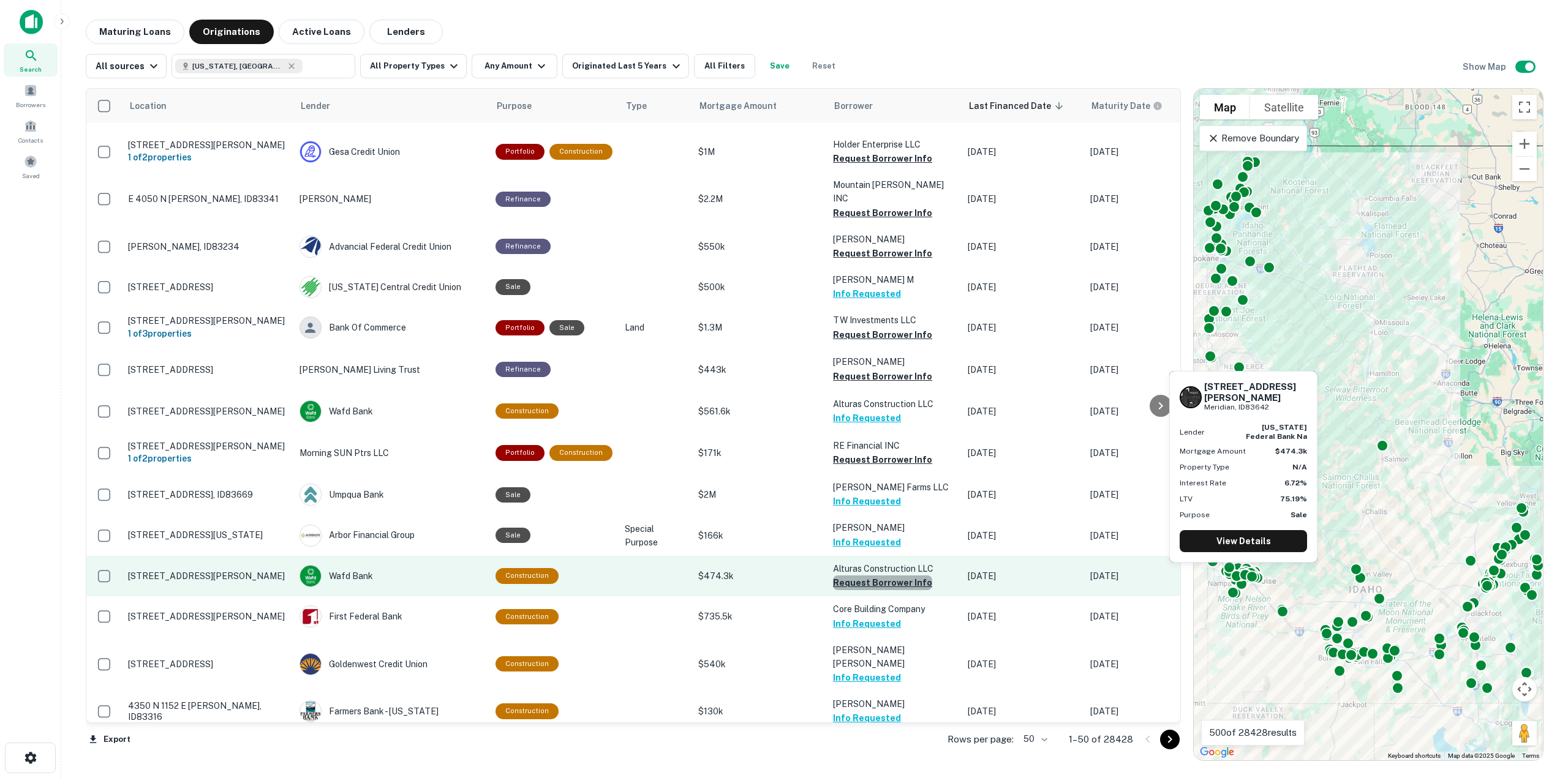
click at [890, 575] on button "Request Borrower Info" at bounding box center [883, 583] width 99 height 15
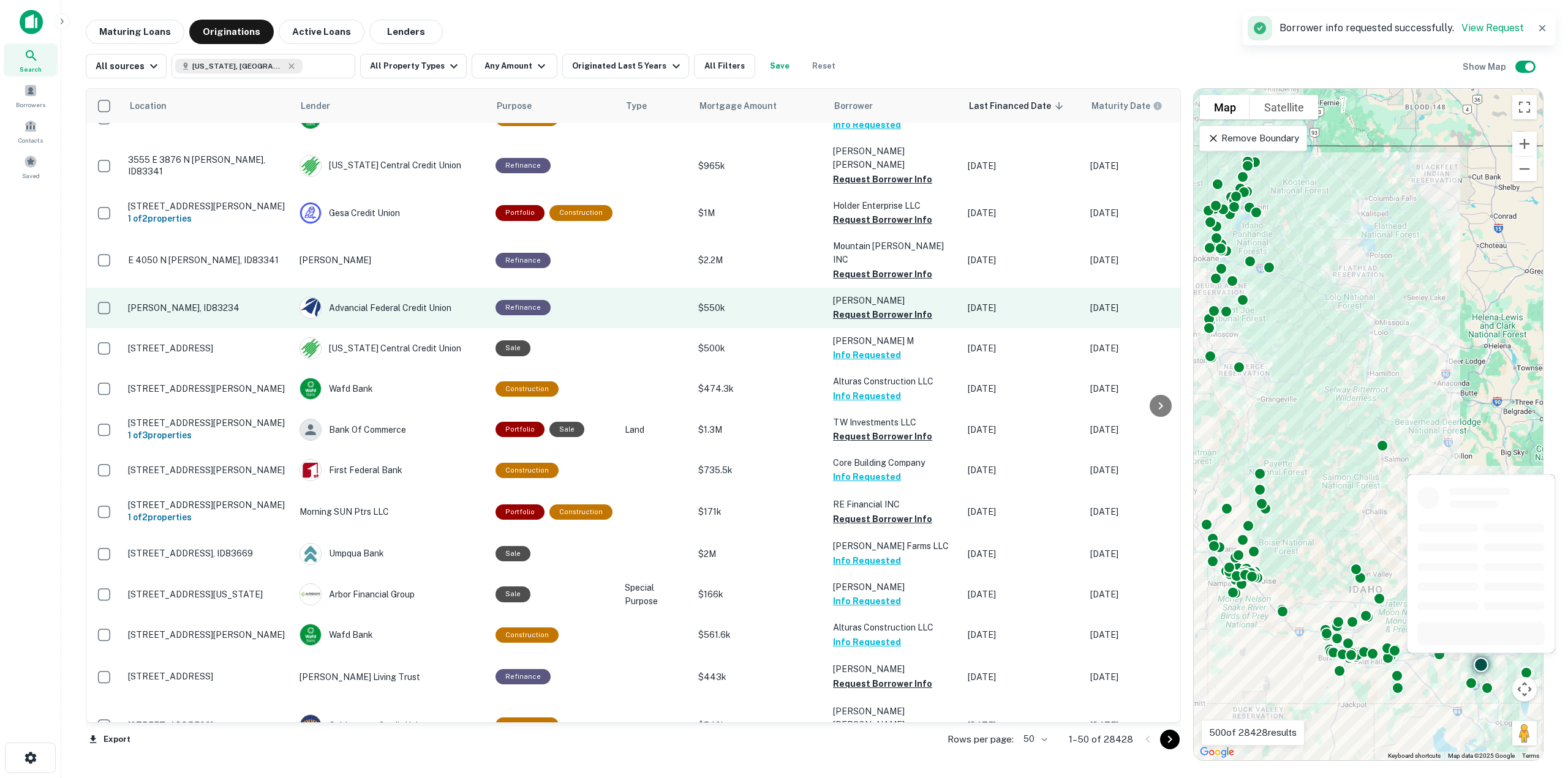
scroll to position [1322, 0]
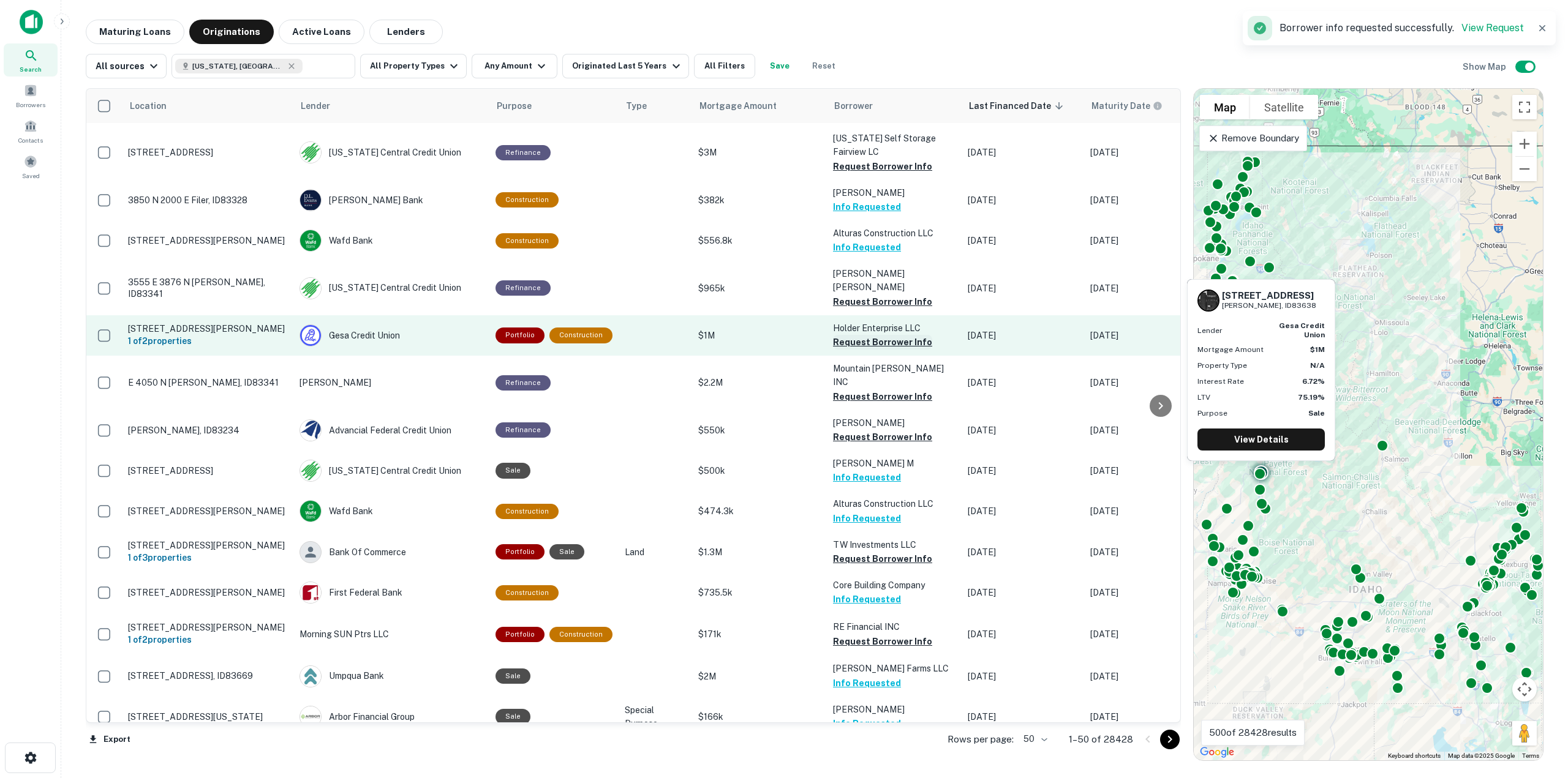
click at [863, 335] on button "Request Borrower Info" at bounding box center [883, 342] width 99 height 15
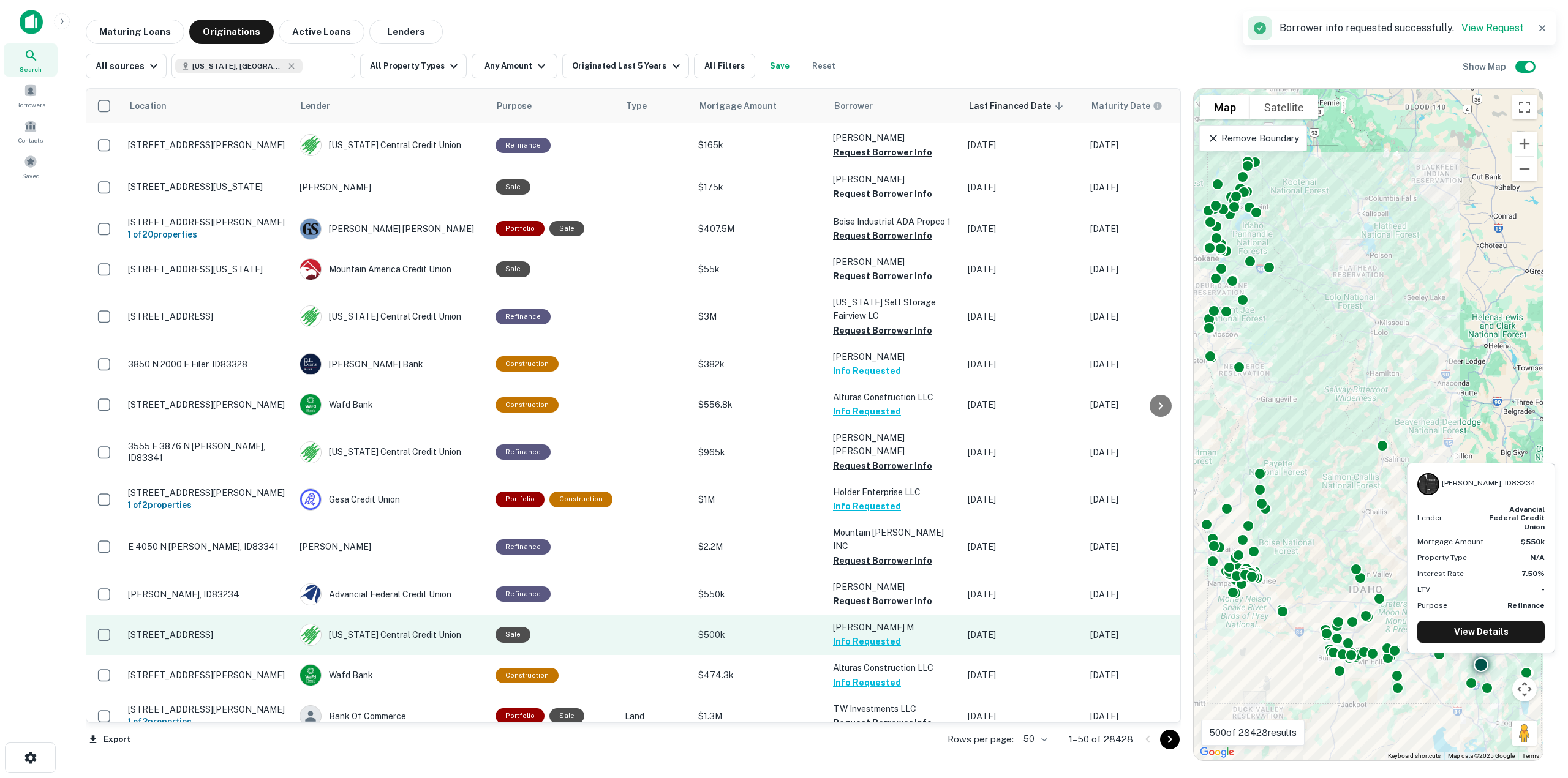
scroll to position [1138, 0]
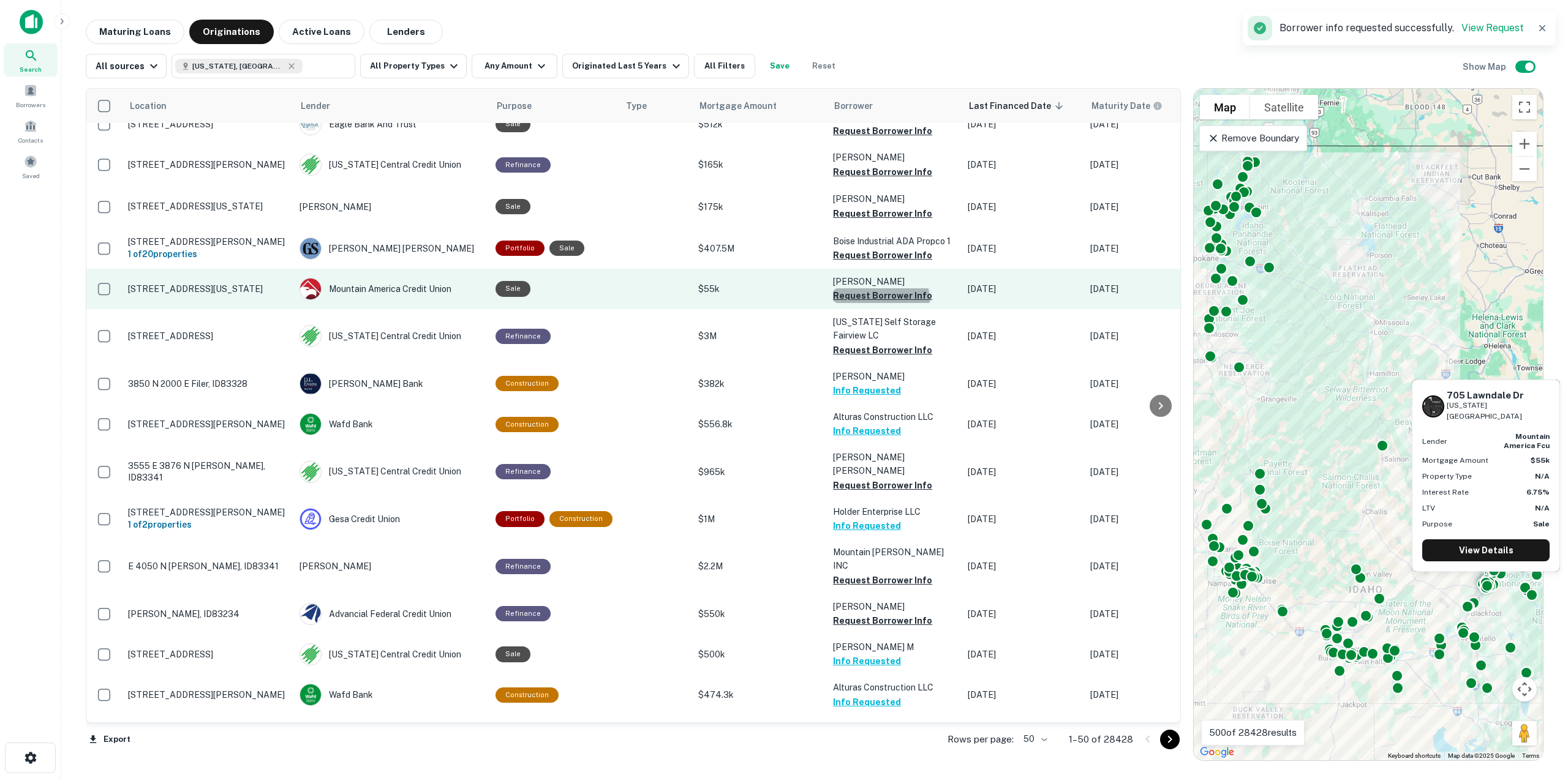
click at [874, 289] on button "Request Borrower Info" at bounding box center [883, 296] width 99 height 15
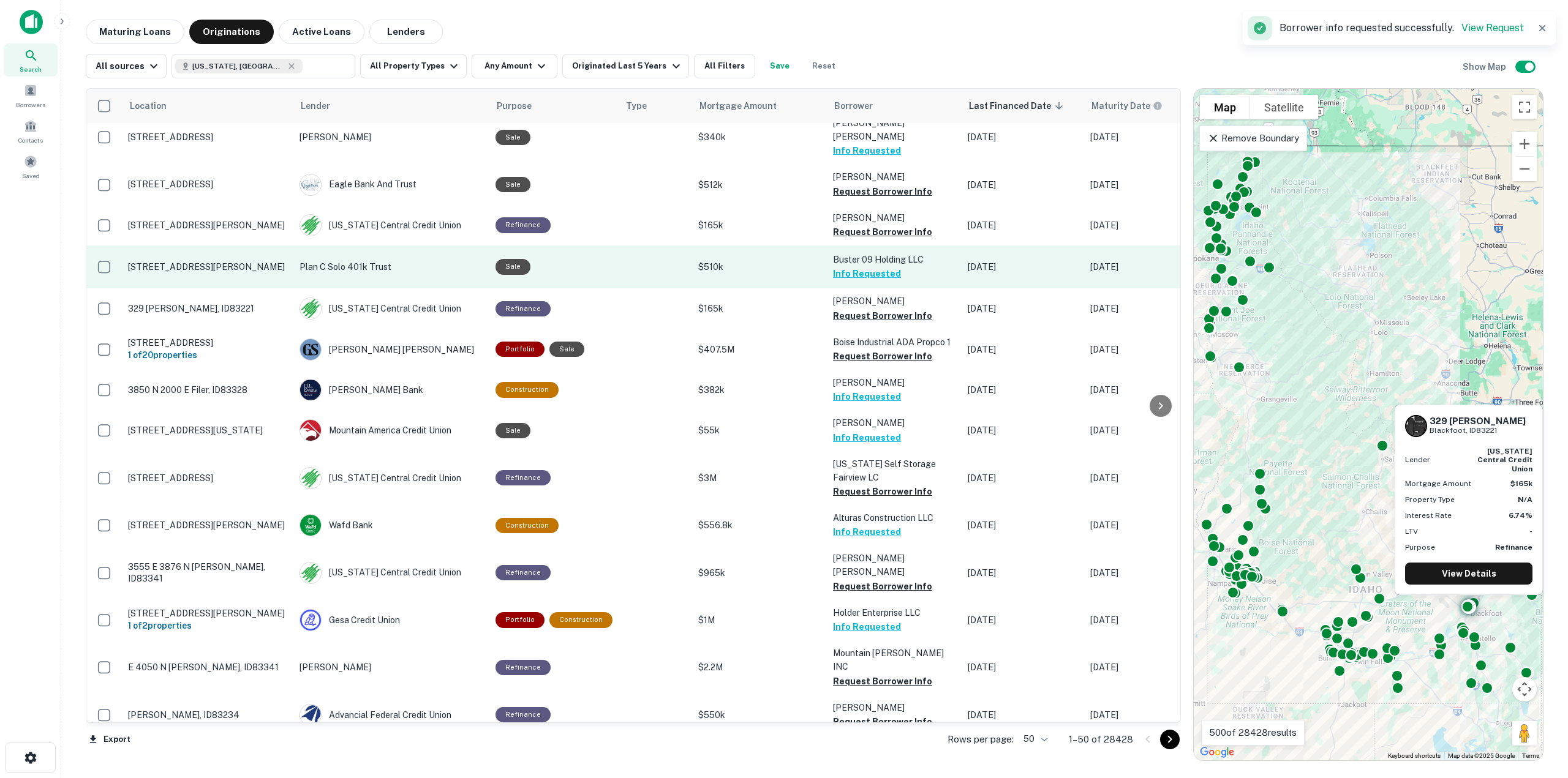
scroll to position [1016, 0]
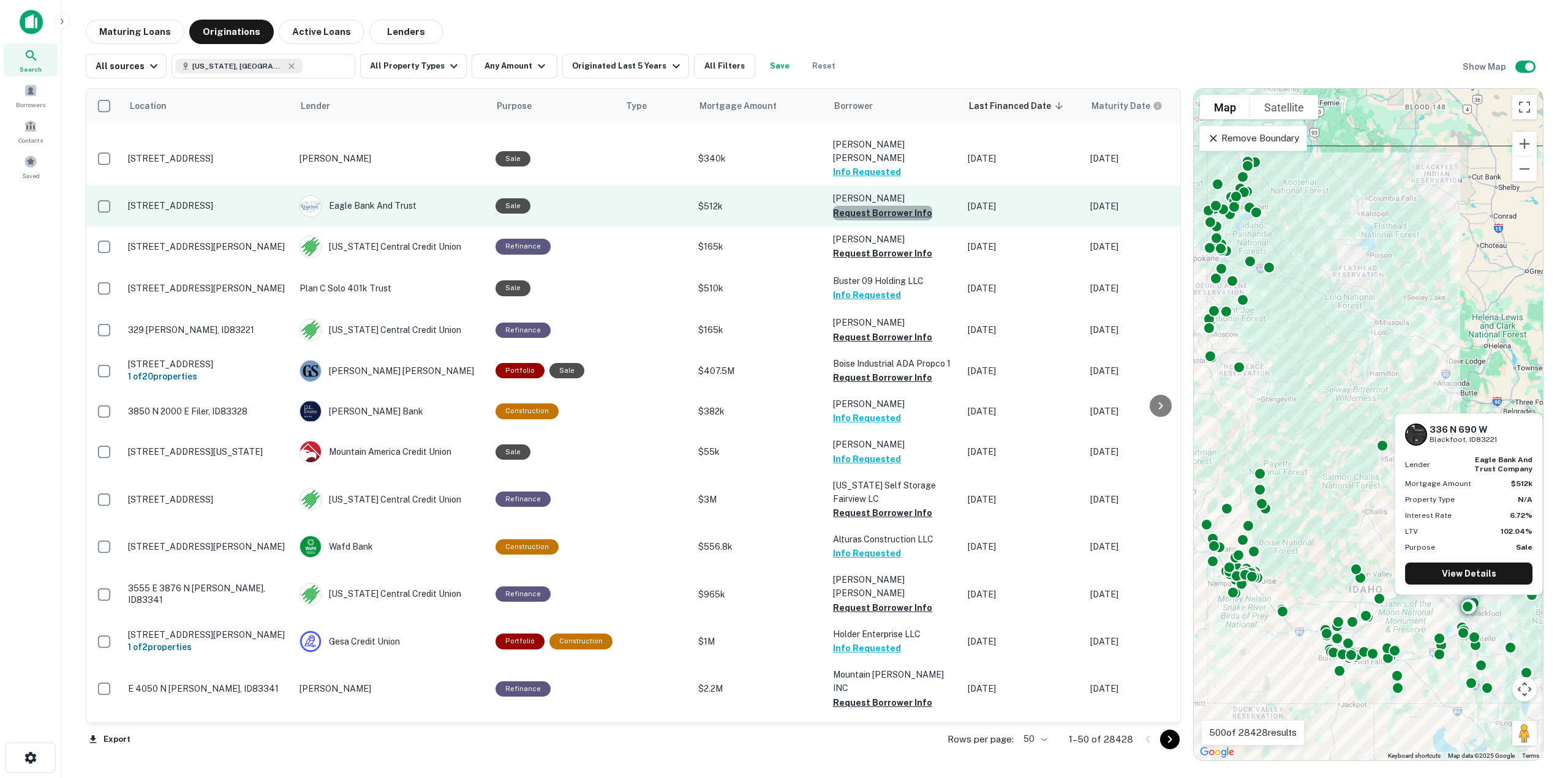
click at [888, 206] on button "Request Borrower Info" at bounding box center [883, 213] width 99 height 15
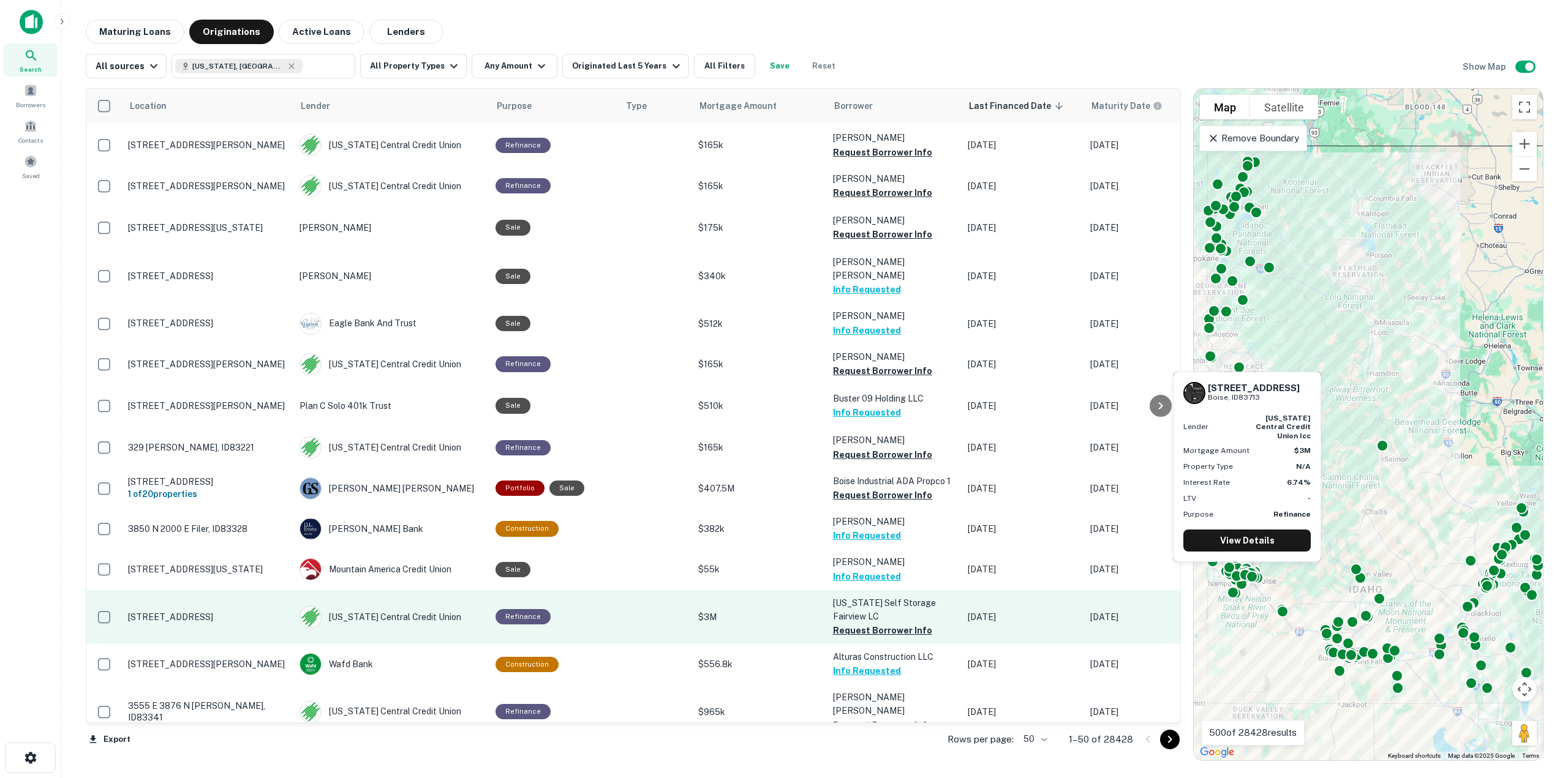
scroll to position [893, 0]
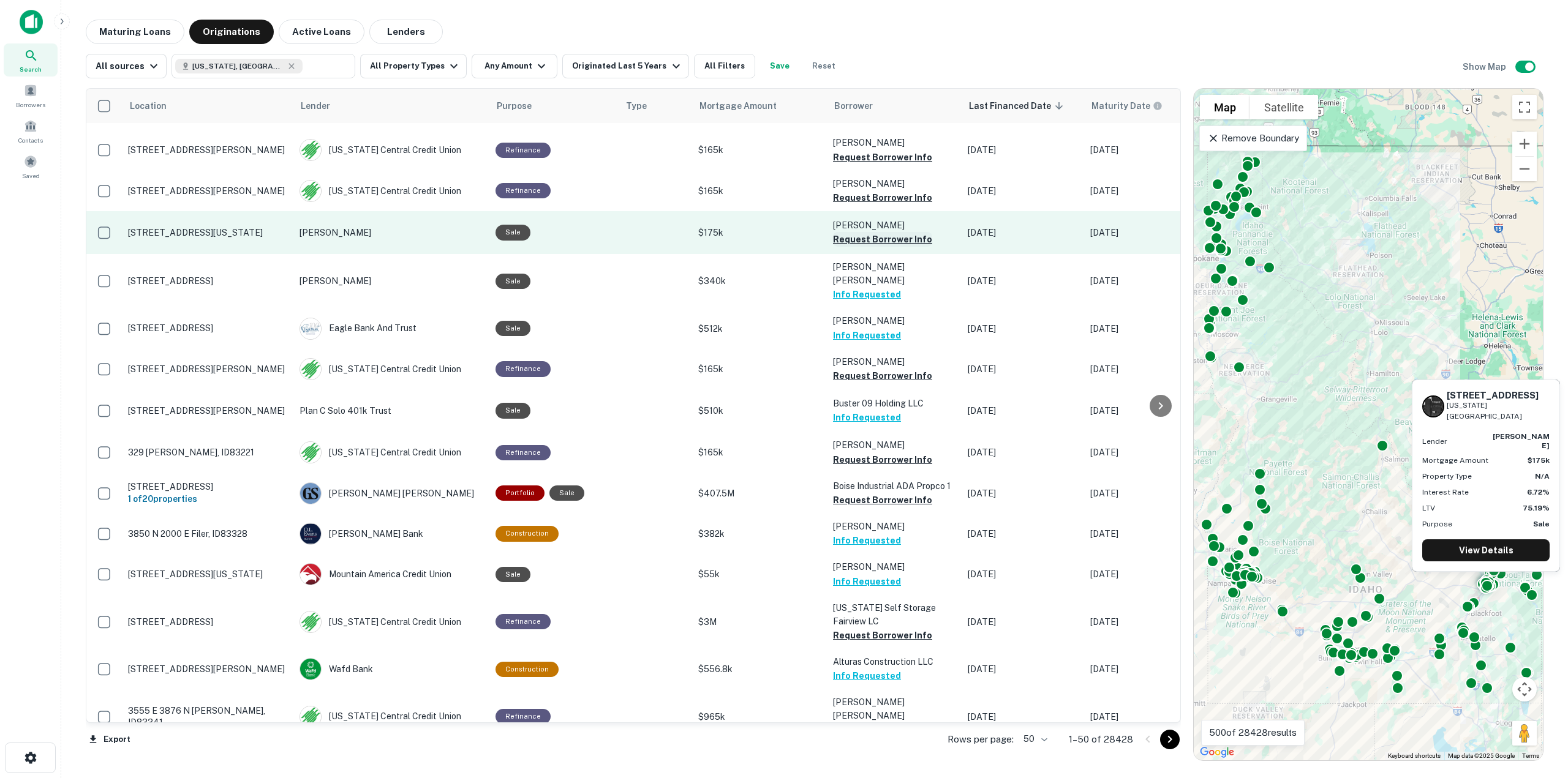
click at [894, 236] on button "Request Borrower Info" at bounding box center [883, 239] width 99 height 15
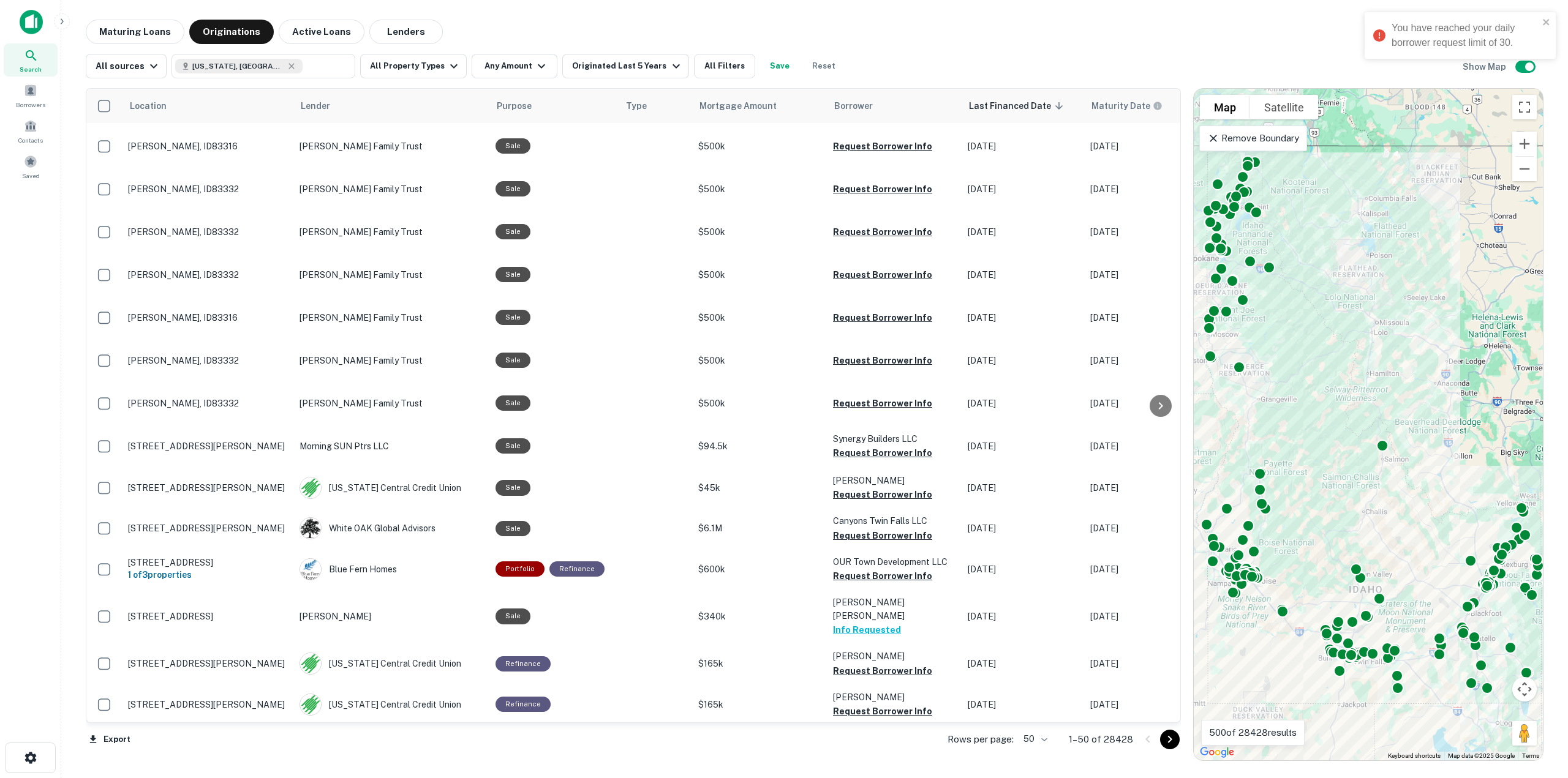
scroll to position [220, 0]
